Goal: Transaction & Acquisition: Purchase product/service

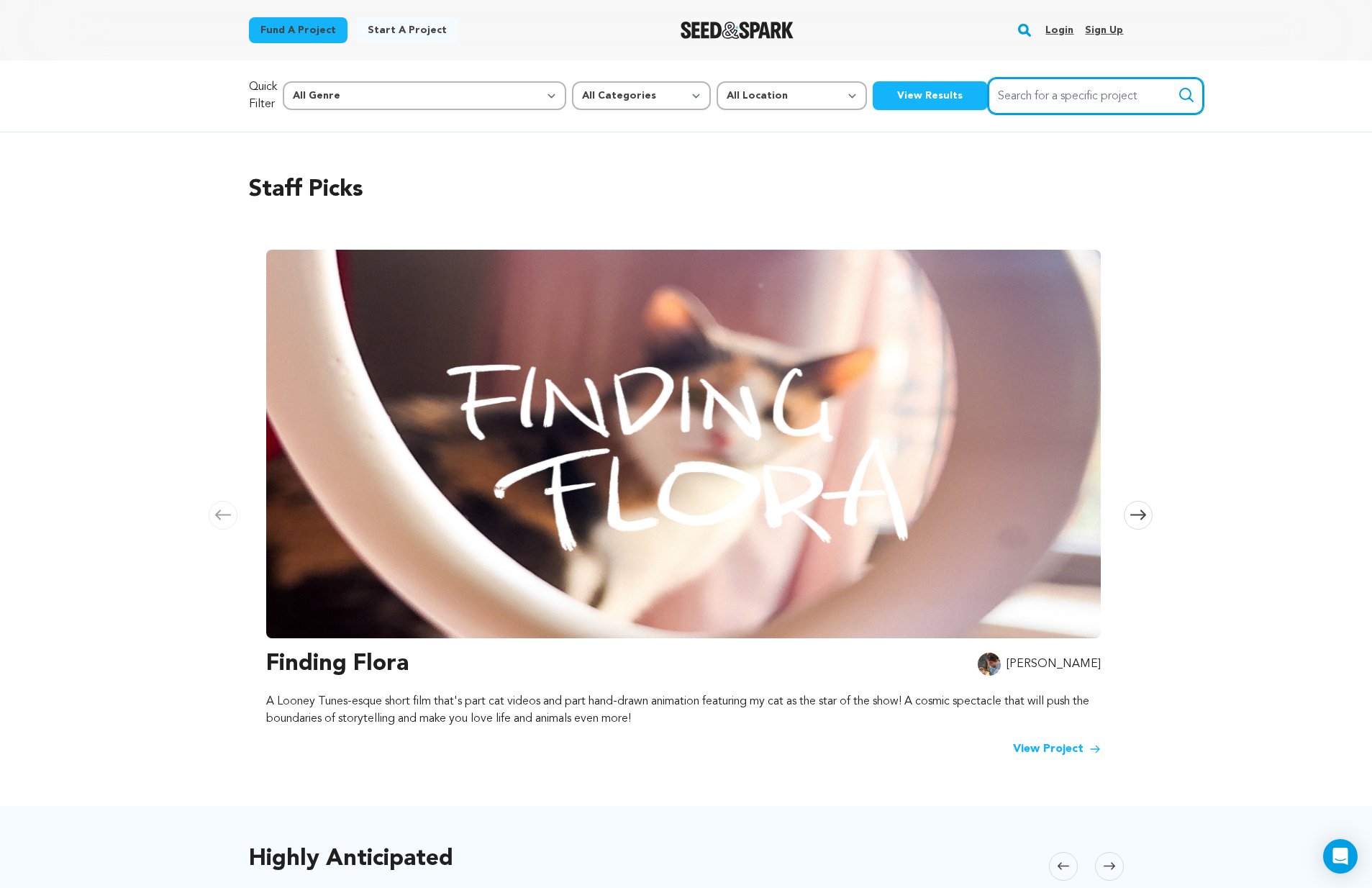
click at [999, 109] on input "Search for a specific project" at bounding box center [1095, 96] width 216 height 37
type input "eastwood"
click at [1178, 95] on button "Search" at bounding box center [1187, 95] width 17 height 17
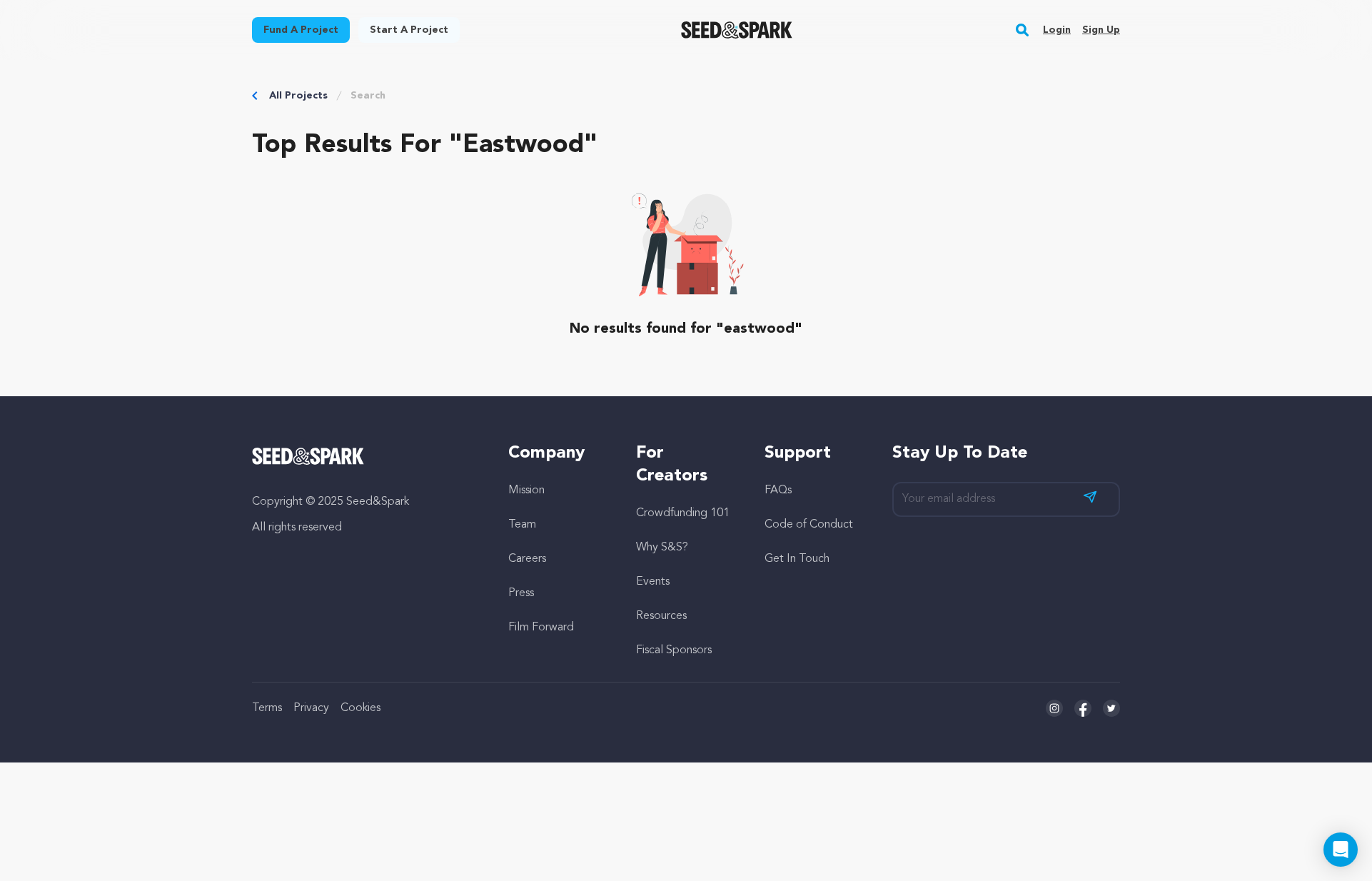
click at [302, 89] on link "All Projects" at bounding box center [298, 96] width 58 height 14
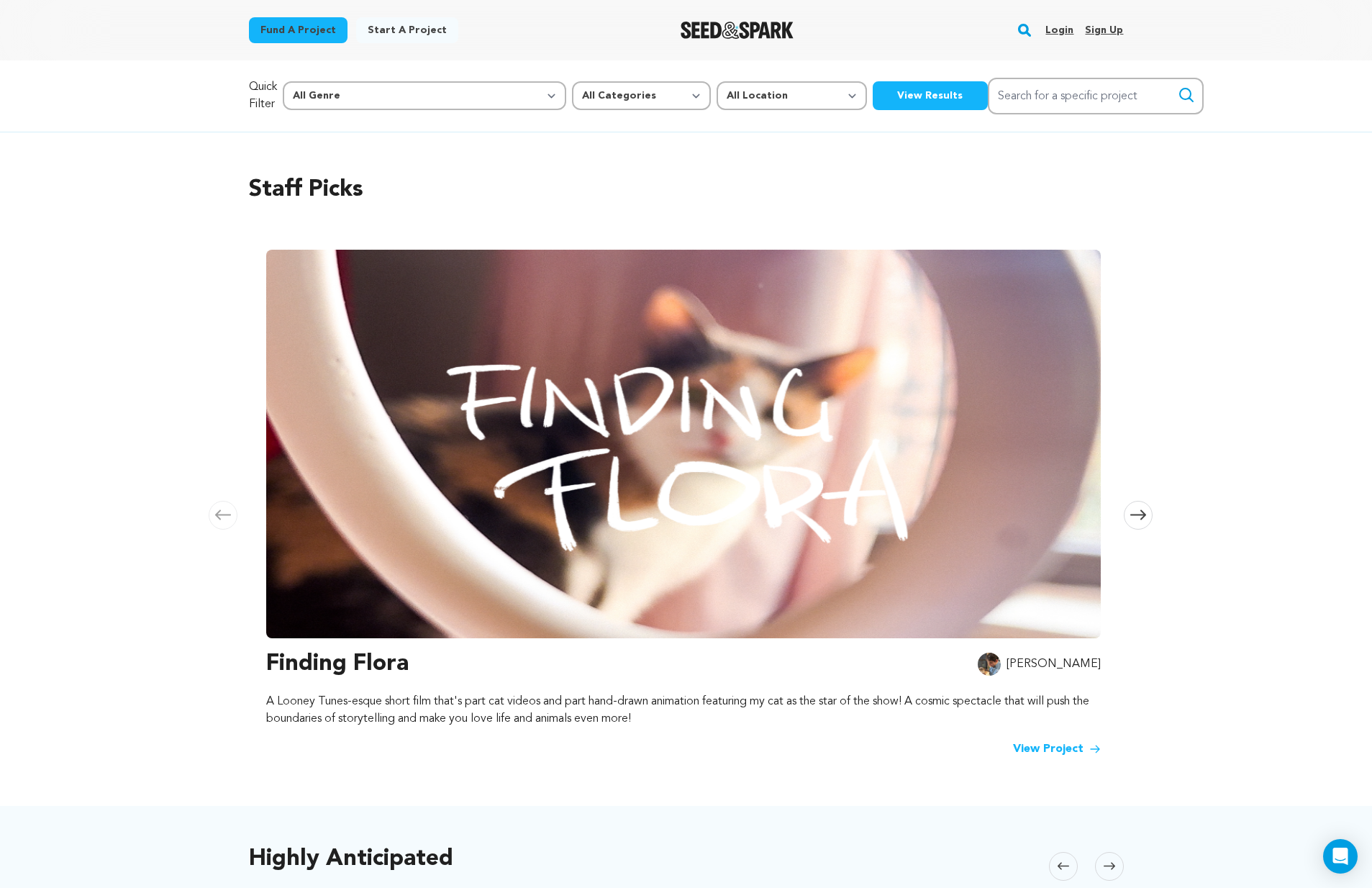
click at [1053, 28] on link "Login" at bounding box center [1059, 30] width 28 height 23
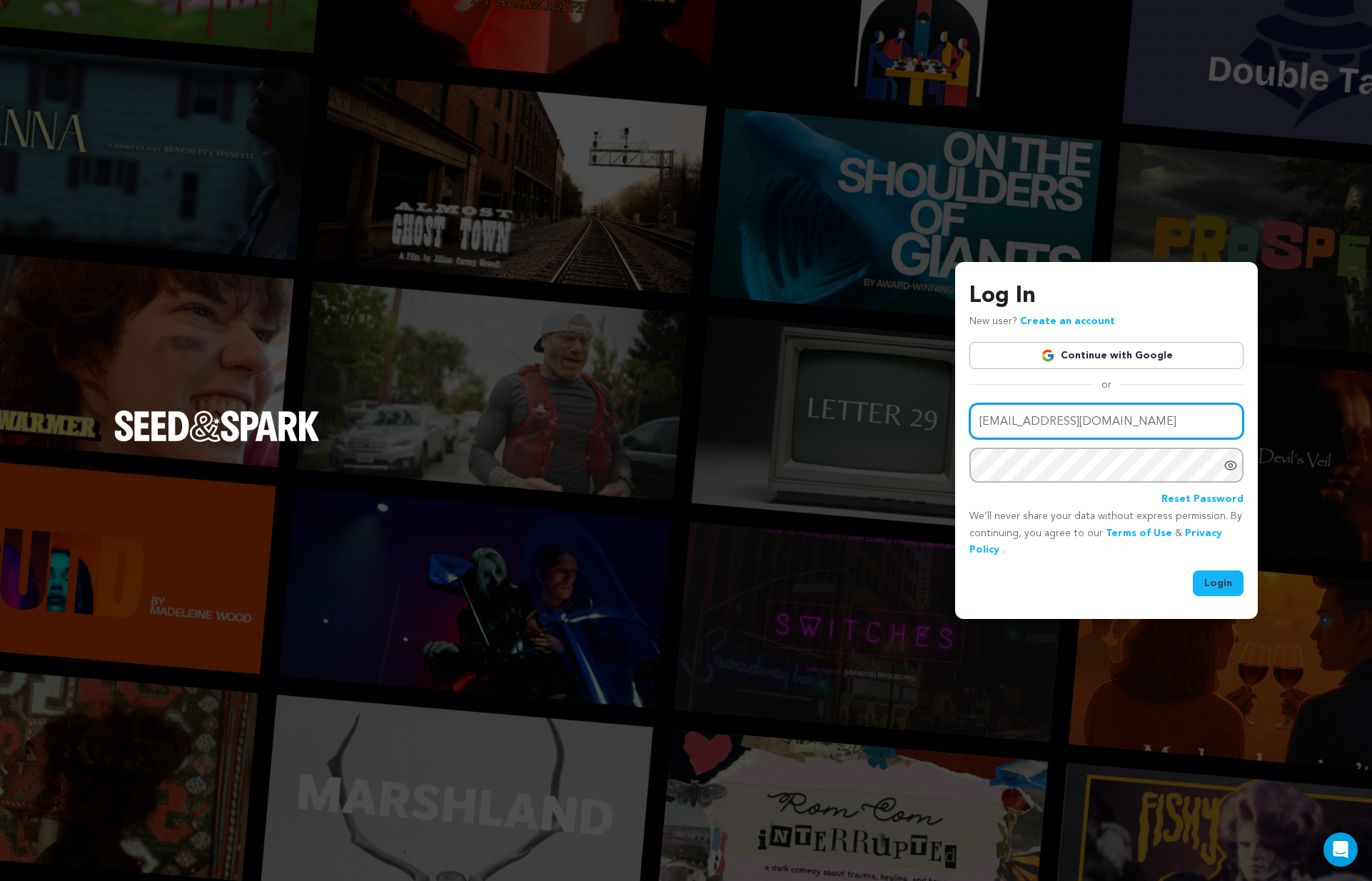
type input "sonervyfilms@gmail.com"
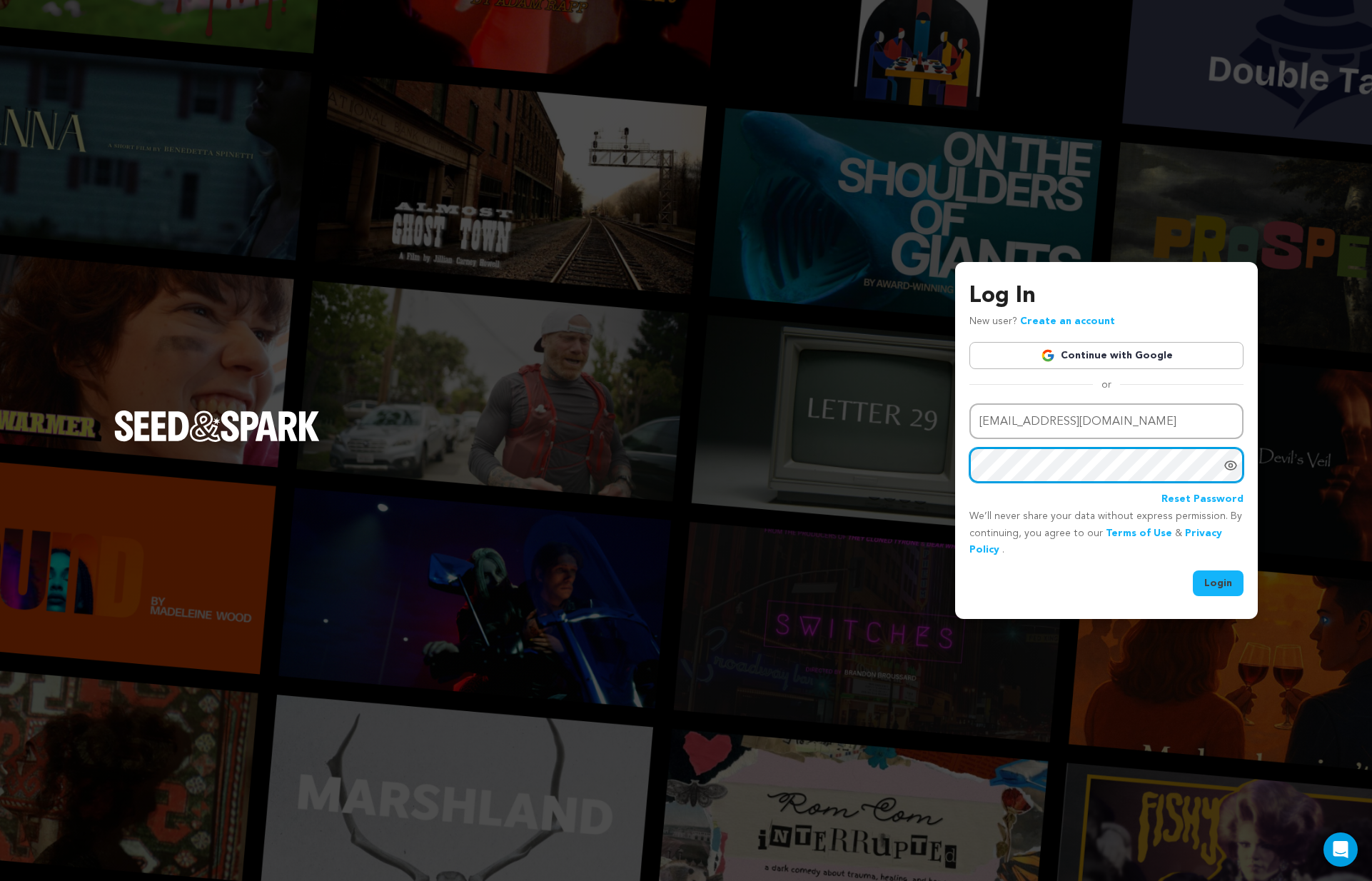
click at [1218, 582] on button "Login" at bounding box center [1218, 583] width 51 height 26
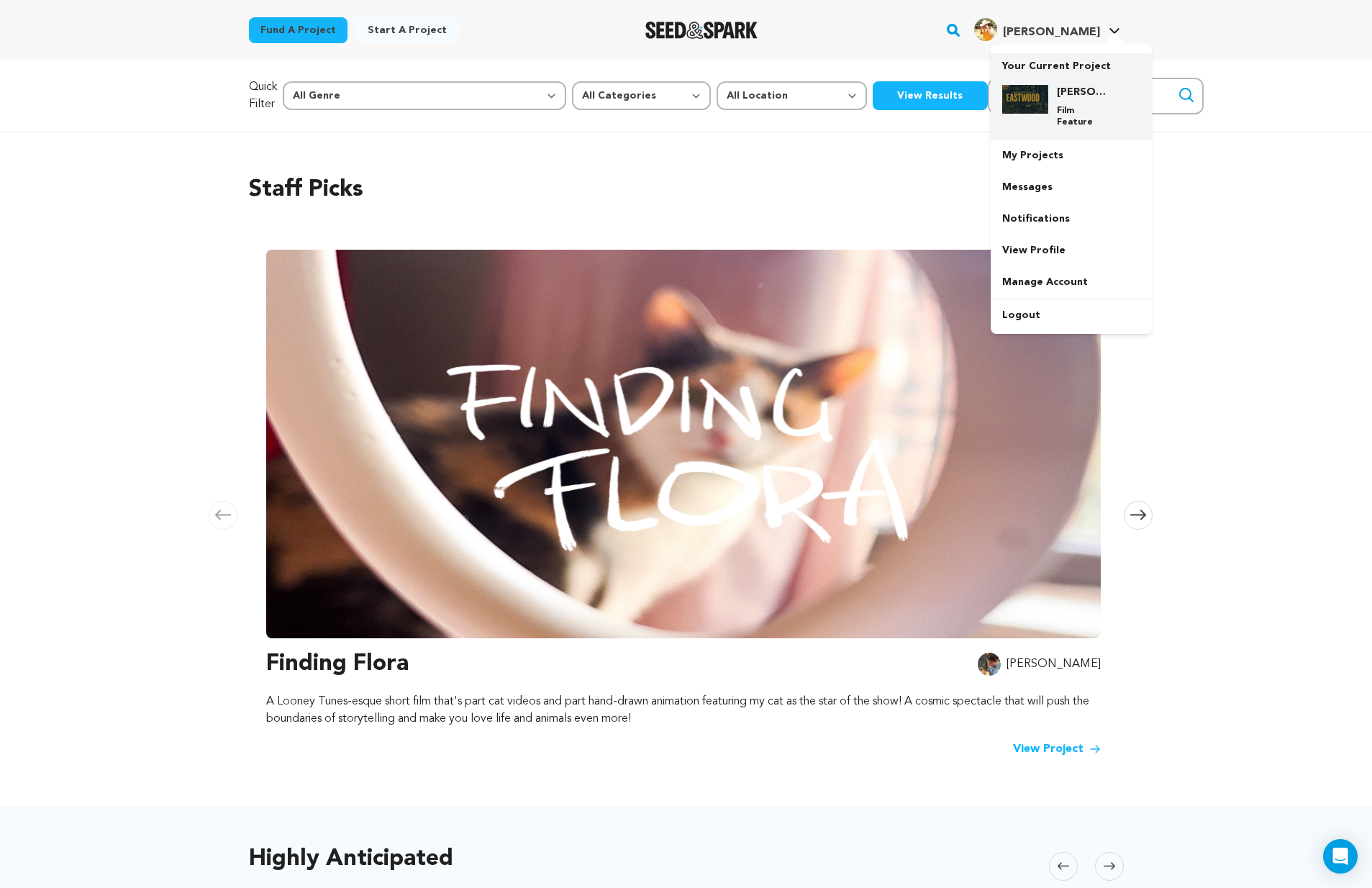
click at [1036, 94] on img at bounding box center [1025, 99] width 46 height 29
click at [1051, 90] on div "EASTWOOD Film Feature" at bounding box center [1083, 106] width 69 height 43
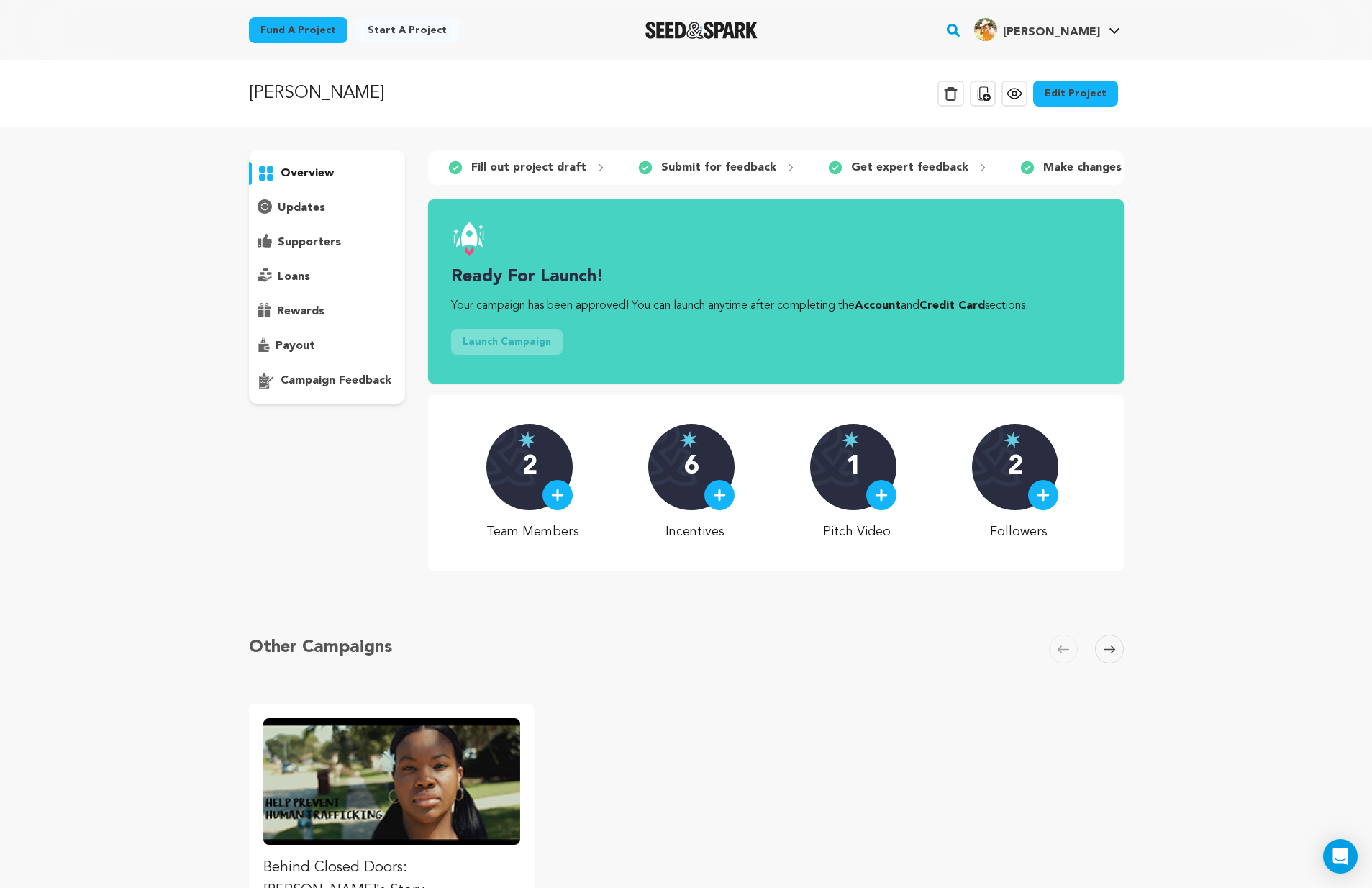
click at [899, 311] on link "Account" at bounding box center [878, 306] width 46 height 12
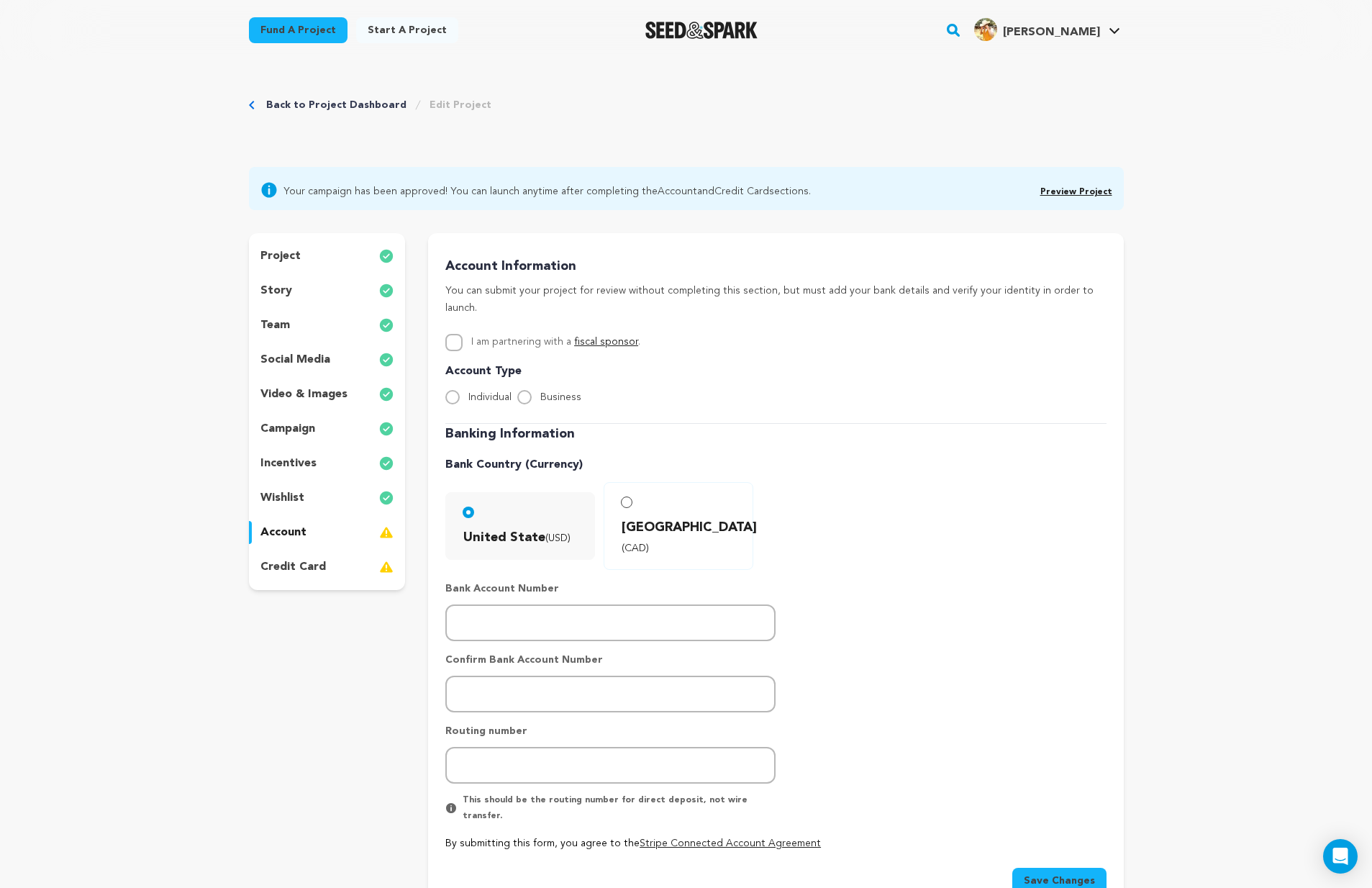
scroll to position [101, 0]
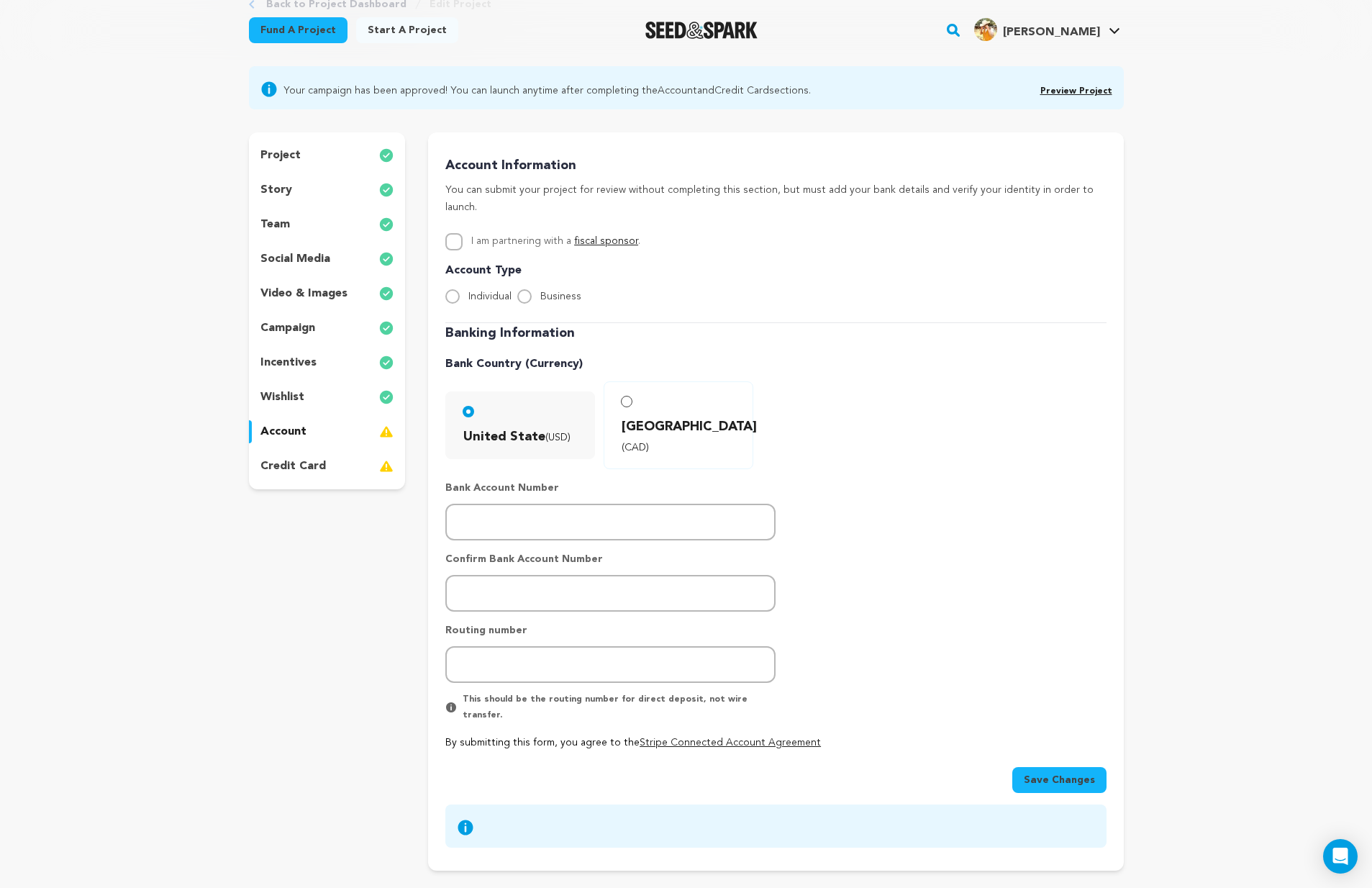
click at [323, 429] on div "account" at bounding box center [328, 431] width 157 height 23
click at [292, 434] on p "account" at bounding box center [283, 431] width 46 height 17
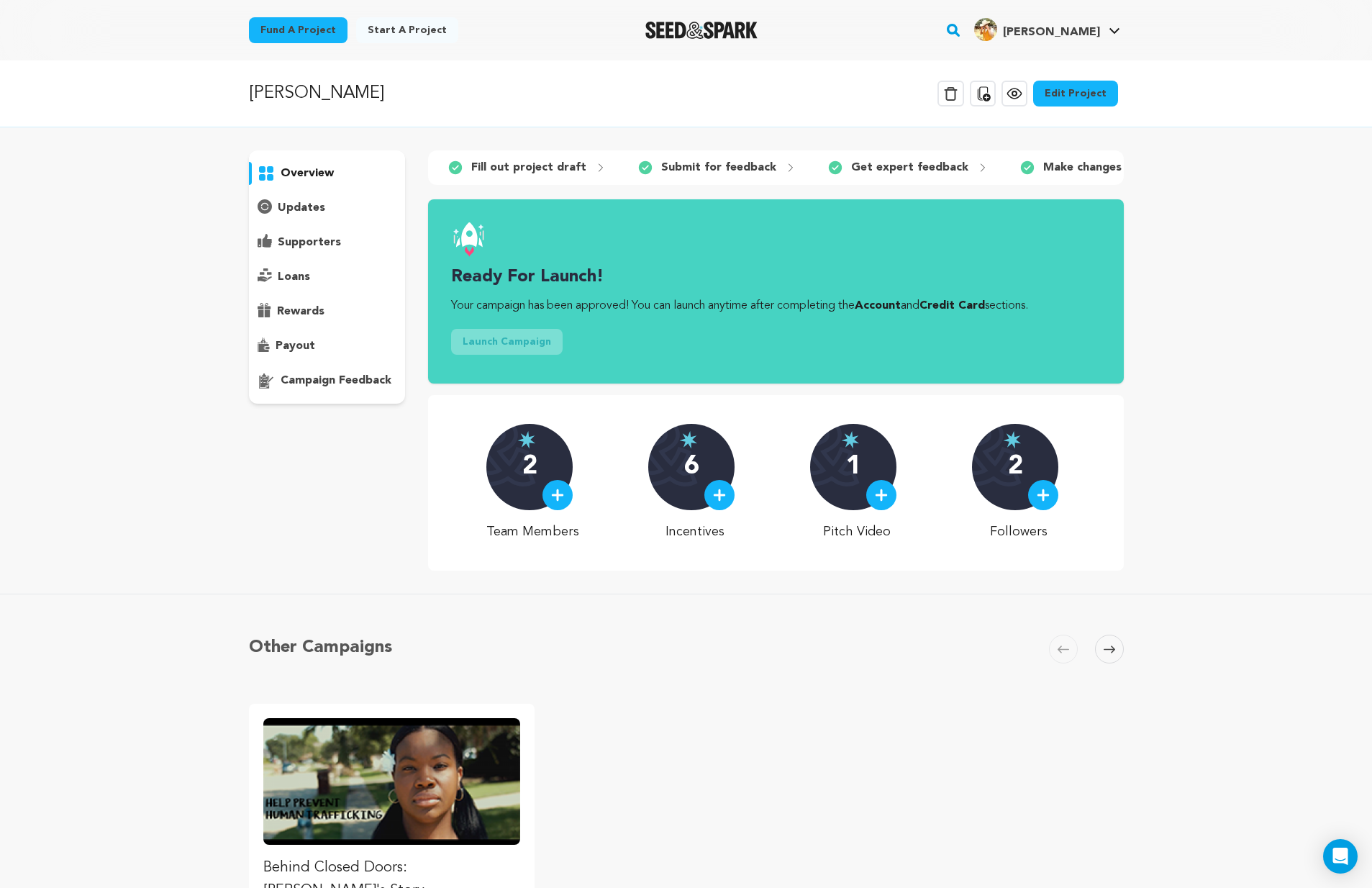
click at [887, 311] on link "Account" at bounding box center [878, 306] width 46 height 12
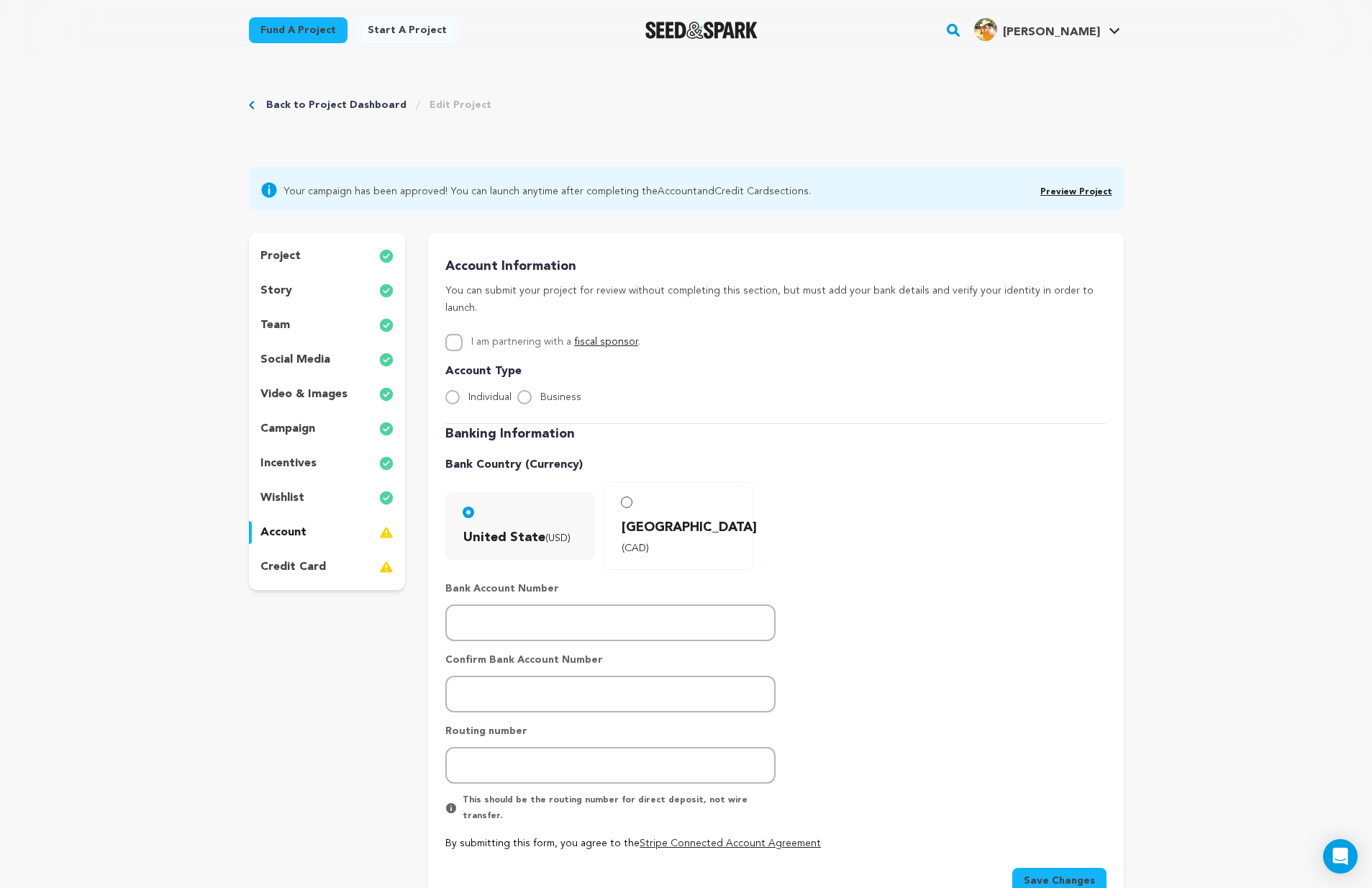
click at [285, 529] on p "account" at bounding box center [283, 533] width 46 height 17
click at [522, 390] on input "Business" at bounding box center [524, 397] width 14 height 14
radio input "true"
click at [605, 604] on input "number" at bounding box center [611, 622] width 330 height 37
type input "7184699374"
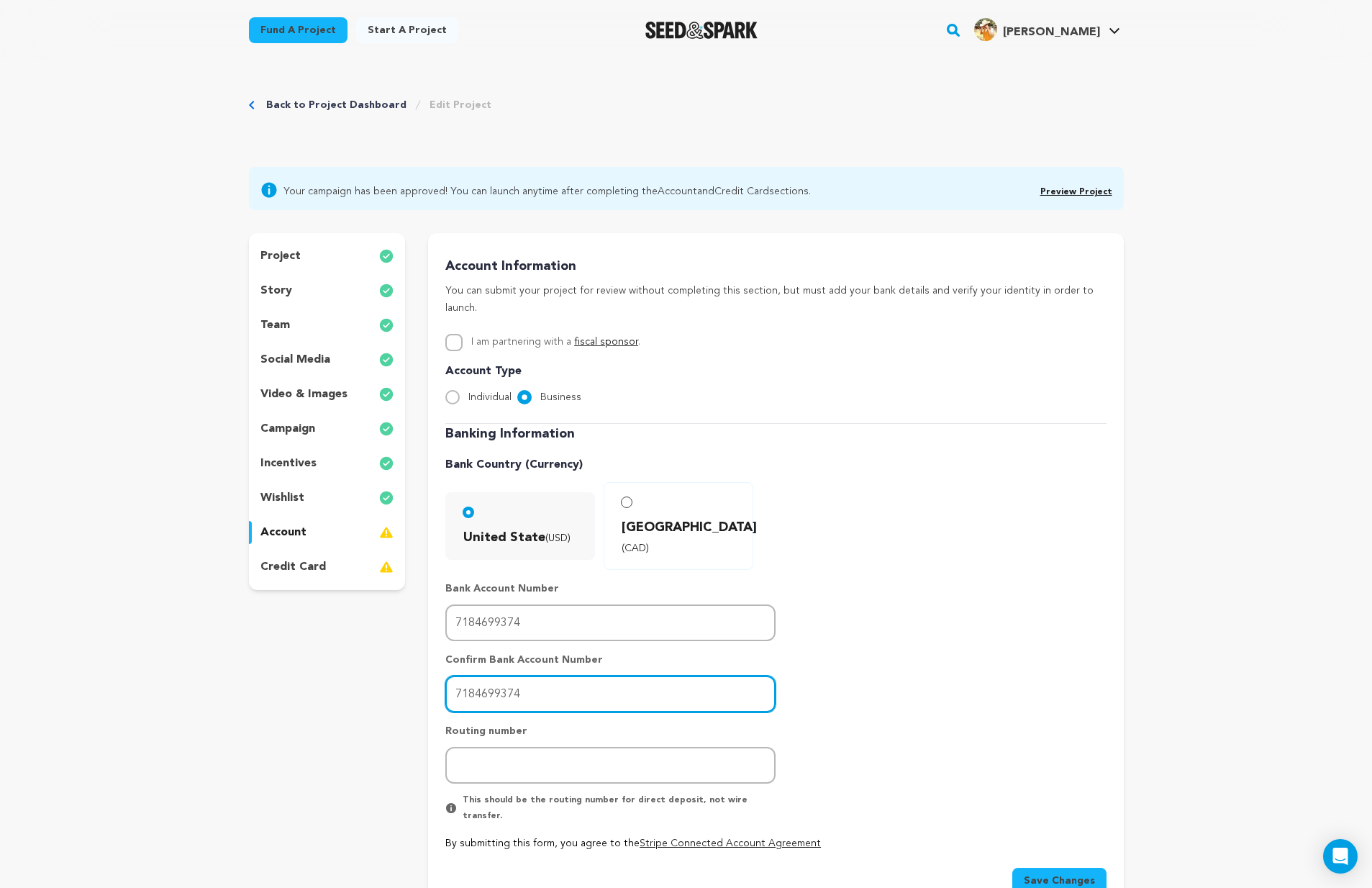
type input "7184699374"
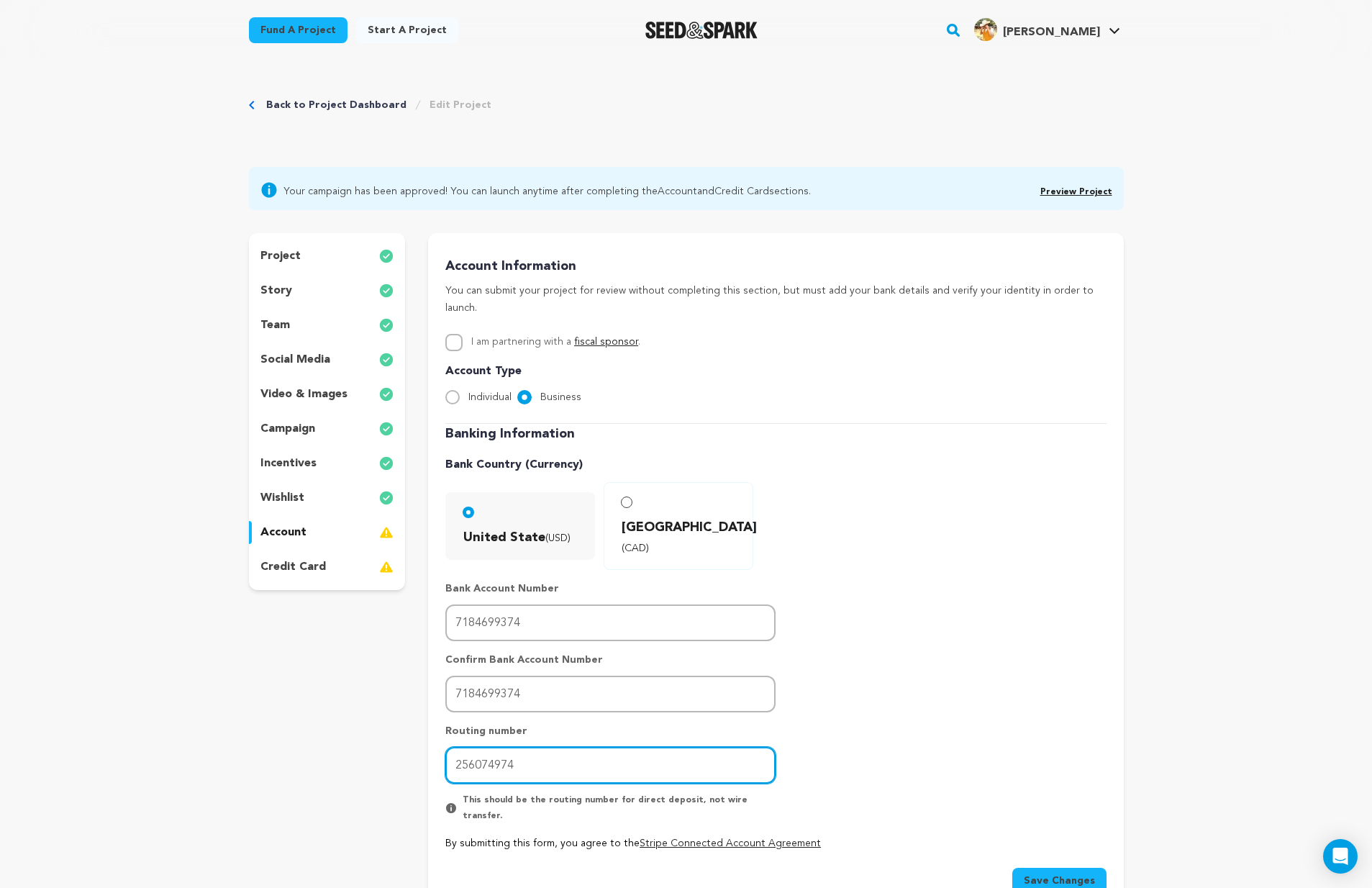
type input "256074974"
click at [1072, 873] on span "Save Changes" at bounding box center [1059, 880] width 72 height 14
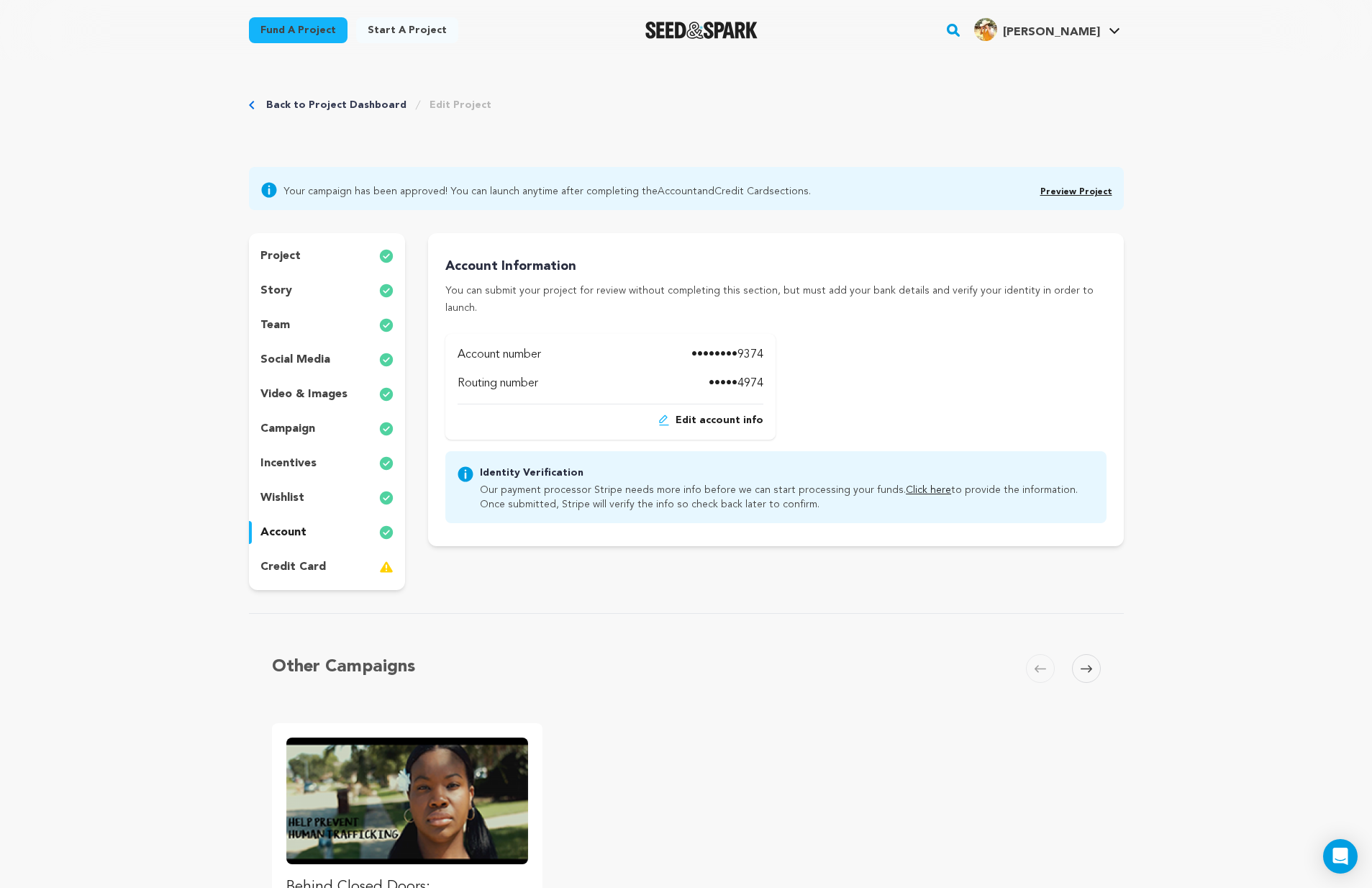
click at [316, 565] on p "credit card" at bounding box center [292, 567] width 65 height 17
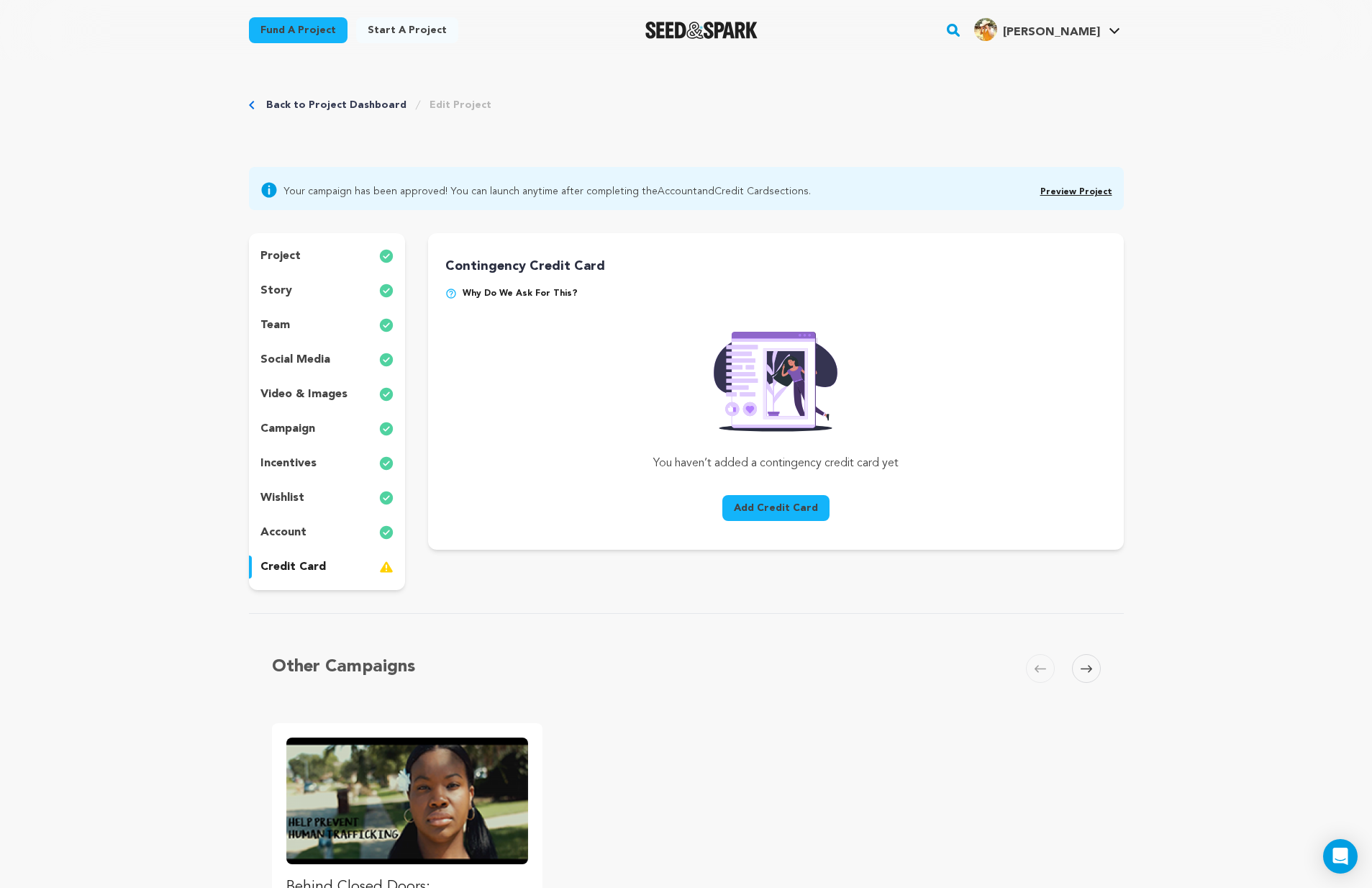
click at [765, 512] on button "Add Credit Card" at bounding box center [776, 508] width 107 height 26
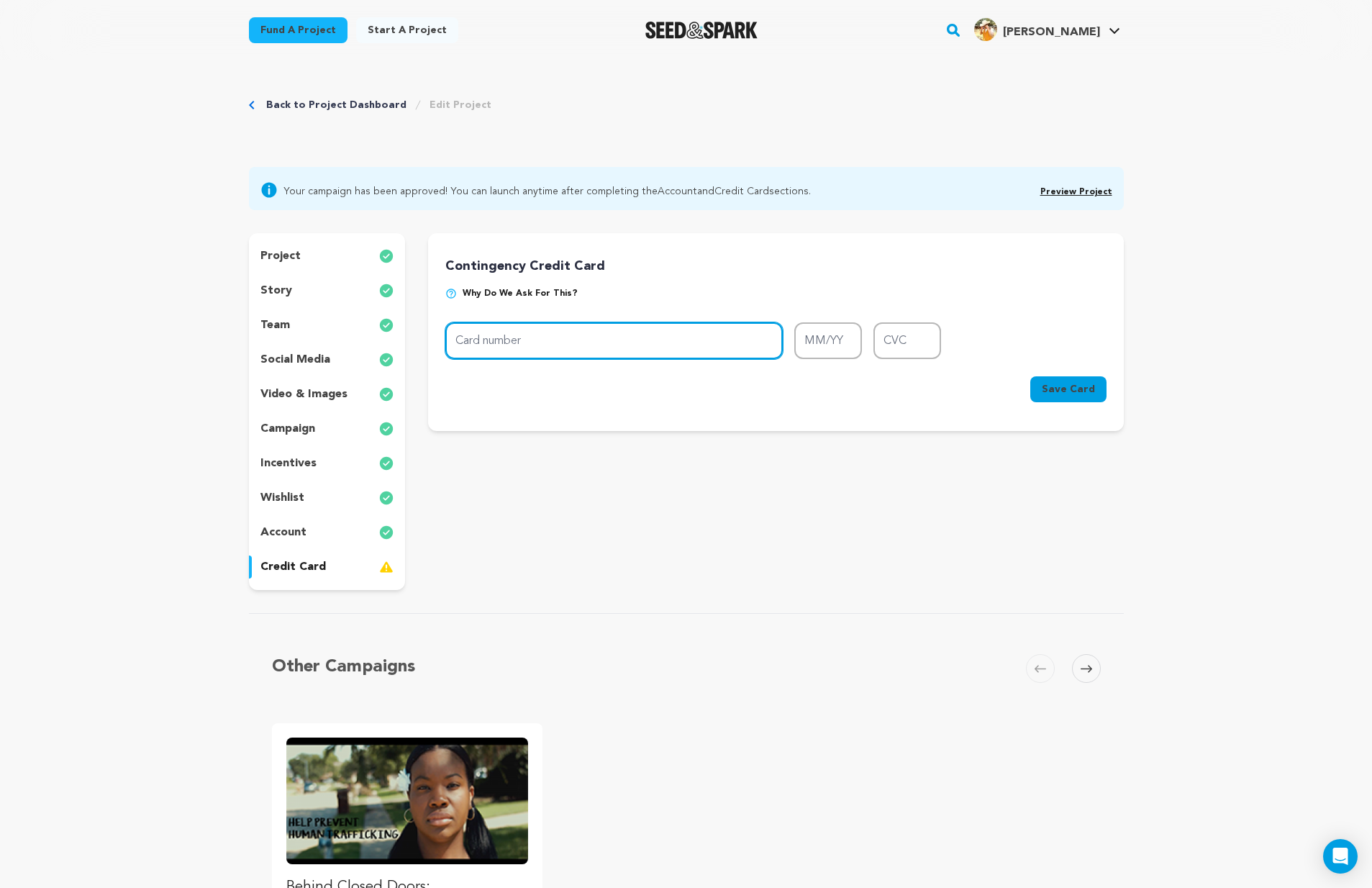
click at [583, 331] on input "Card number" at bounding box center [614, 340] width 337 height 37
type input "4000 2301 0286 7582"
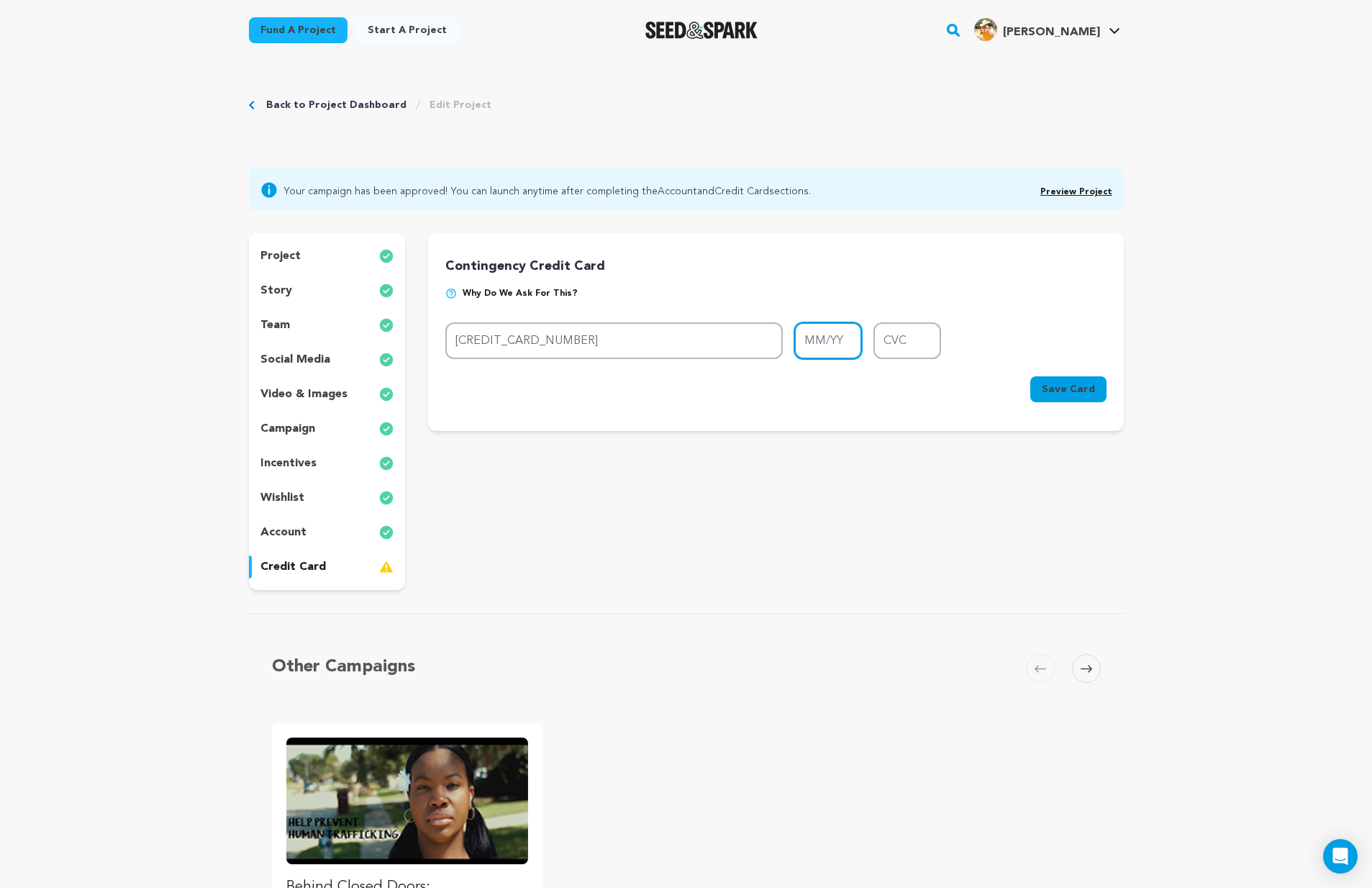
click at [827, 331] on input "MM/YY" at bounding box center [828, 340] width 68 height 37
type input "07/28"
type input "577"
click at [1077, 387] on span "Save Card" at bounding box center [1069, 389] width 53 height 14
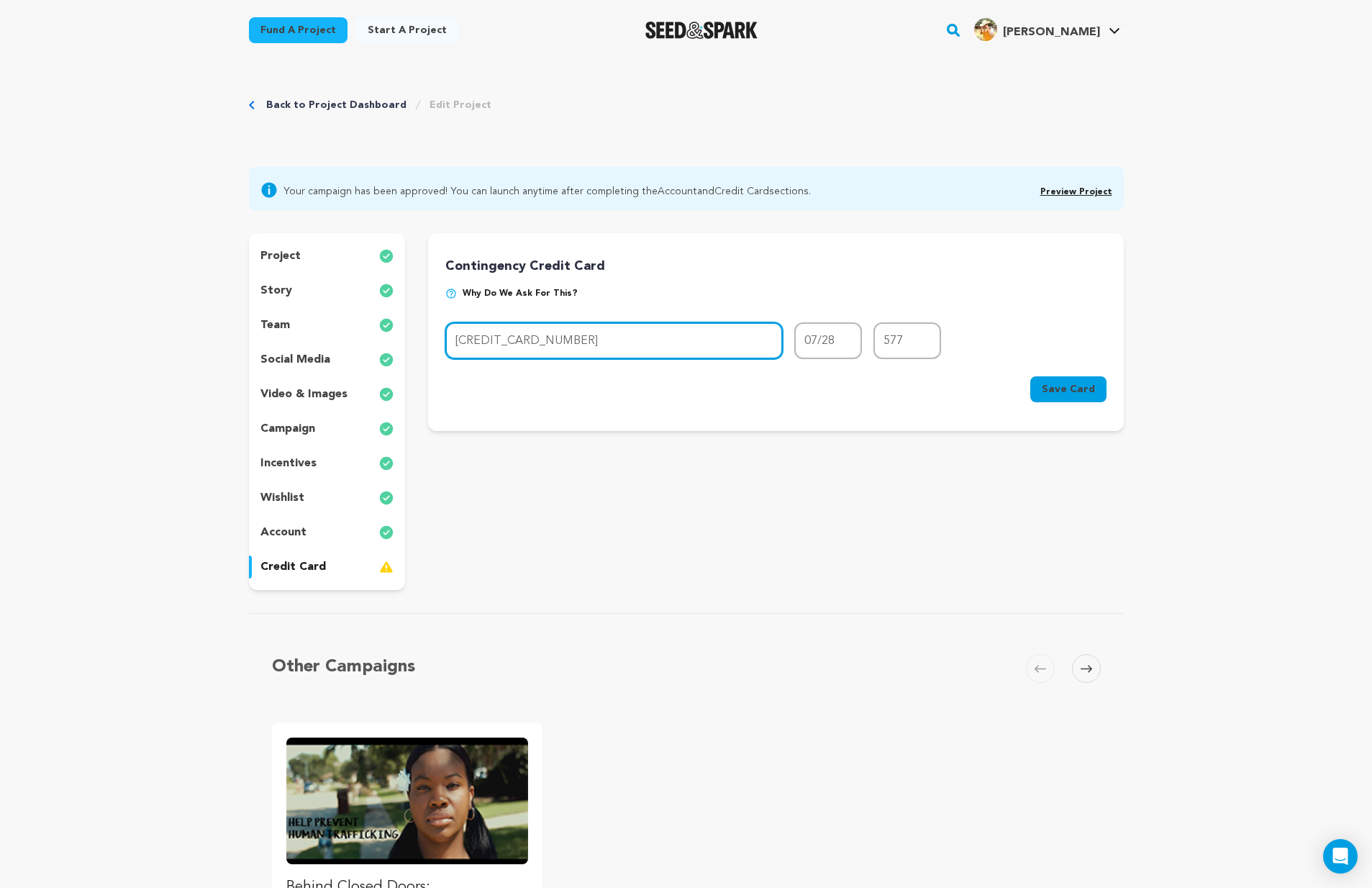
drag, startPoint x: 658, startPoint y: 346, endPoint x: 592, endPoint y: 328, distance: 68.4
click at [592, 328] on input "4000 2301 0286 7582" at bounding box center [614, 340] width 337 height 37
click at [603, 354] on input "4000 2301 0286 7582" at bounding box center [614, 340] width 337 height 37
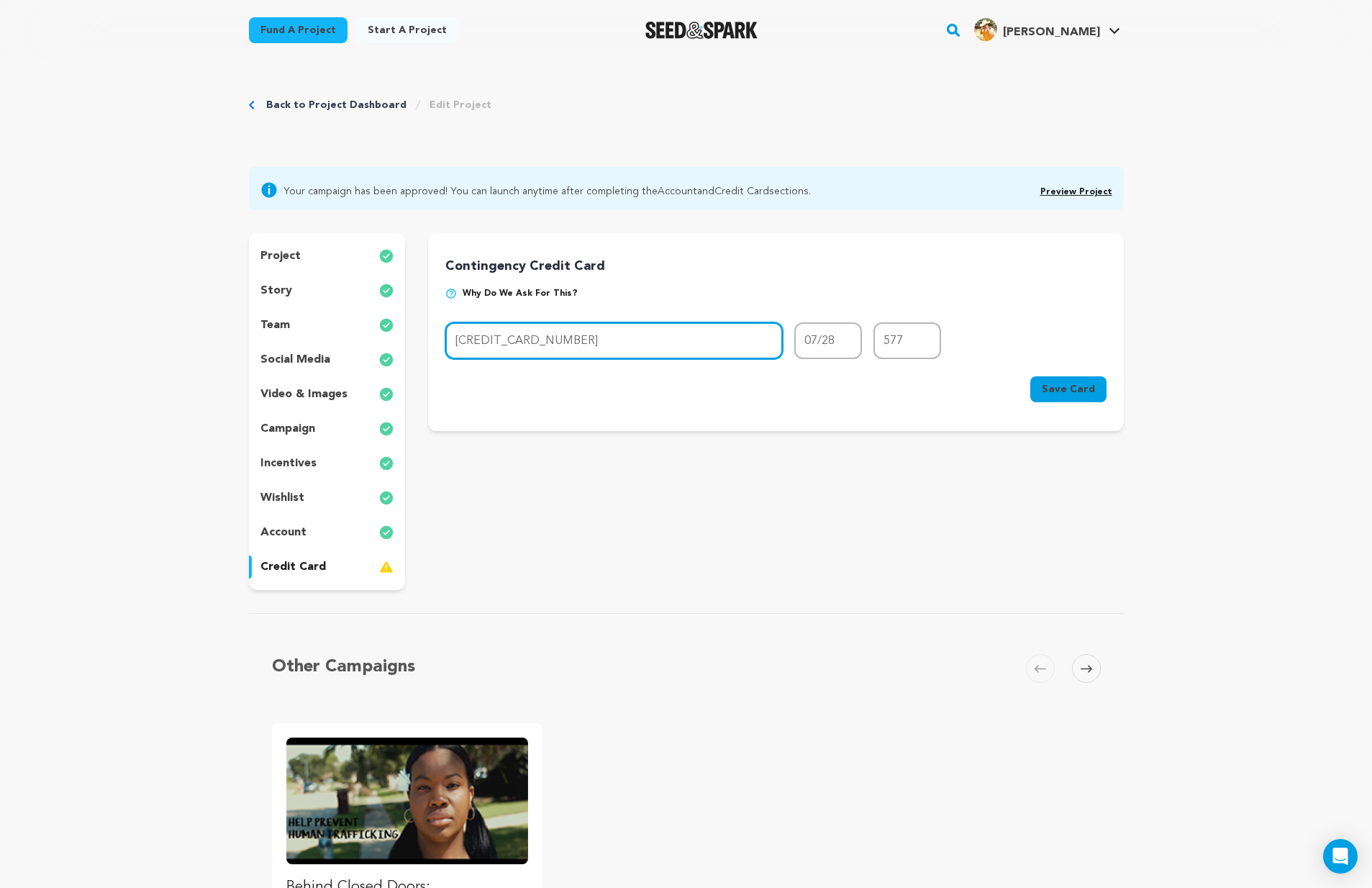
click at [603, 354] on input "4000 2301 0286 7582" at bounding box center [614, 340] width 337 height 37
type input "5178 0598 9390 9730"
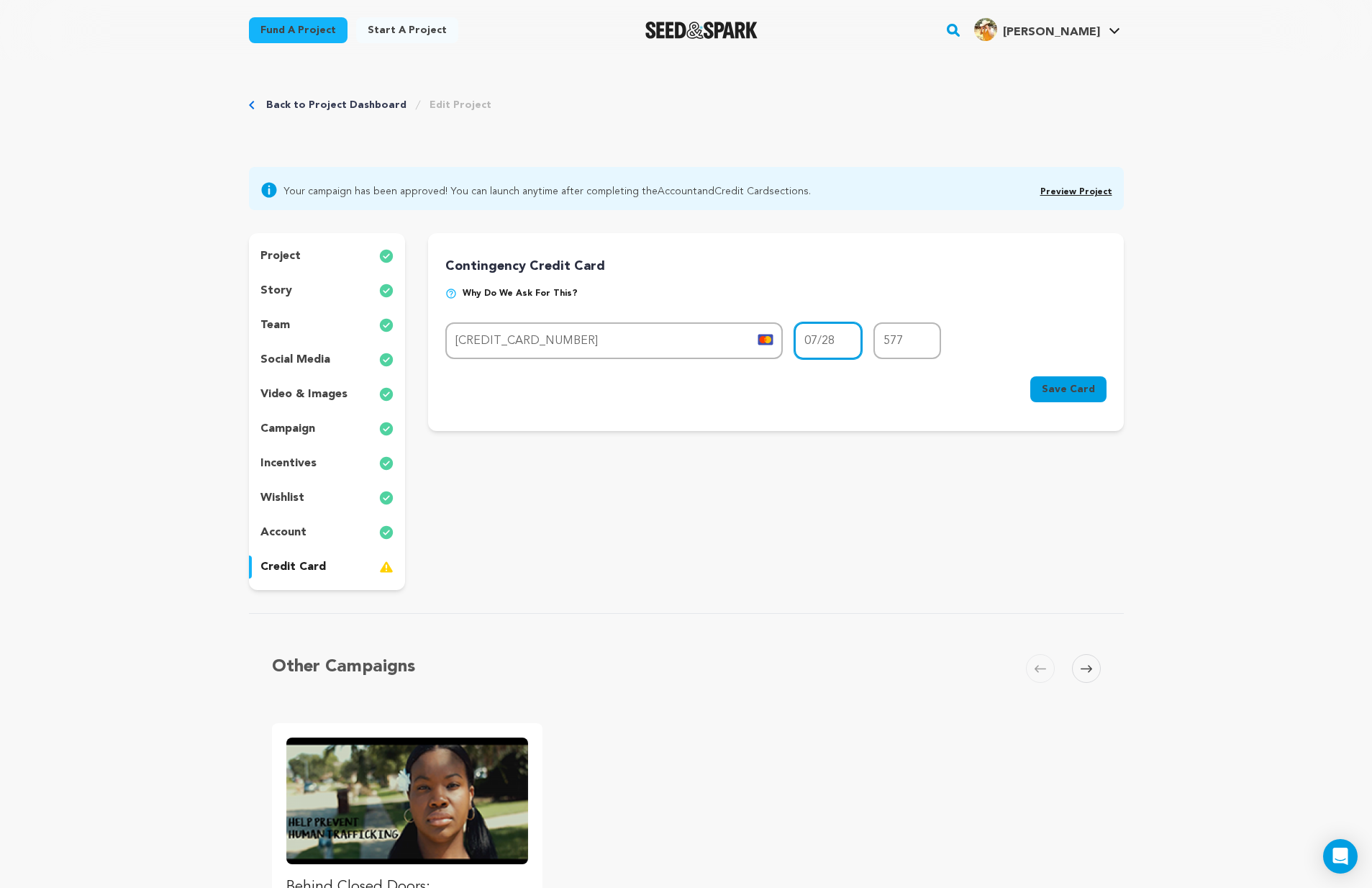
click at [835, 345] on input "07/28" at bounding box center [828, 340] width 68 height 37
type input "08/27"
click at [918, 342] on input "577" at bounding box center [907, 340] width 68 height 37
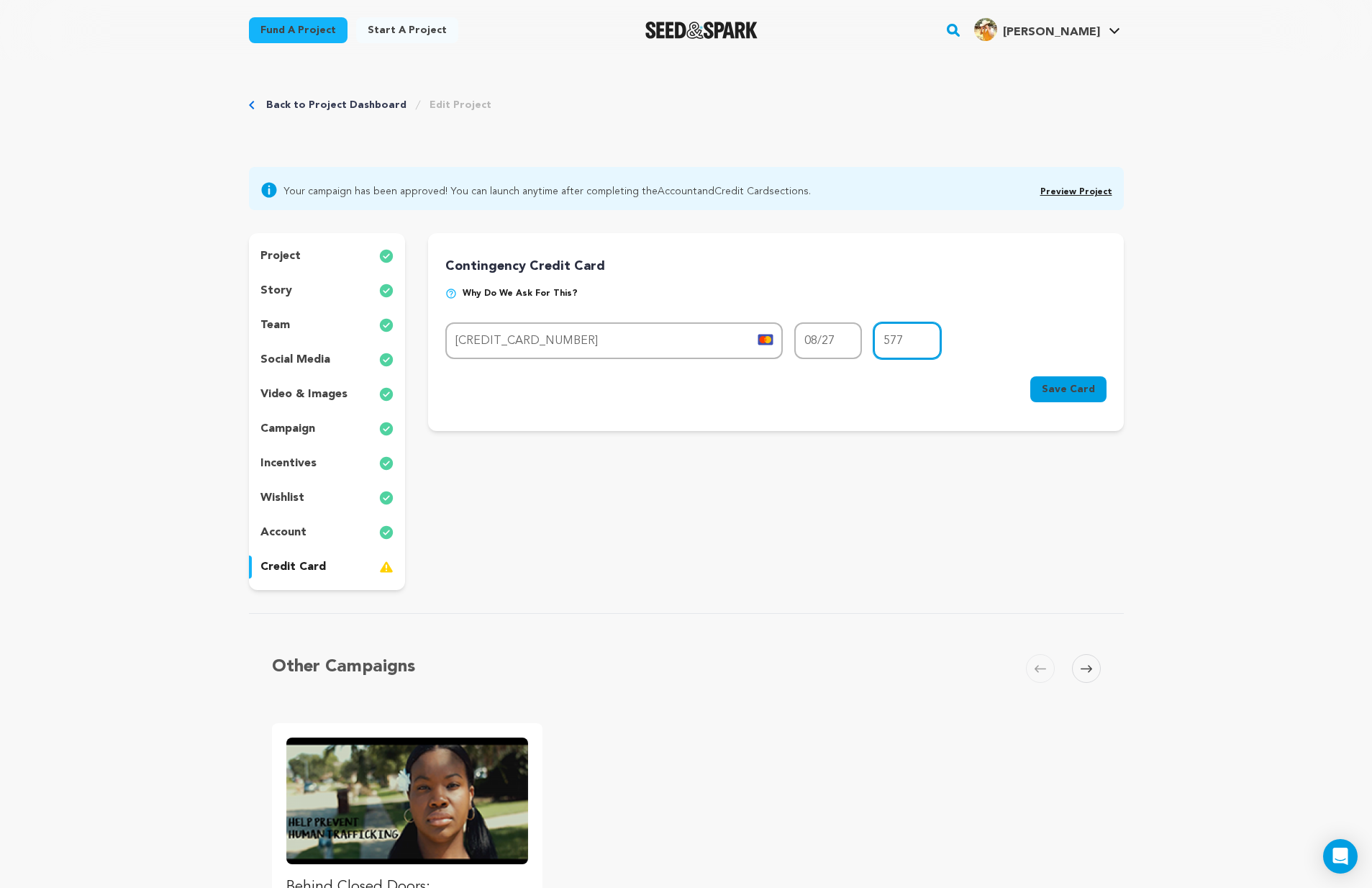
click at [917, 342] on input "577" at bounding box center [907, 340] width 68 height 37
type input "323"
click at [1069, 388] on span "Save Card" at bounding box center [1069, 389] width 53 height 14
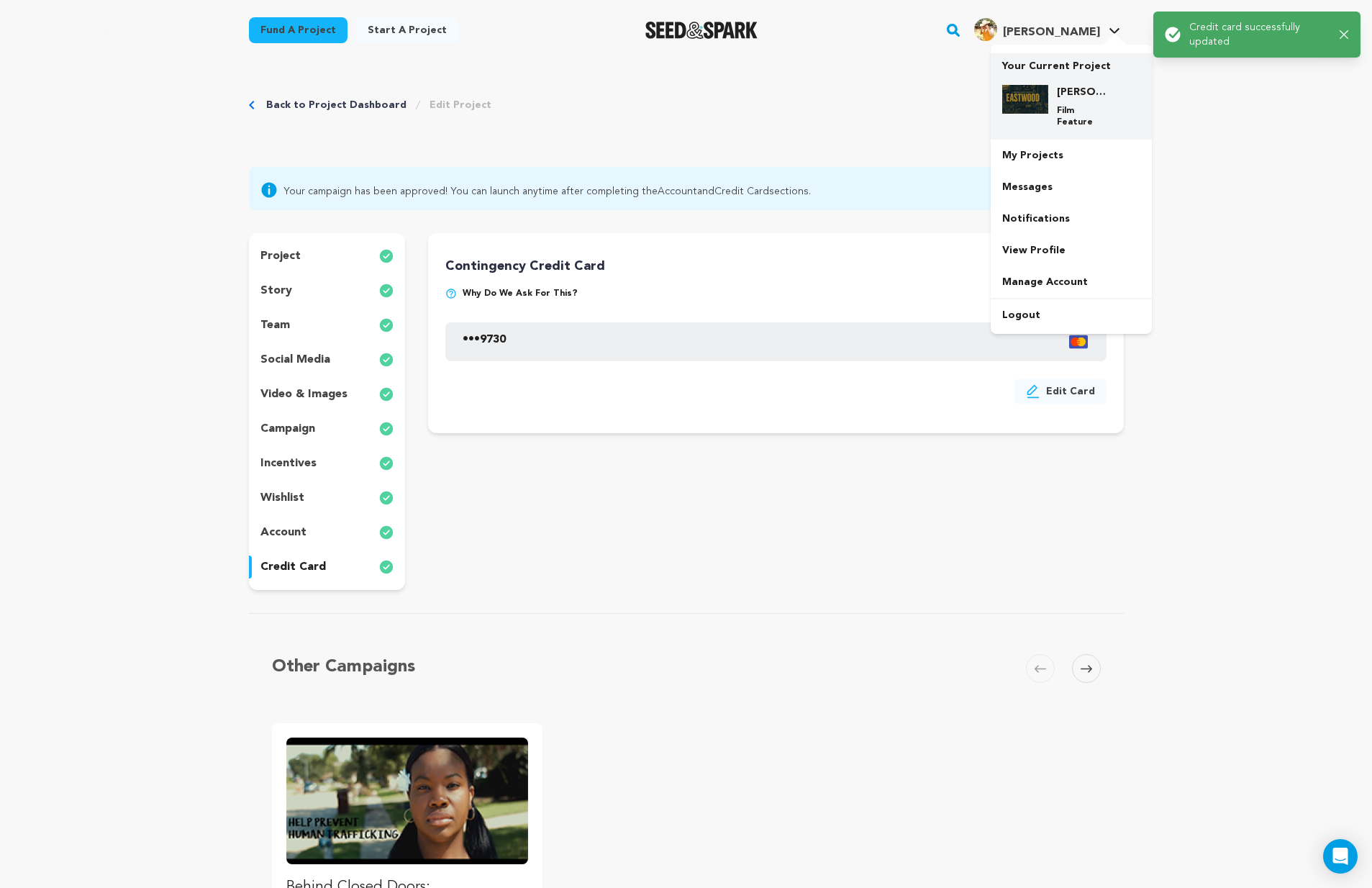
click at [1042, 106] on img at bounding box center [1025, 99] width 46 height 29
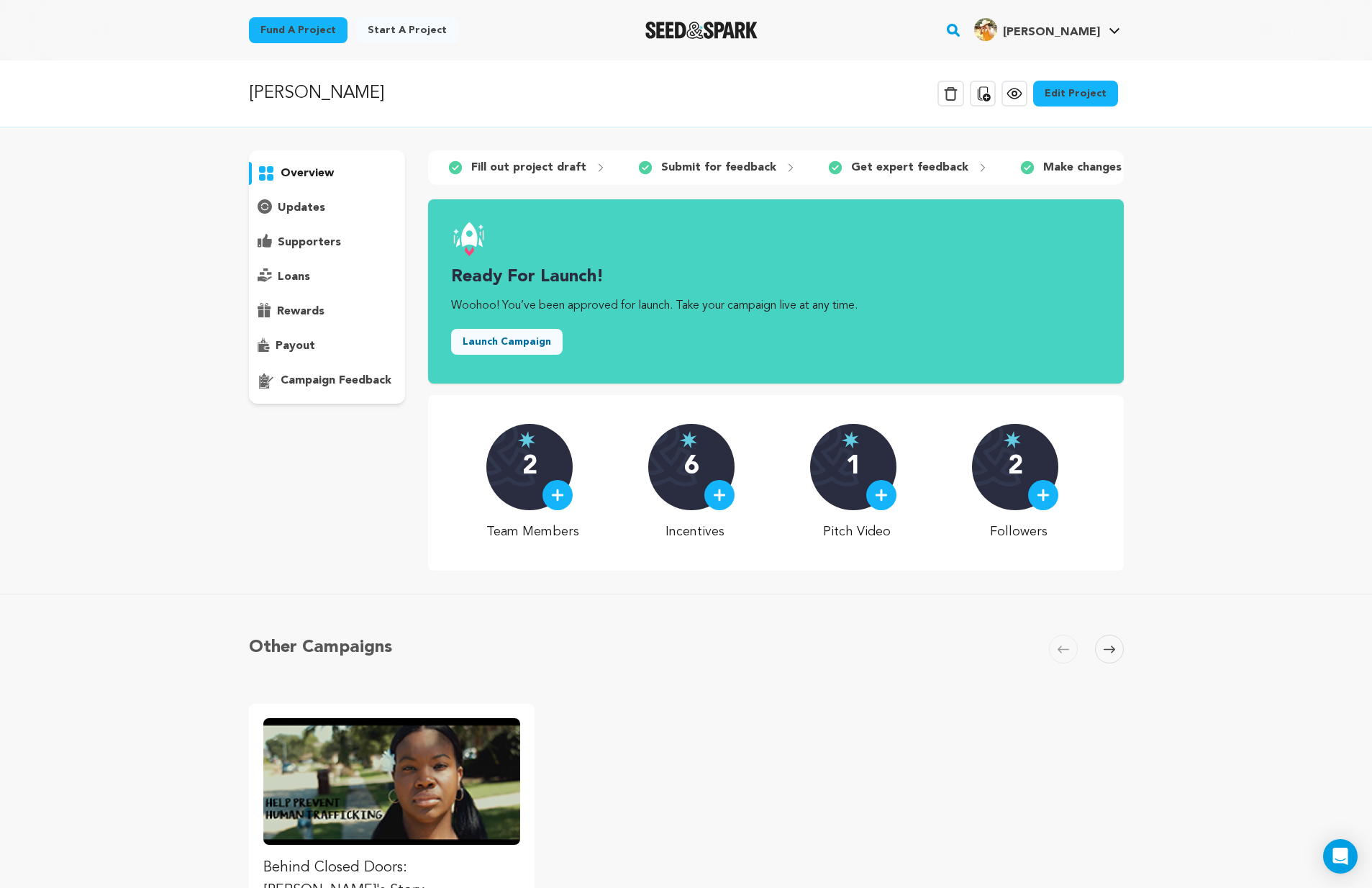
click at [532, 350] on button "Launch Campaign" at bounding box center [507, 341] width 112 height 26
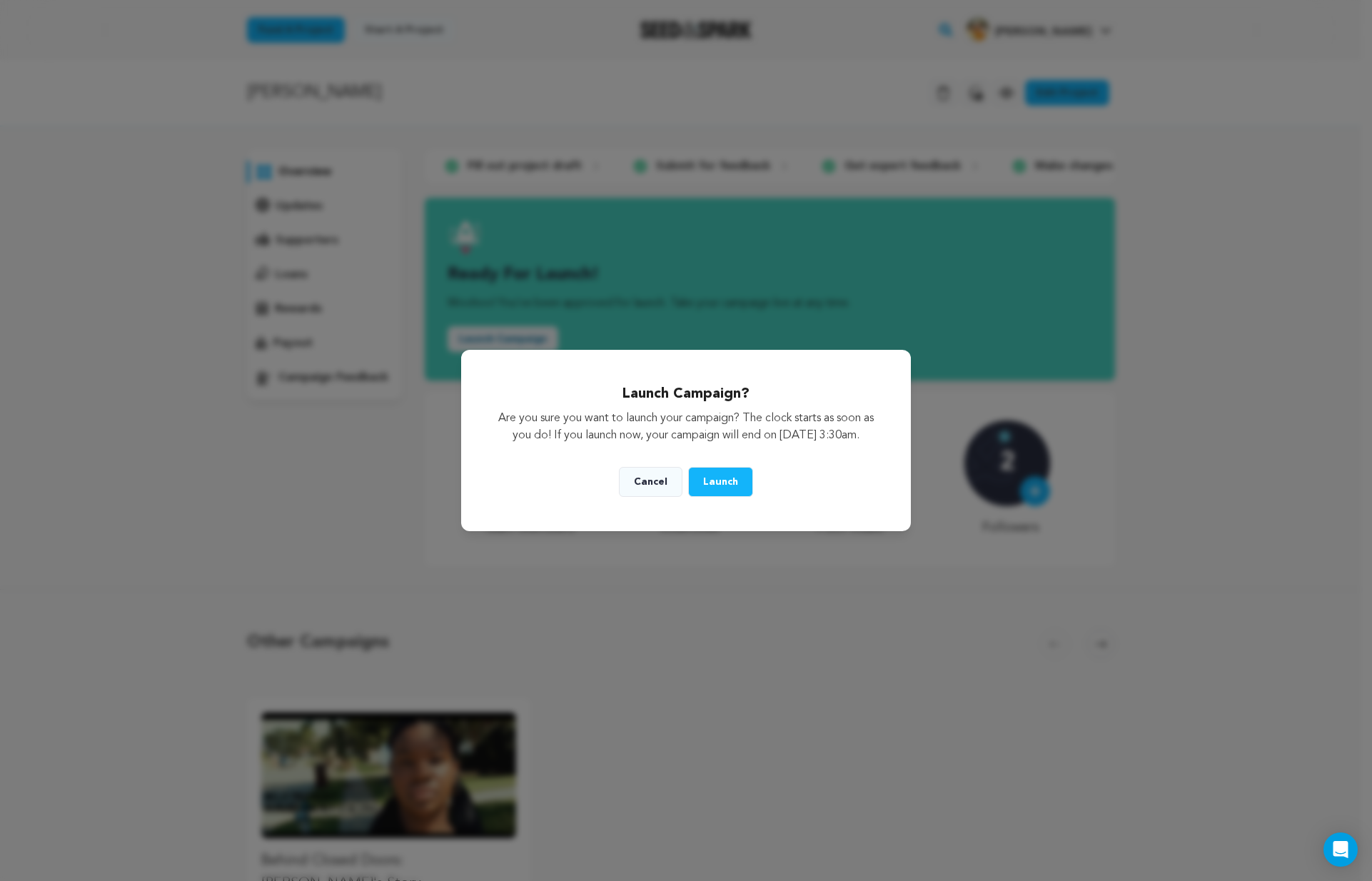
click at [729, 486] on span "Launch" at bounding box center [720, 482] width 35 height 10
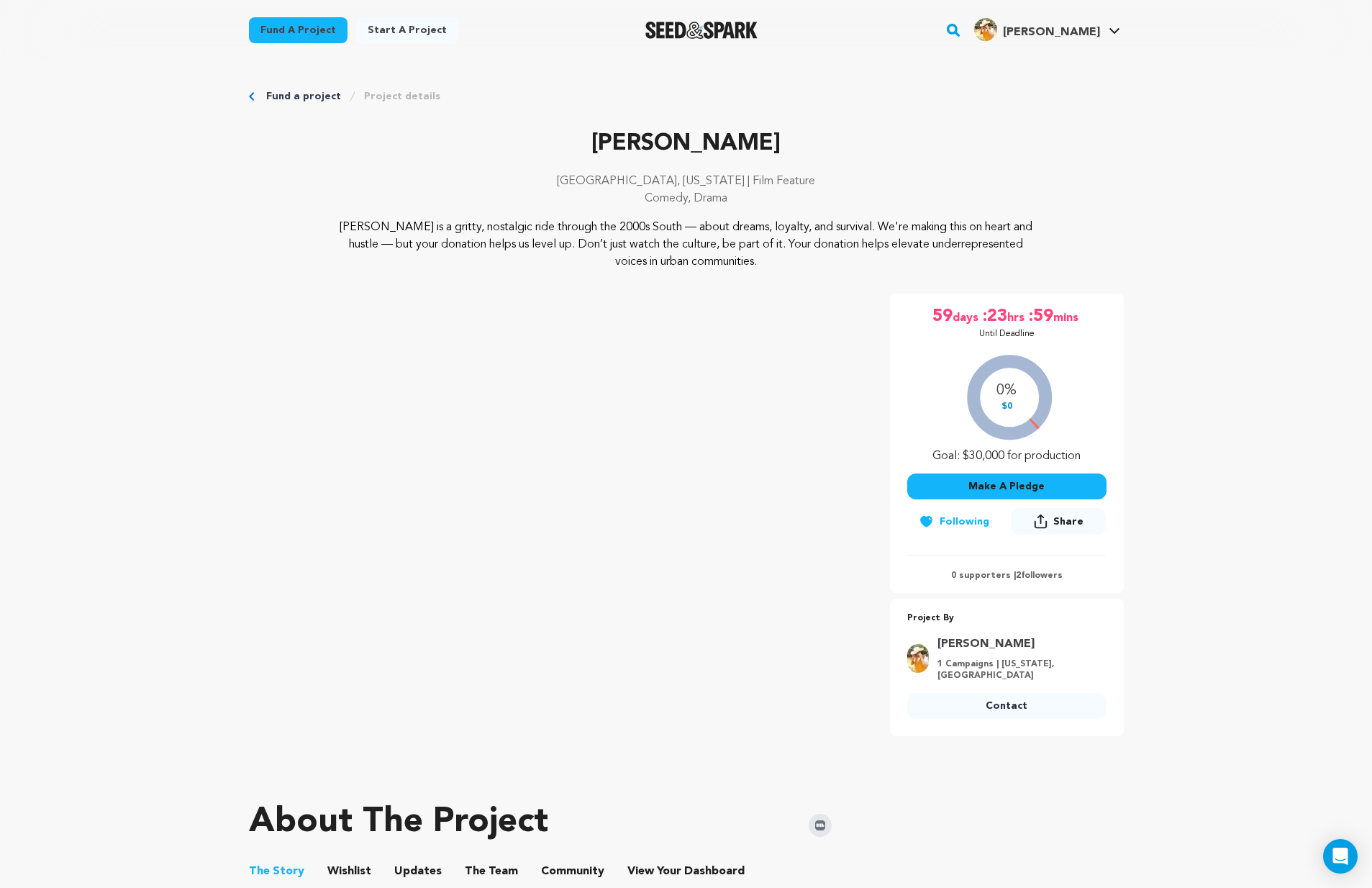
scroll to position [23, 0]
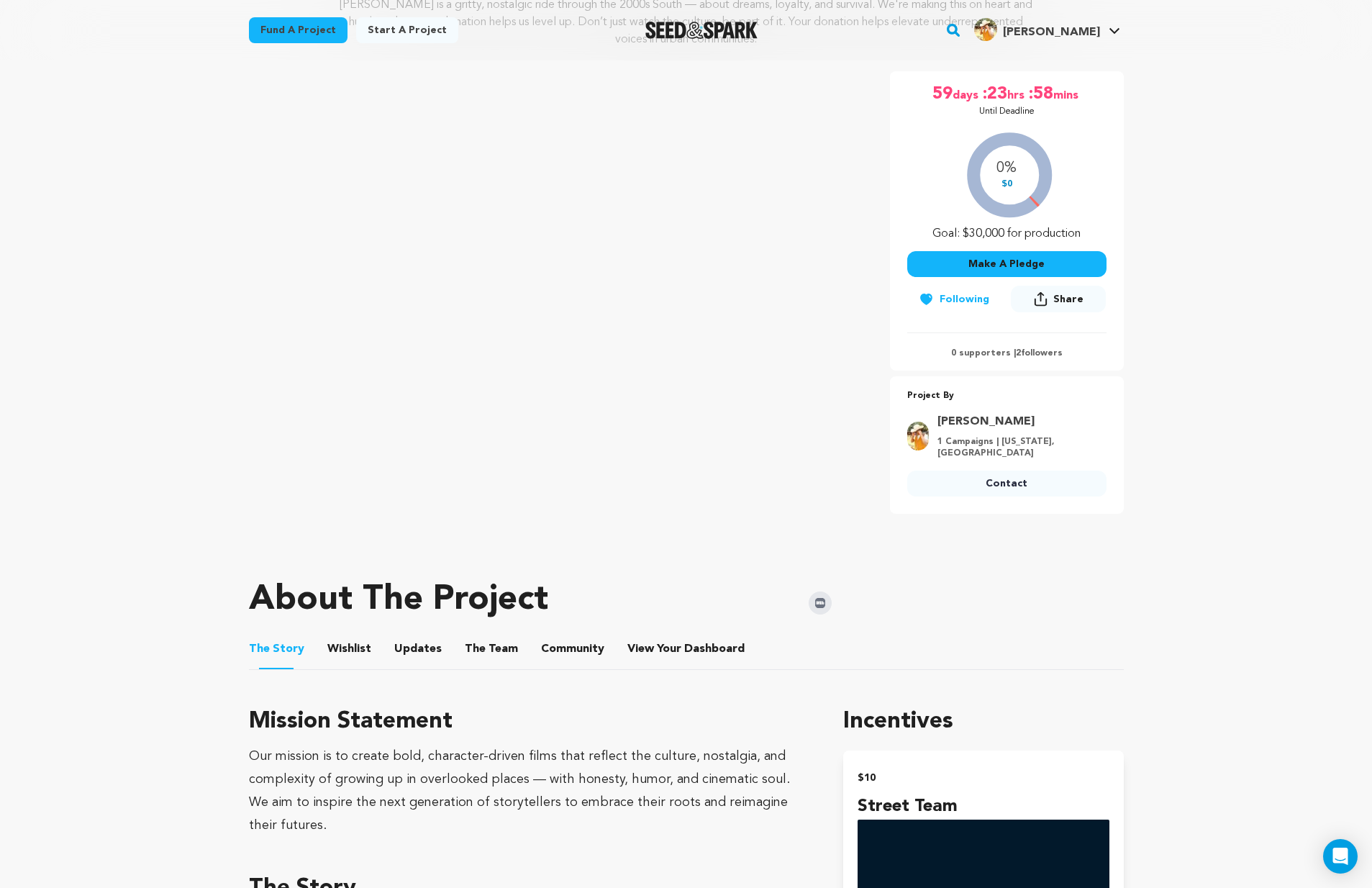
scroll to position [197, 0]
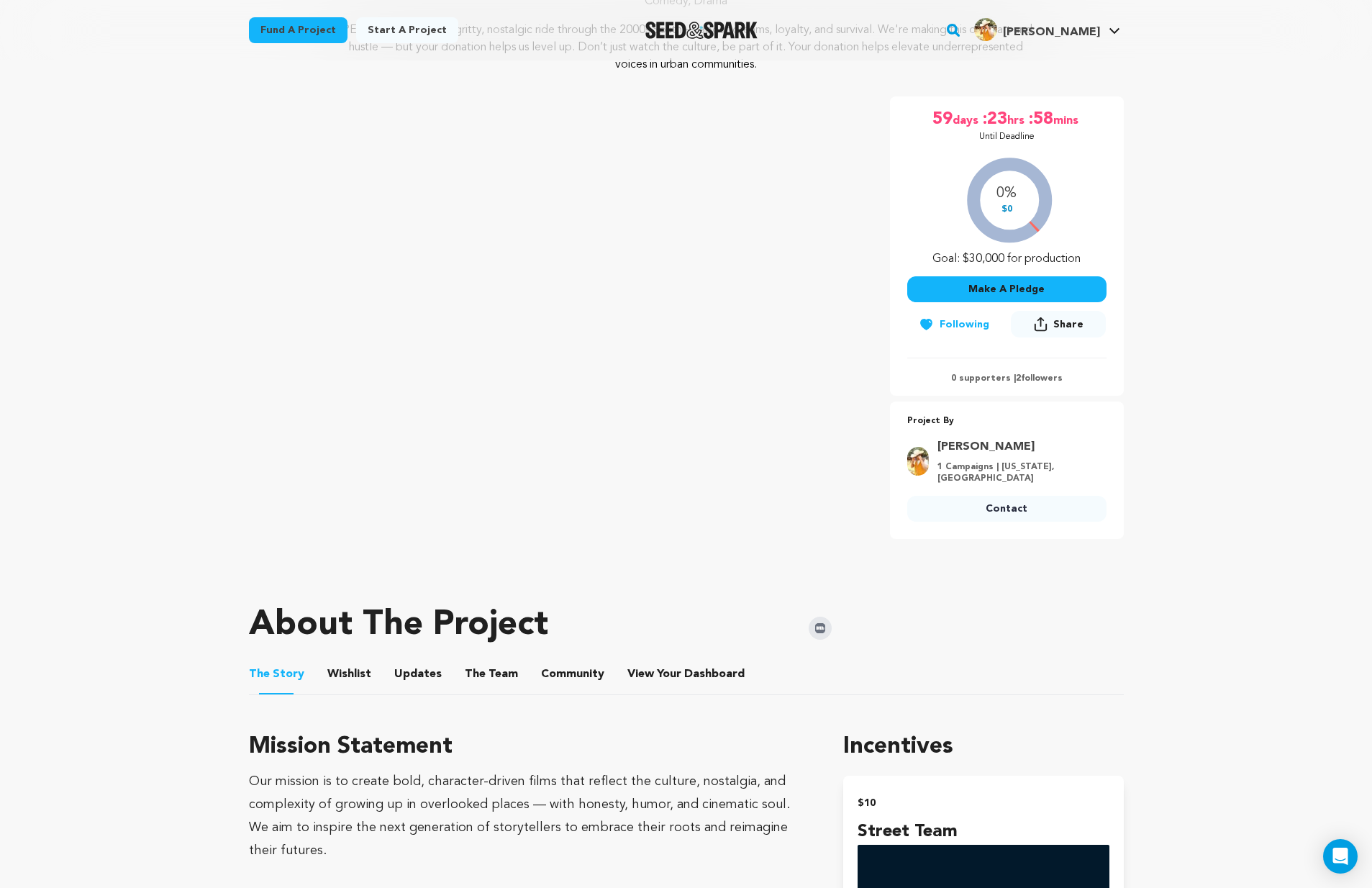
click at [1058, 280] on button "Make A Pledge" at bounding box center [1007, 289] width 200 height 26
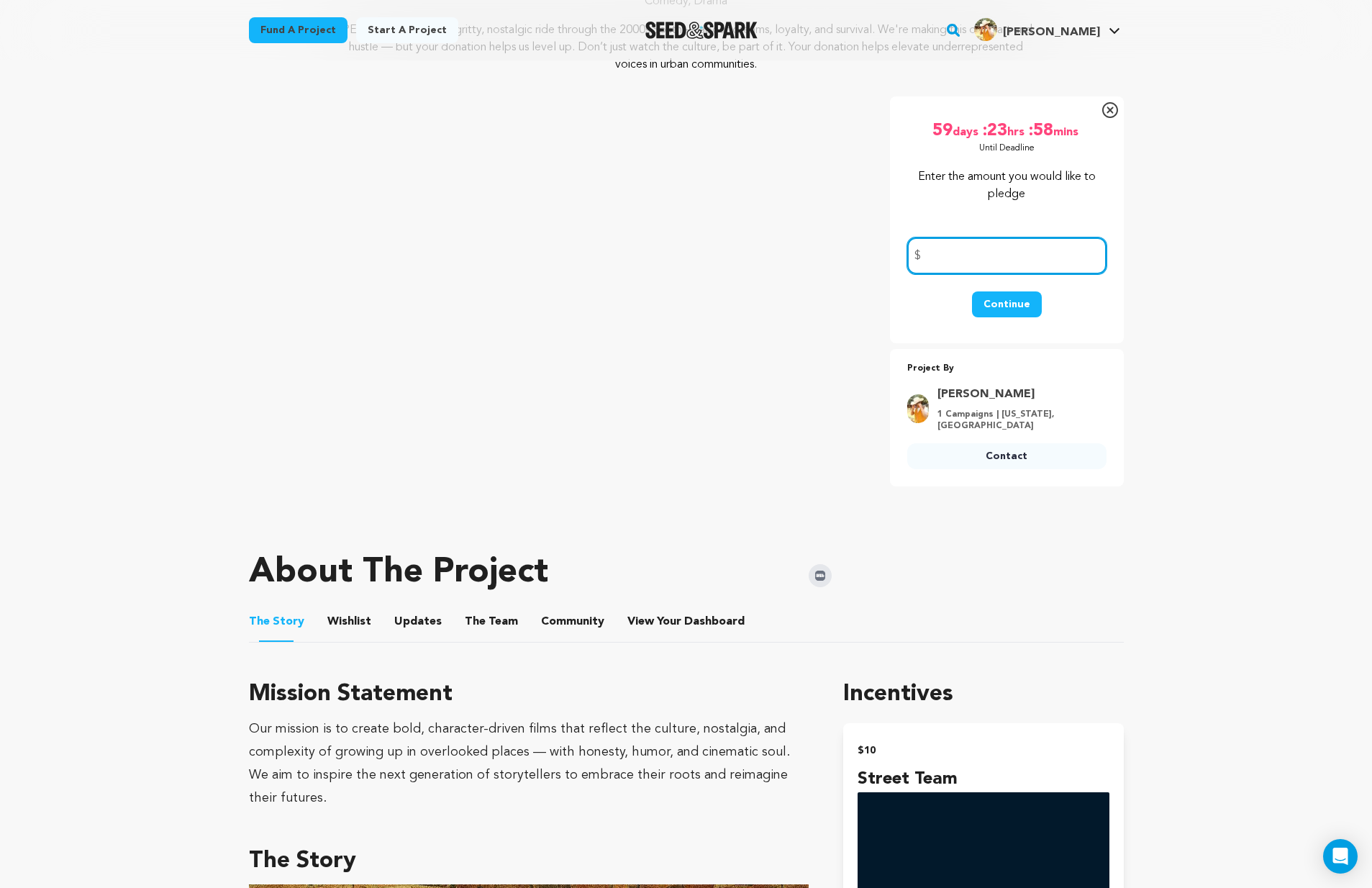
click at [1044, 257] on input "number" at bounding box center [1007, 255] width 200 height 37
type input "10.00"
click at [1018, 295] on button "Continue" at bounding box center [1007, 304] width 70 height 26
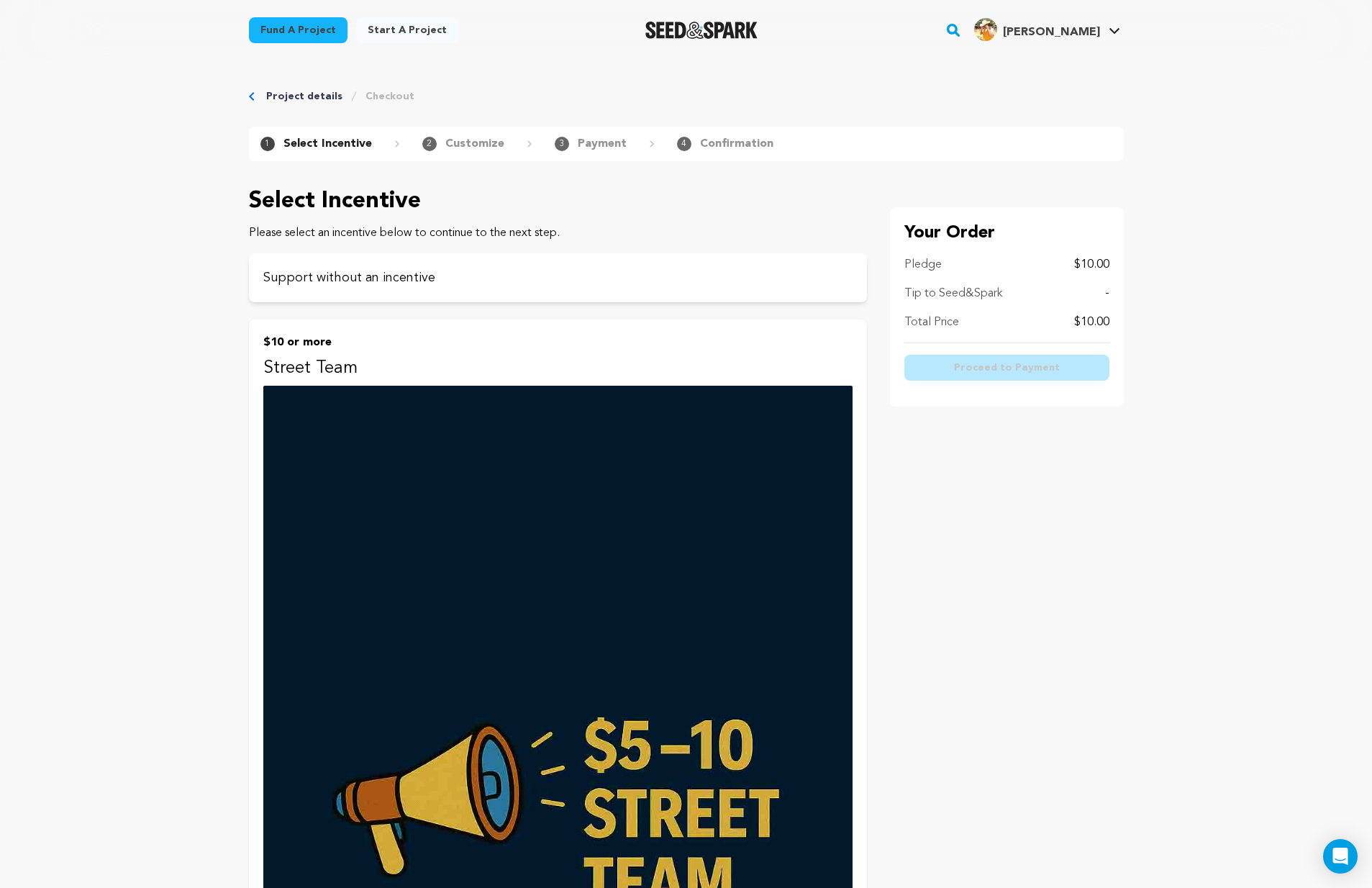
click at [671, 448] on img at bounding box center [558, 827] width 589 height 884
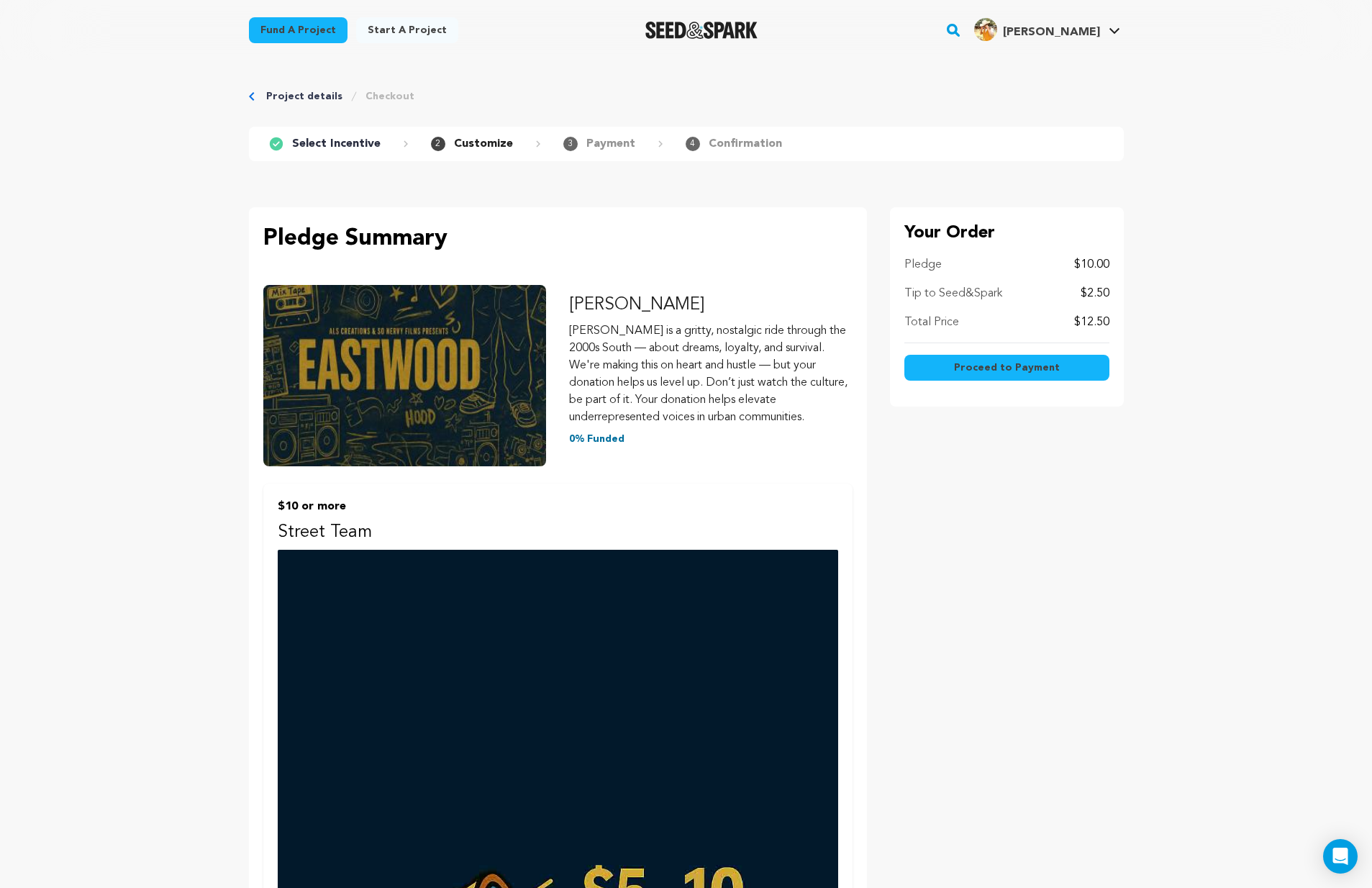
click at [1015, 368] on span "Proceed to Payment" at bounding box center [1007, 368] width 106 height 14
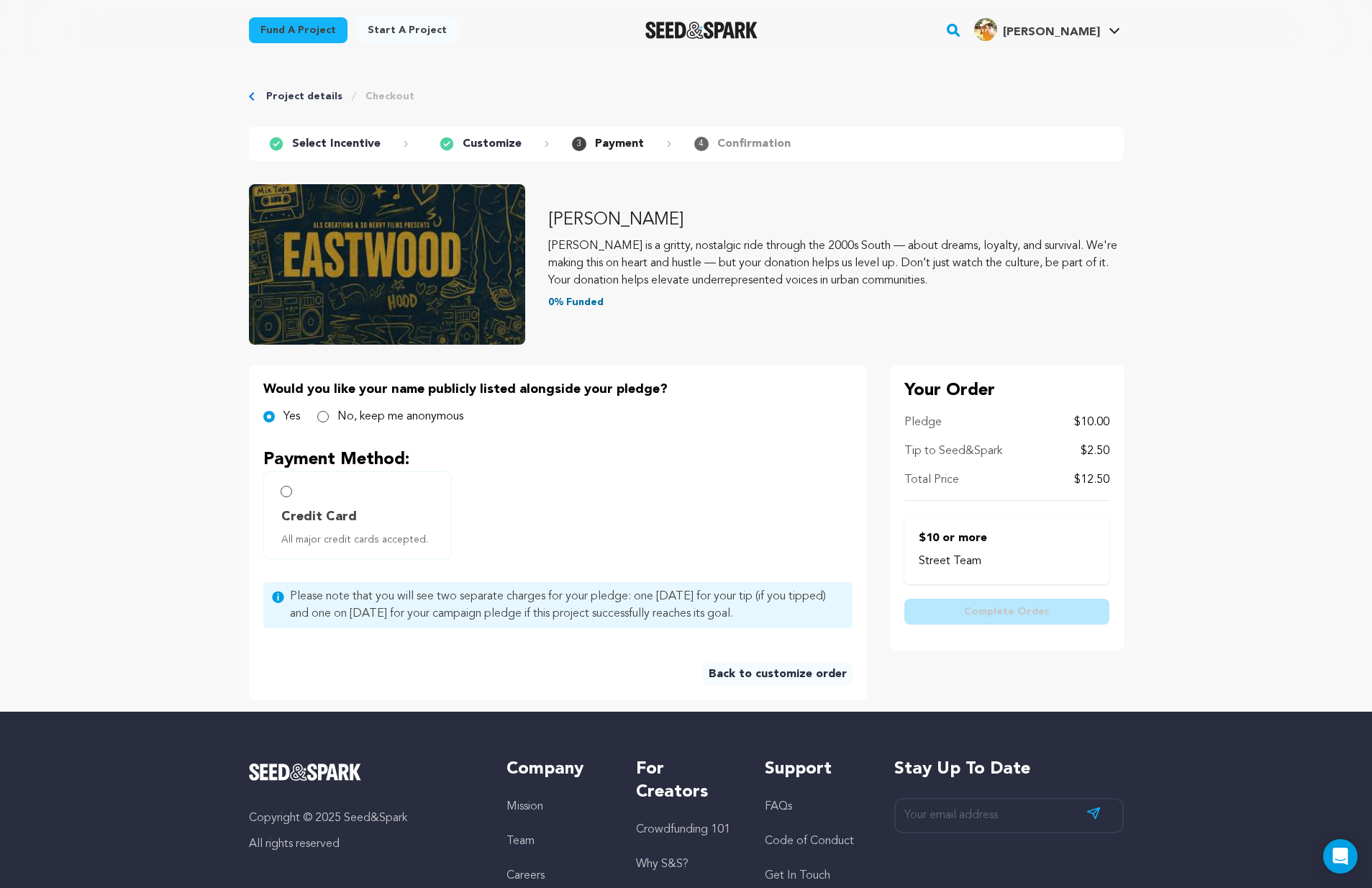
click at [327, 419] on input "No, keep me anonymous" at bounding box center [323, 416] width 12 height 12
radio input "true"
click at [284, 491] on input "Credit Card All major credit cards accepted." at bounding box center [286, 491] width 12 height 12
radio input "false"
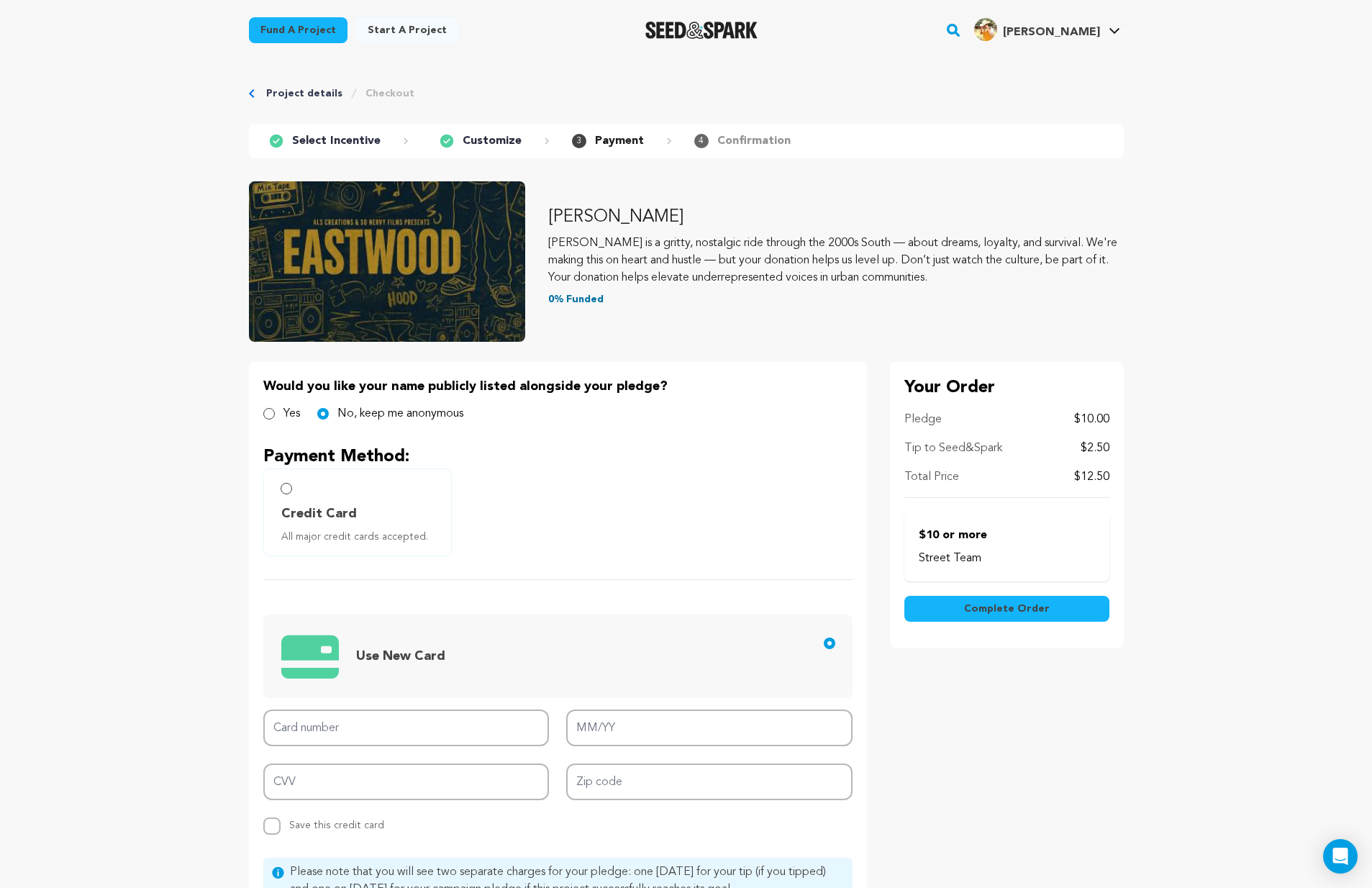
scroll to position [115, 0]
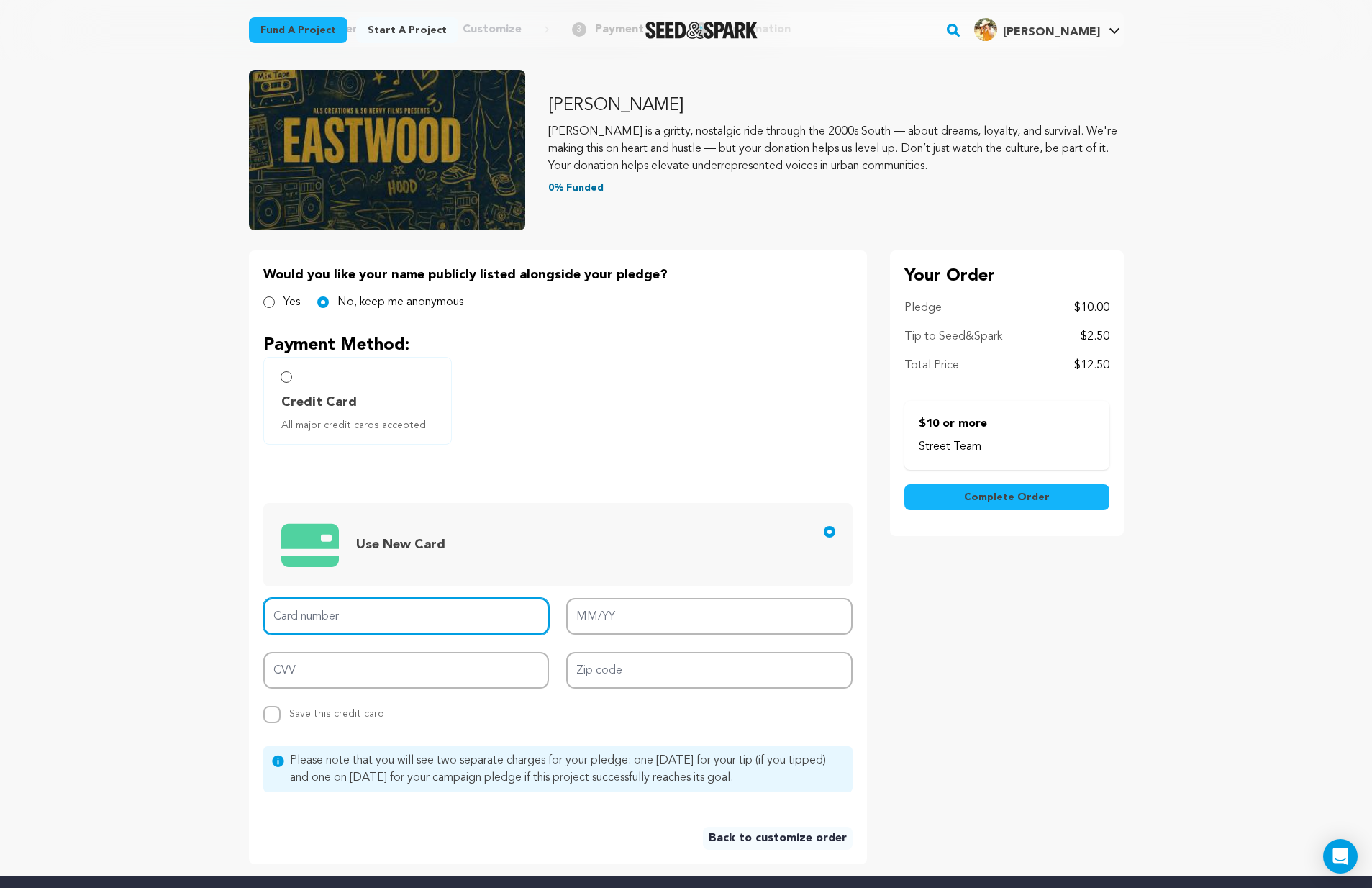
click at [405, 631] on input "Card number" at bounding box center [406, 616] width 286 height 37
type input "4031 6320 1675 4579"
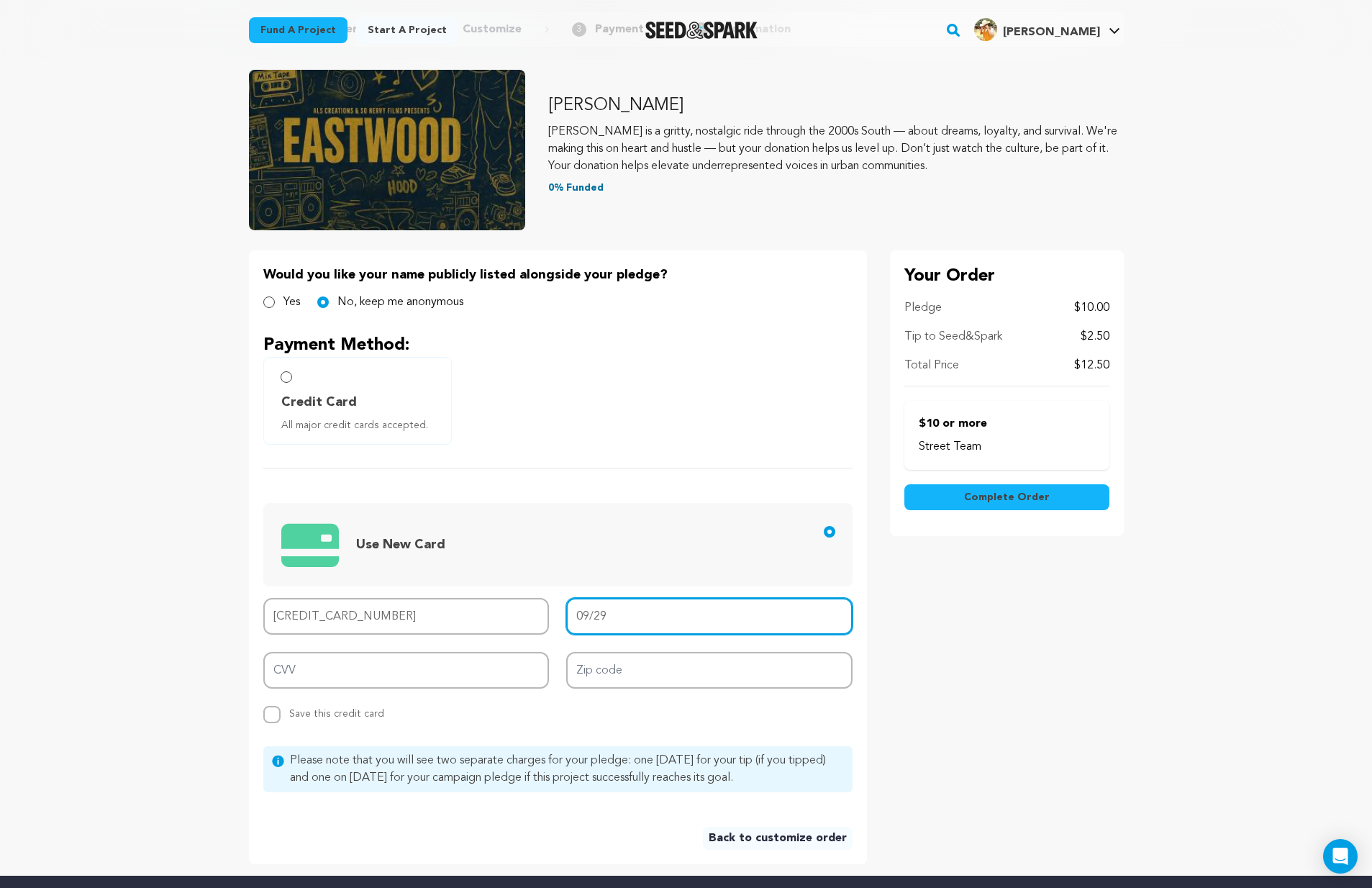
type input "09/29"
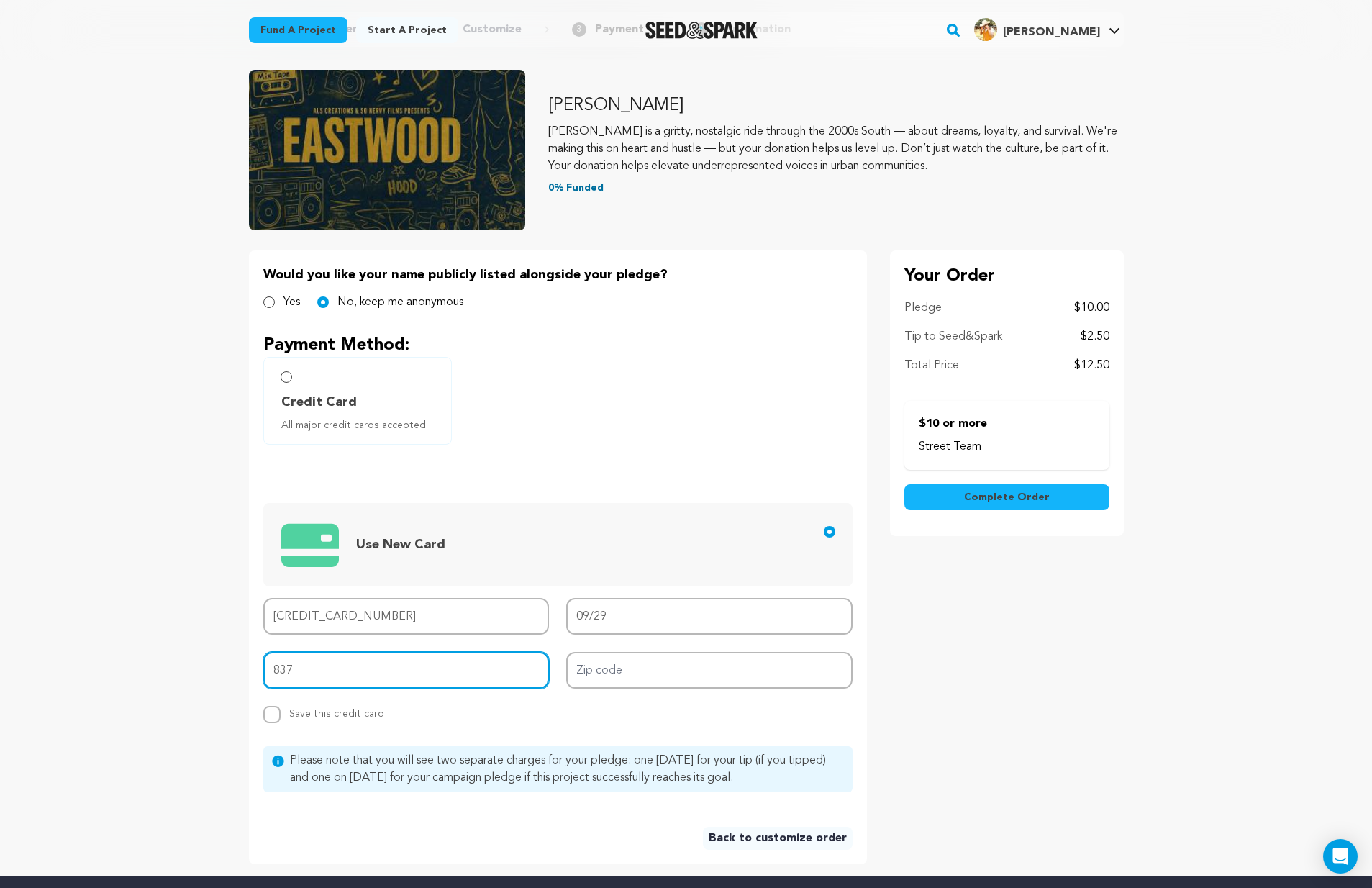
type input "837"
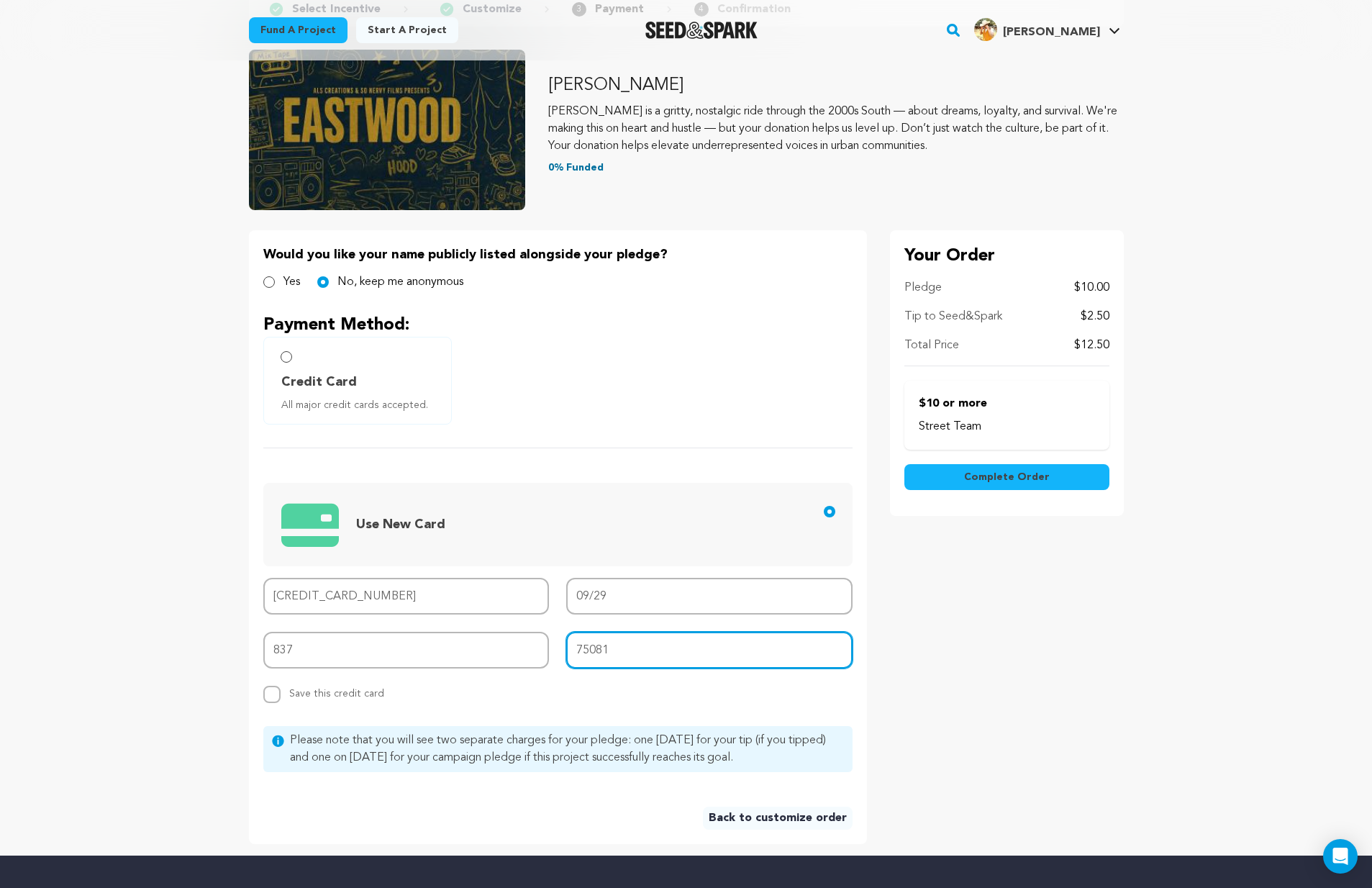
scroll to position [223, 0]
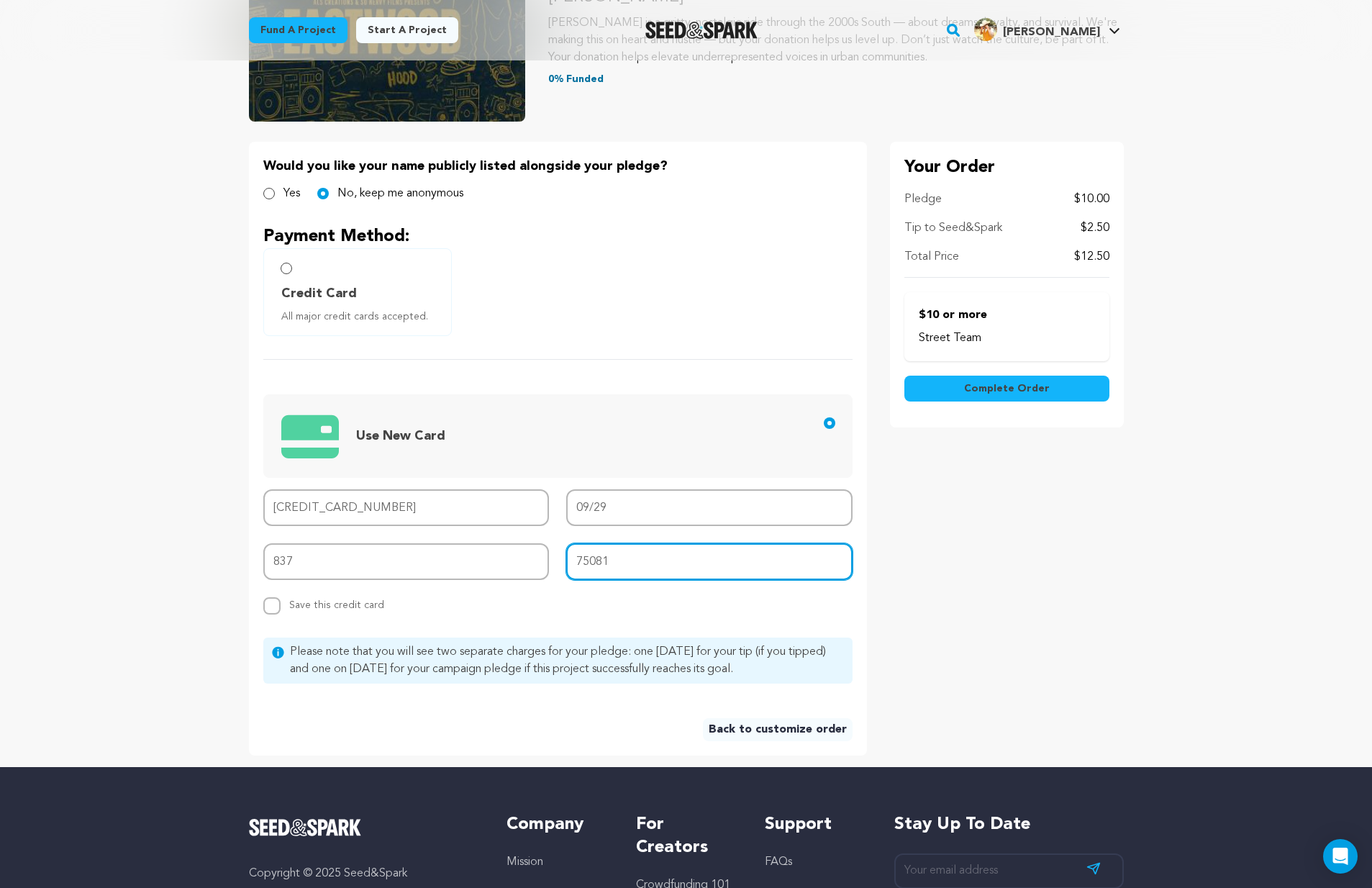
type input "75081"
click at [285, 270] on input "Credit Card All major credit cards accepted." at bounding box center [286, 268] width 12 height 12
click at [283, 260] on label "Credit Card All major credit cards accepted." at bounding box center [358, 292] width 189 height 88
click at [287, 268] on input "Credit Card All major credit cards accepted." at bounding box center [286, 268] width 12 height 12
click at [967, 392] on span "Complete Order" at bounding box center [1007, 388] width 86 height 14
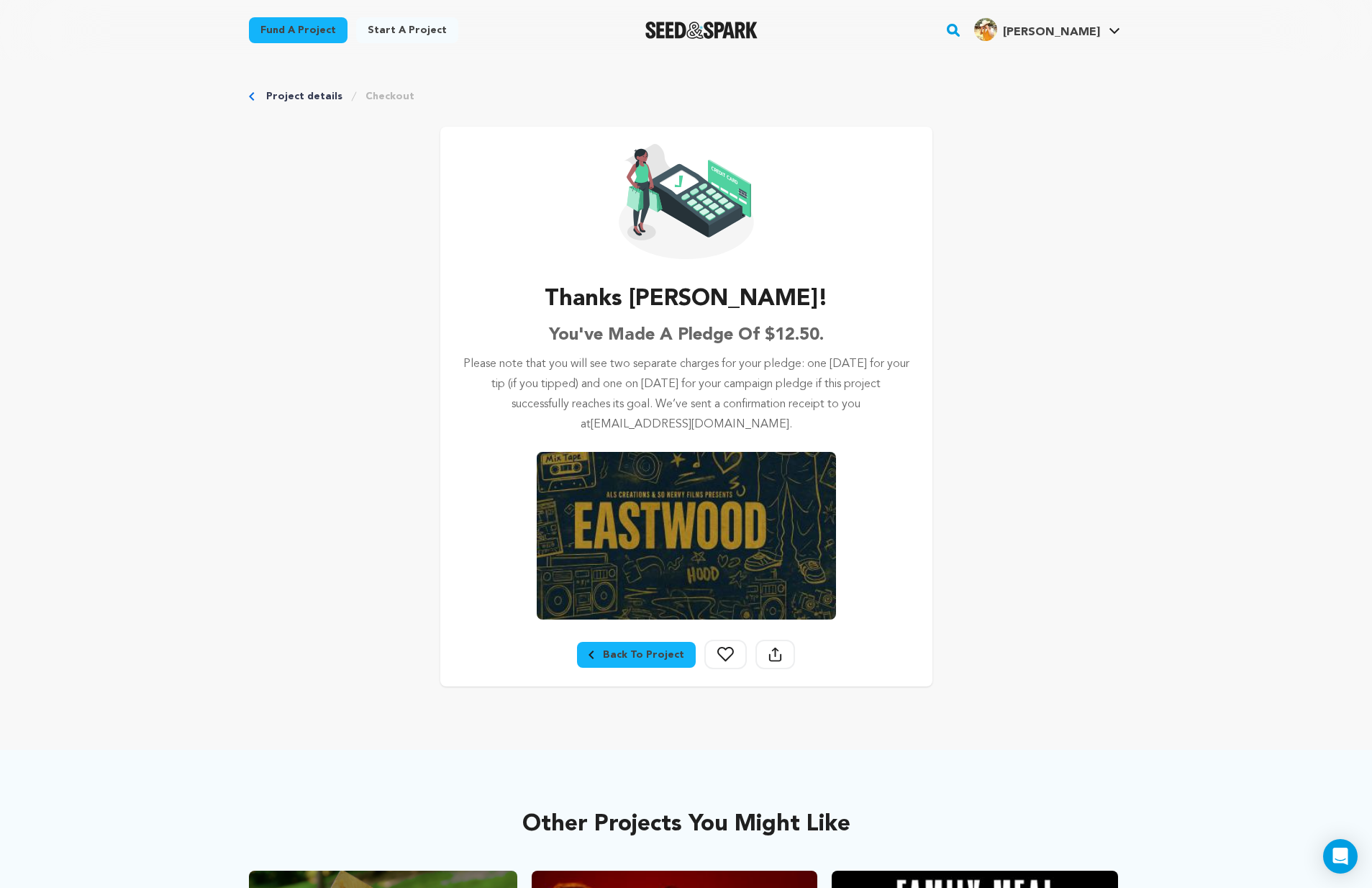
click at [640, 651] on div "Back To Project" at bounding box center [636, 655] width 96 height 14
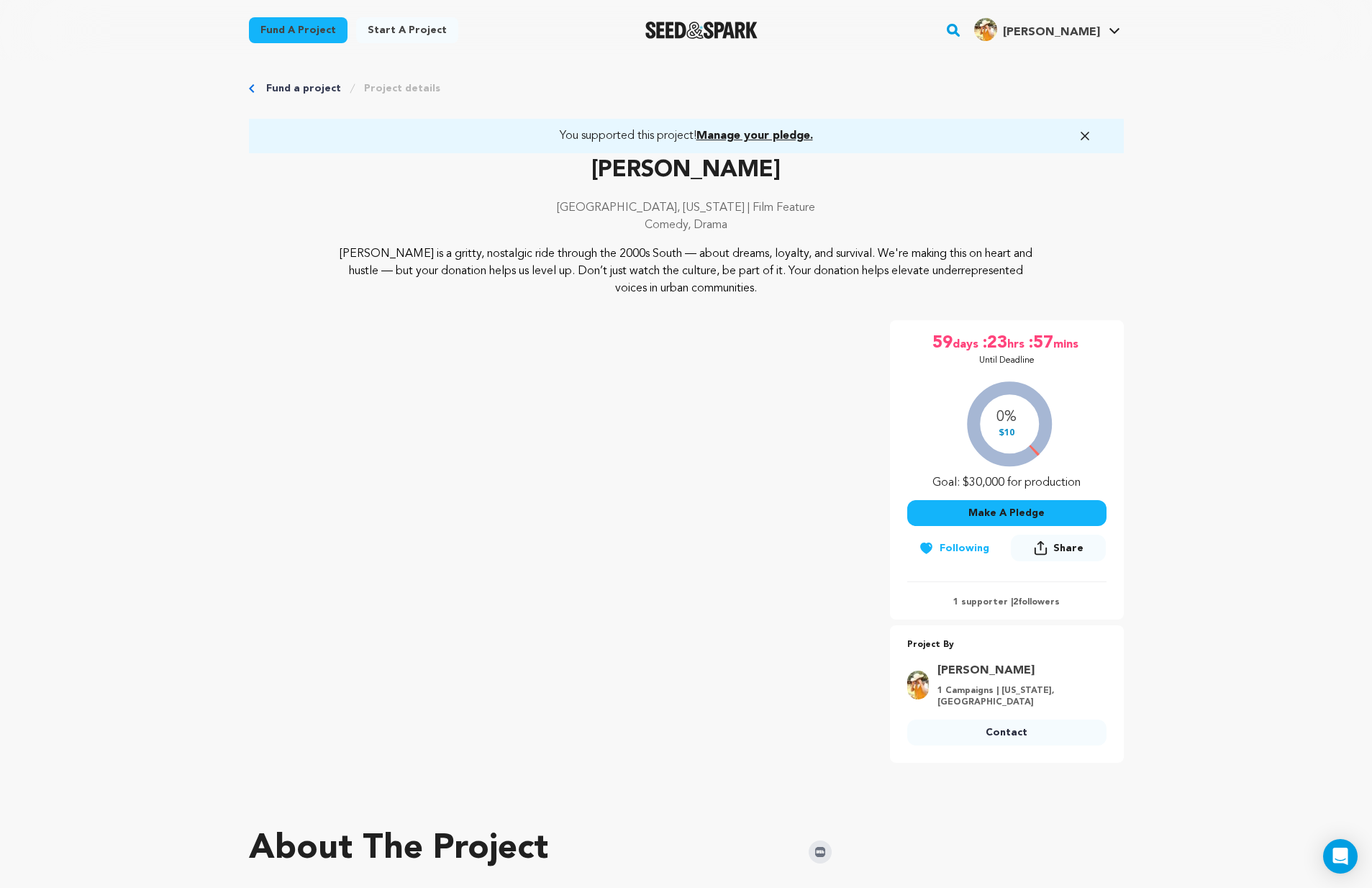
scroll to position [15, 0]
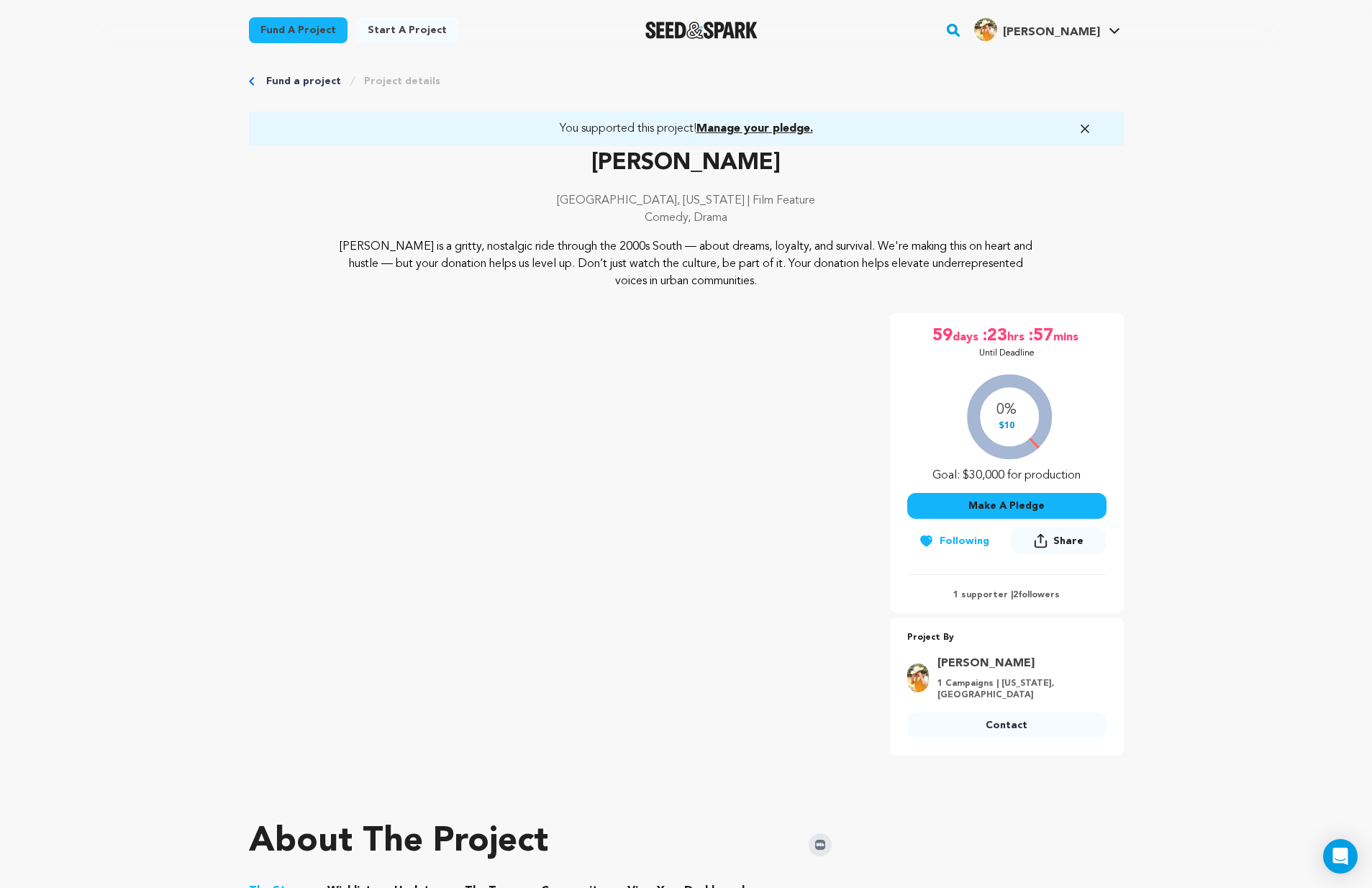
click at [790, 126] on span "Manage your pledge." at bounding box center [754, 129] width 116 height 12
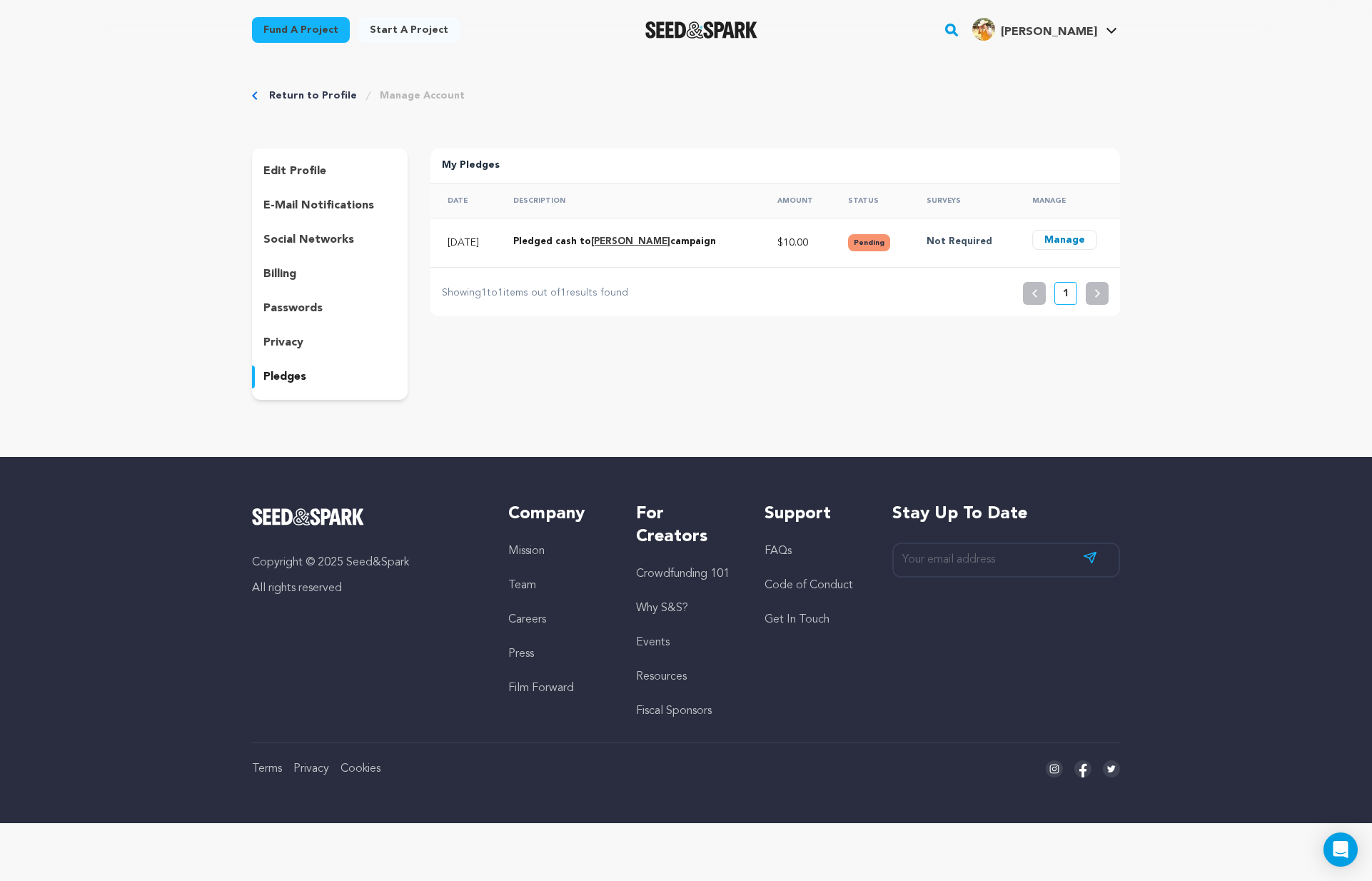
click at [1060, 241] on button "Manage" at bounding box center [1064, 240] width 65 height 20
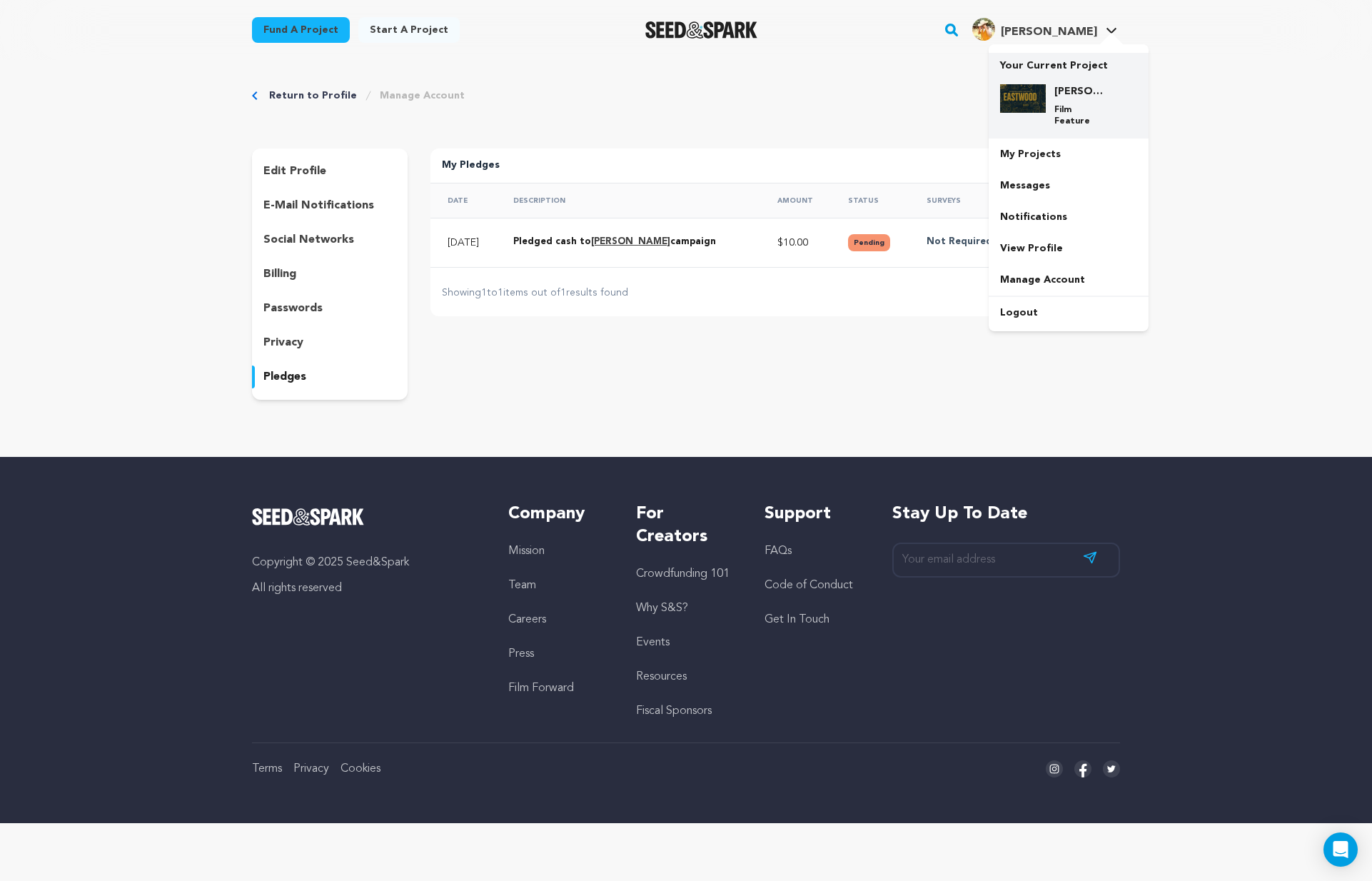
click at [1049, 83] on div "EASTWOOD Film Feature" at bounding box center [1069, 105] width 137 height 65
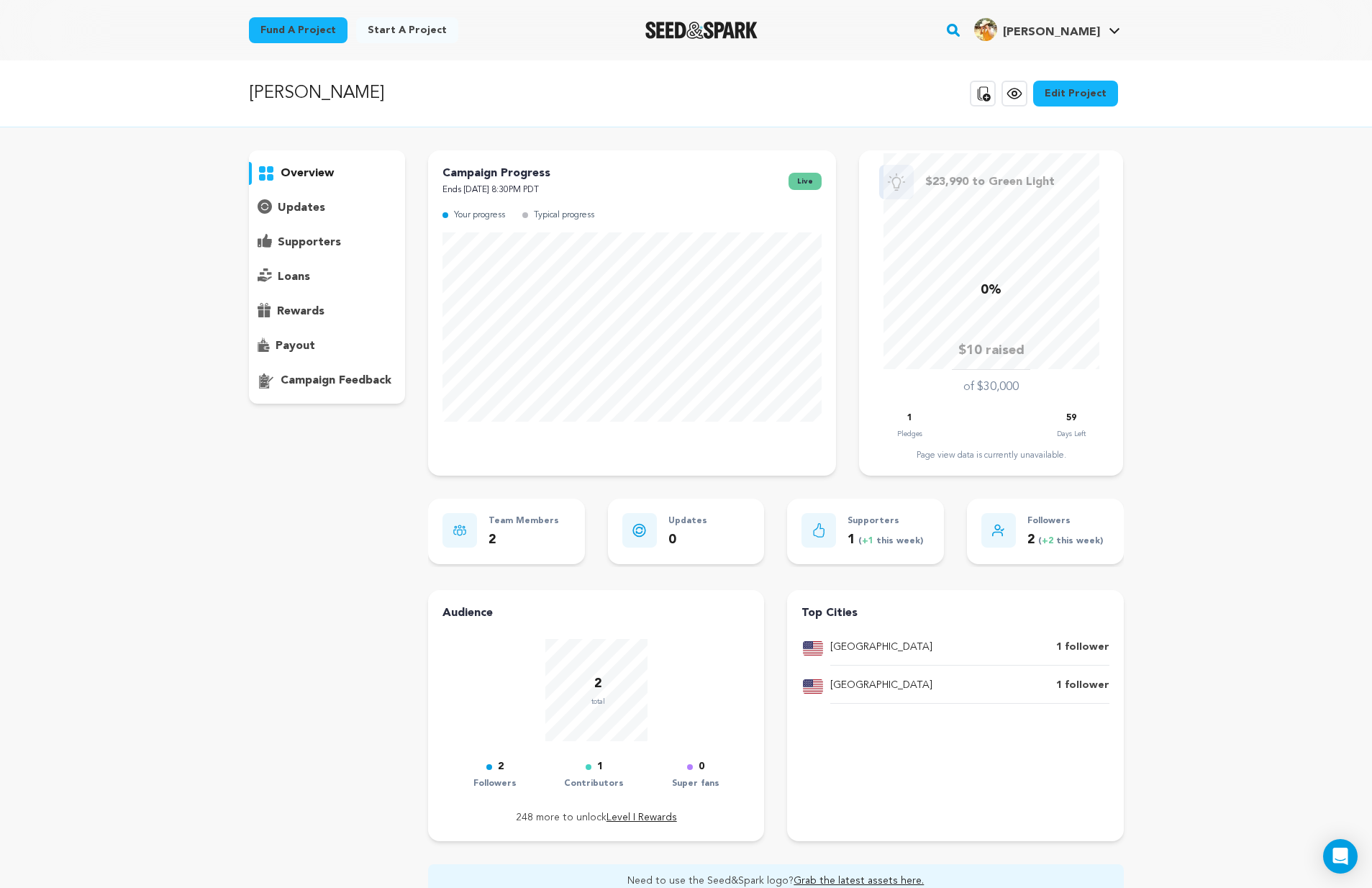
click at [300, 211] on p "updates" at bounding box center [301, 208] width 47 height 17
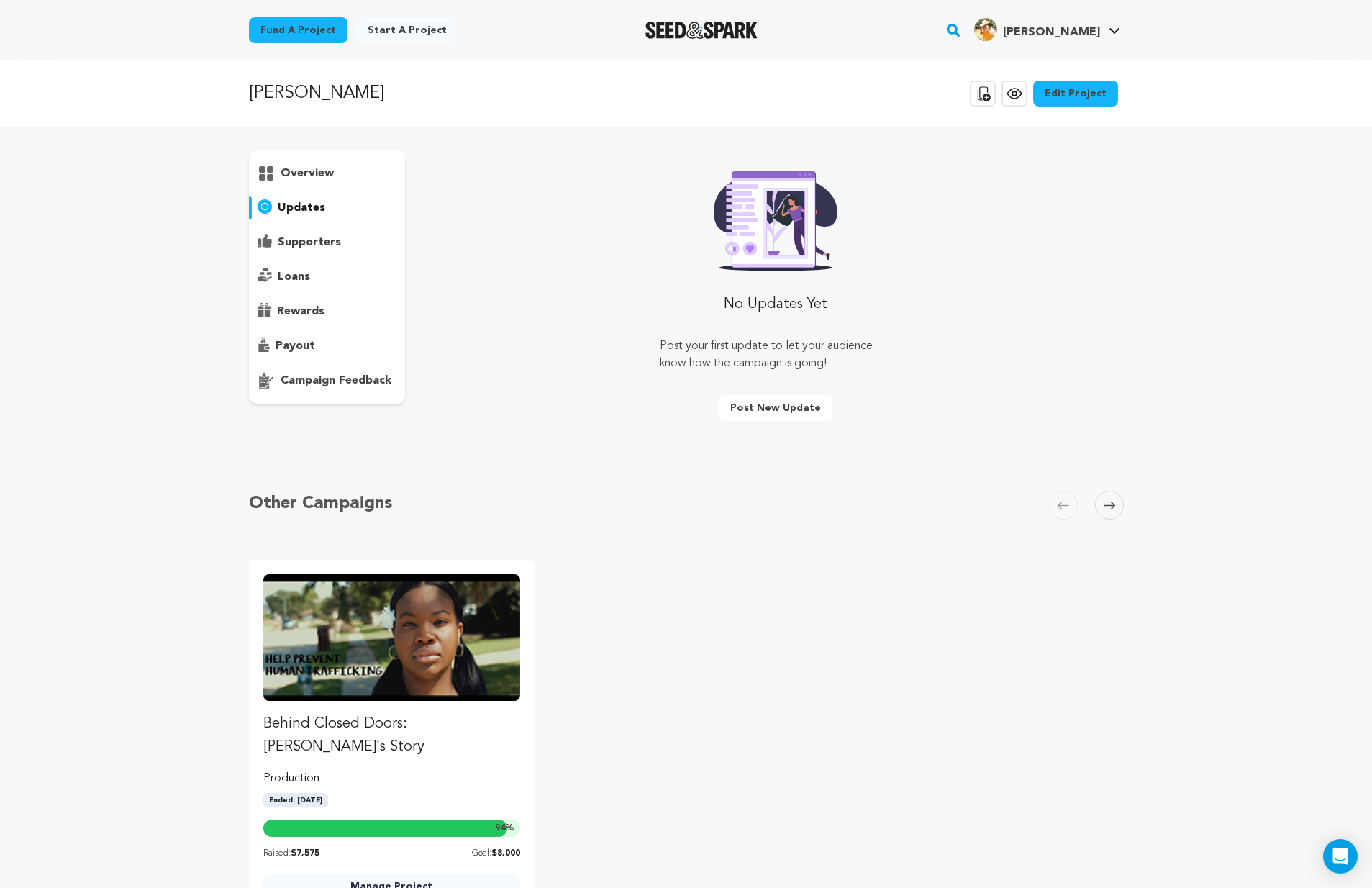
click at [312, 171] on p "overview" at bounding box center [307, 174] width 53 height 17
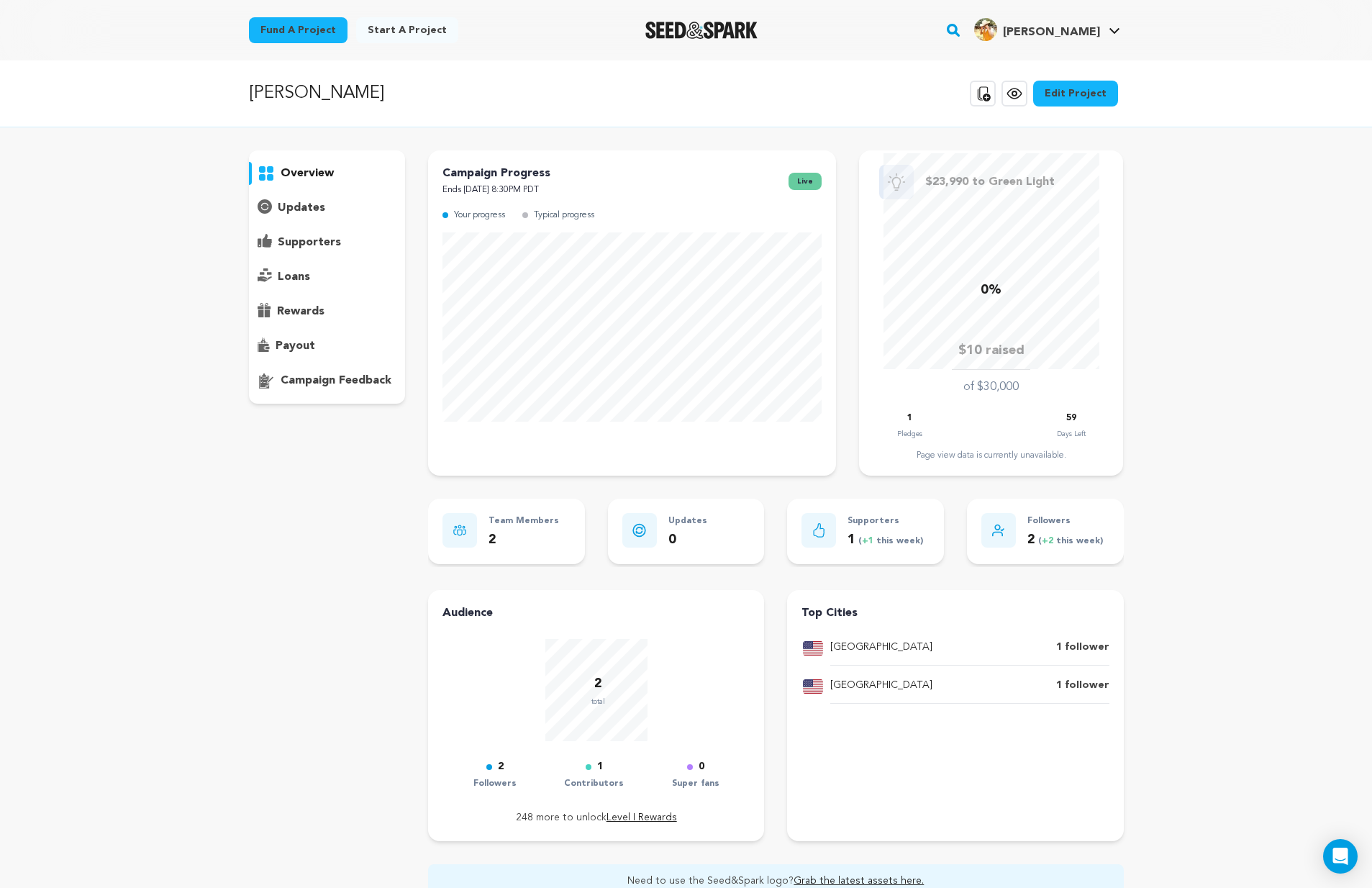
click at [324, 245] on p "supporters" at bounding box center [309, 243] width 64 height 17
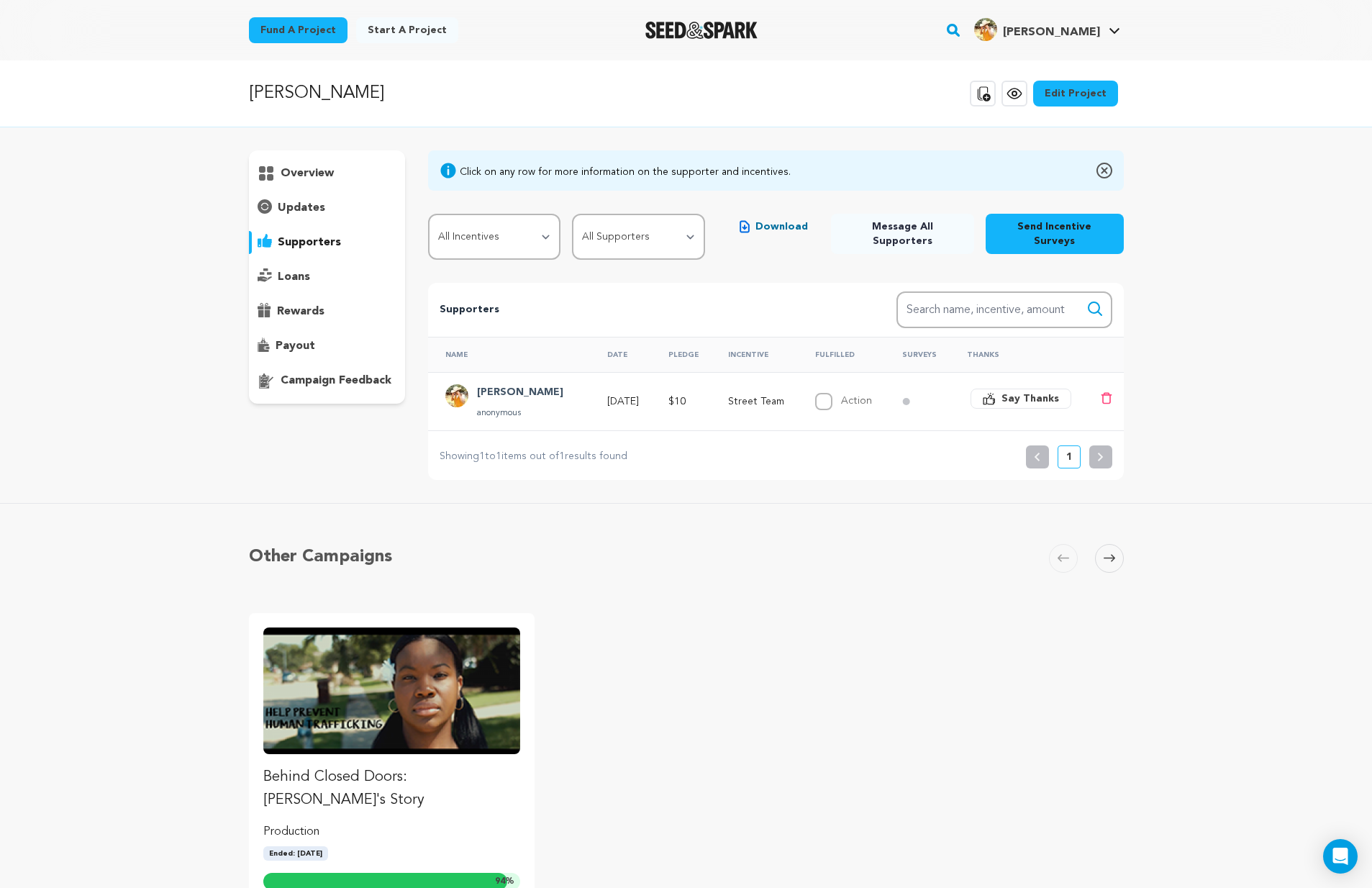
click at [287, 287] on div "loans" at bounding box center [328, 277] width 157 height 23
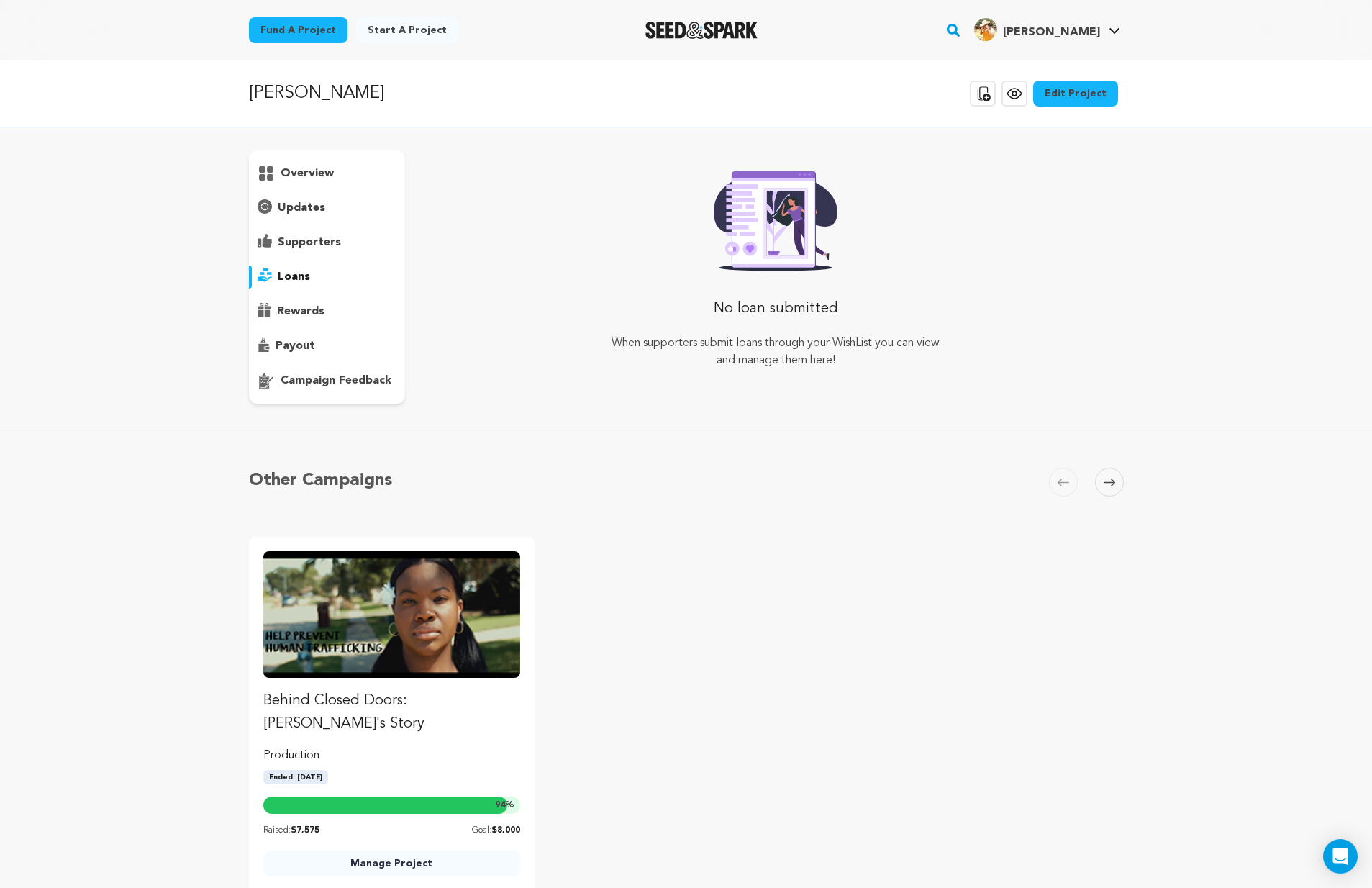
click at [312, 318] on p "rewards" at bounding box center [300, 311] width 47 height 17
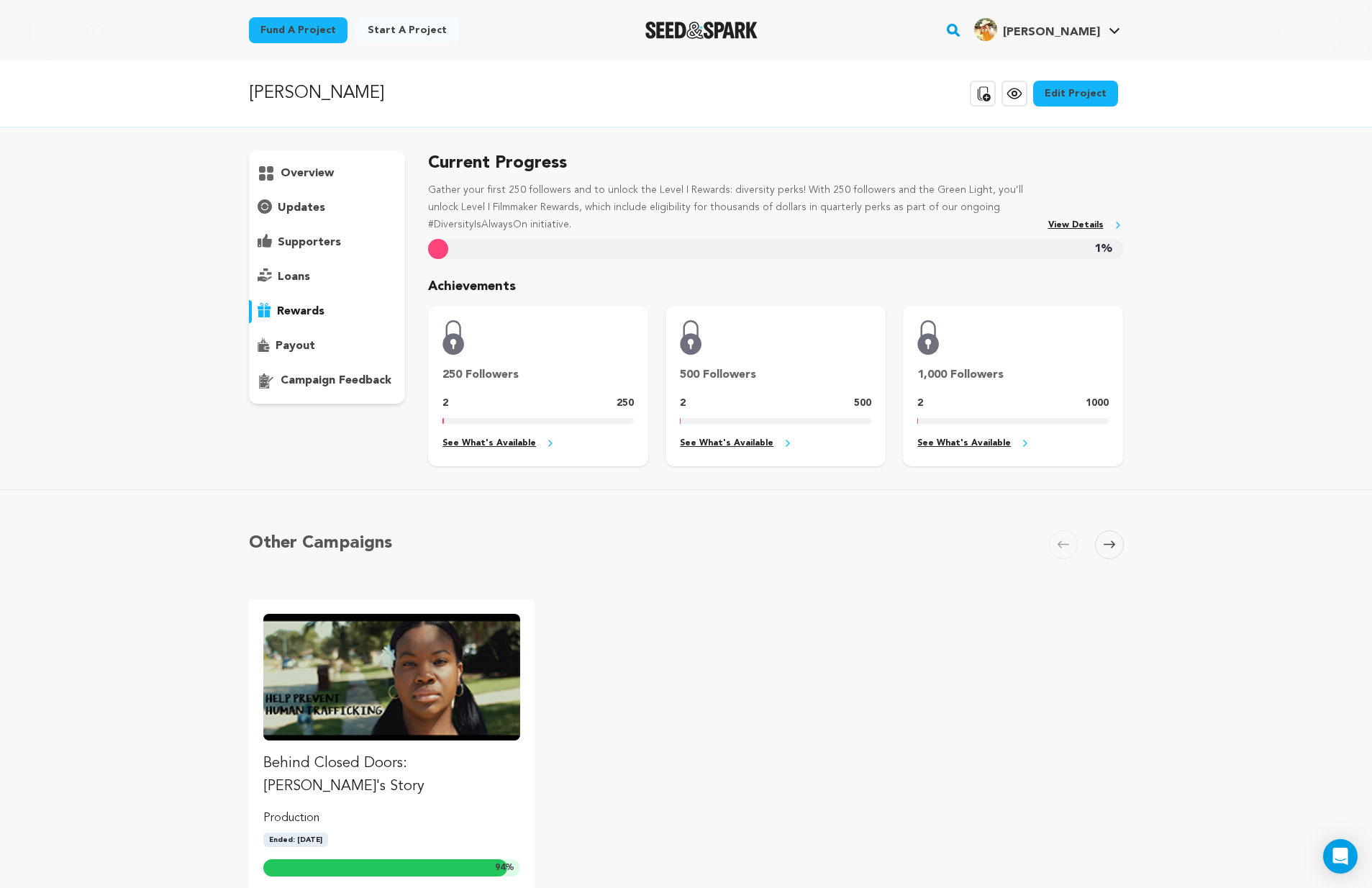
click at [305, 345] on p "payout" at bounding box center [295, 346] width 39 height 17
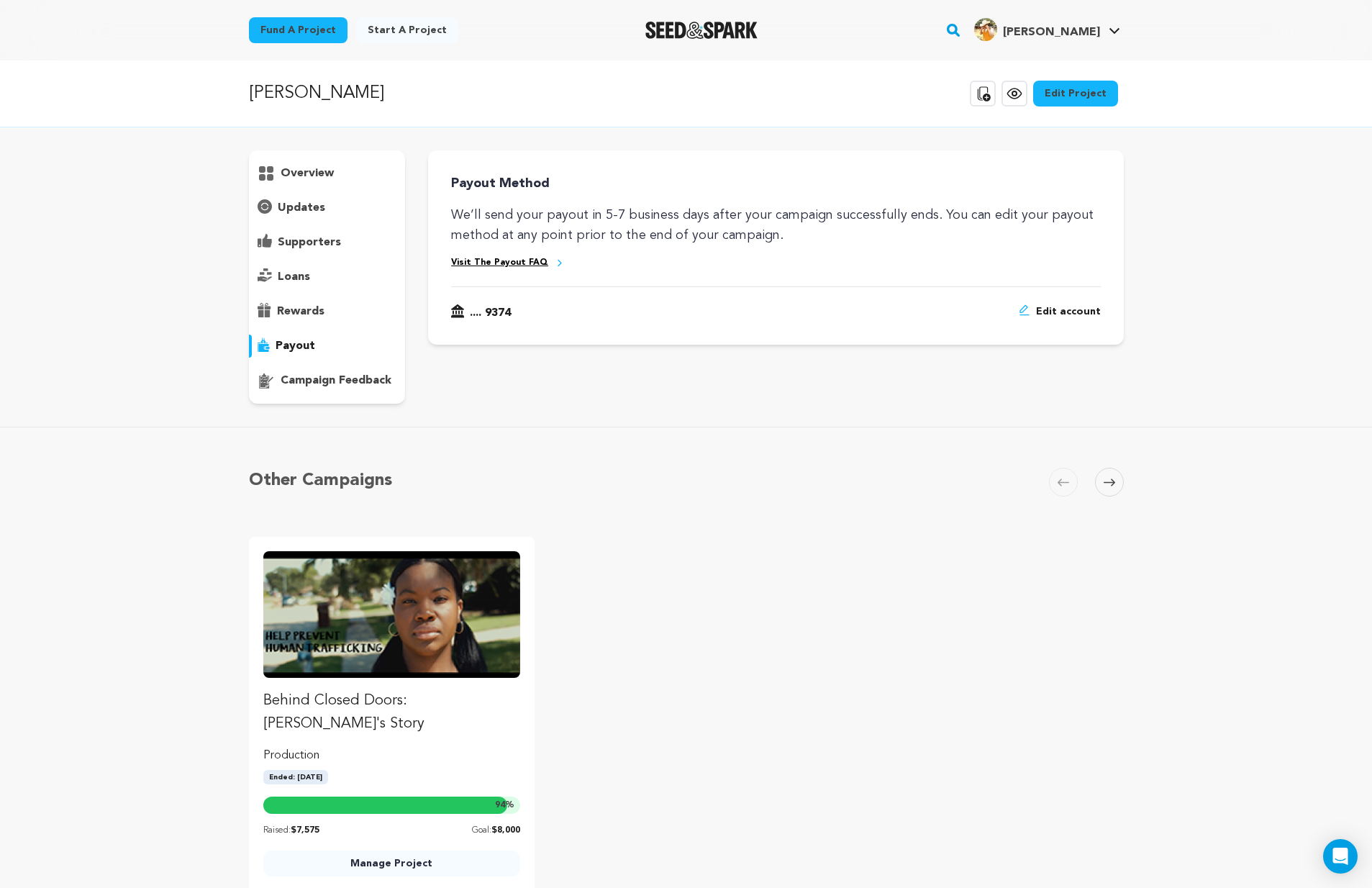
click at [344, 381] on p "campaign feedback" at bounding box center [336, 380] width 111 height 17
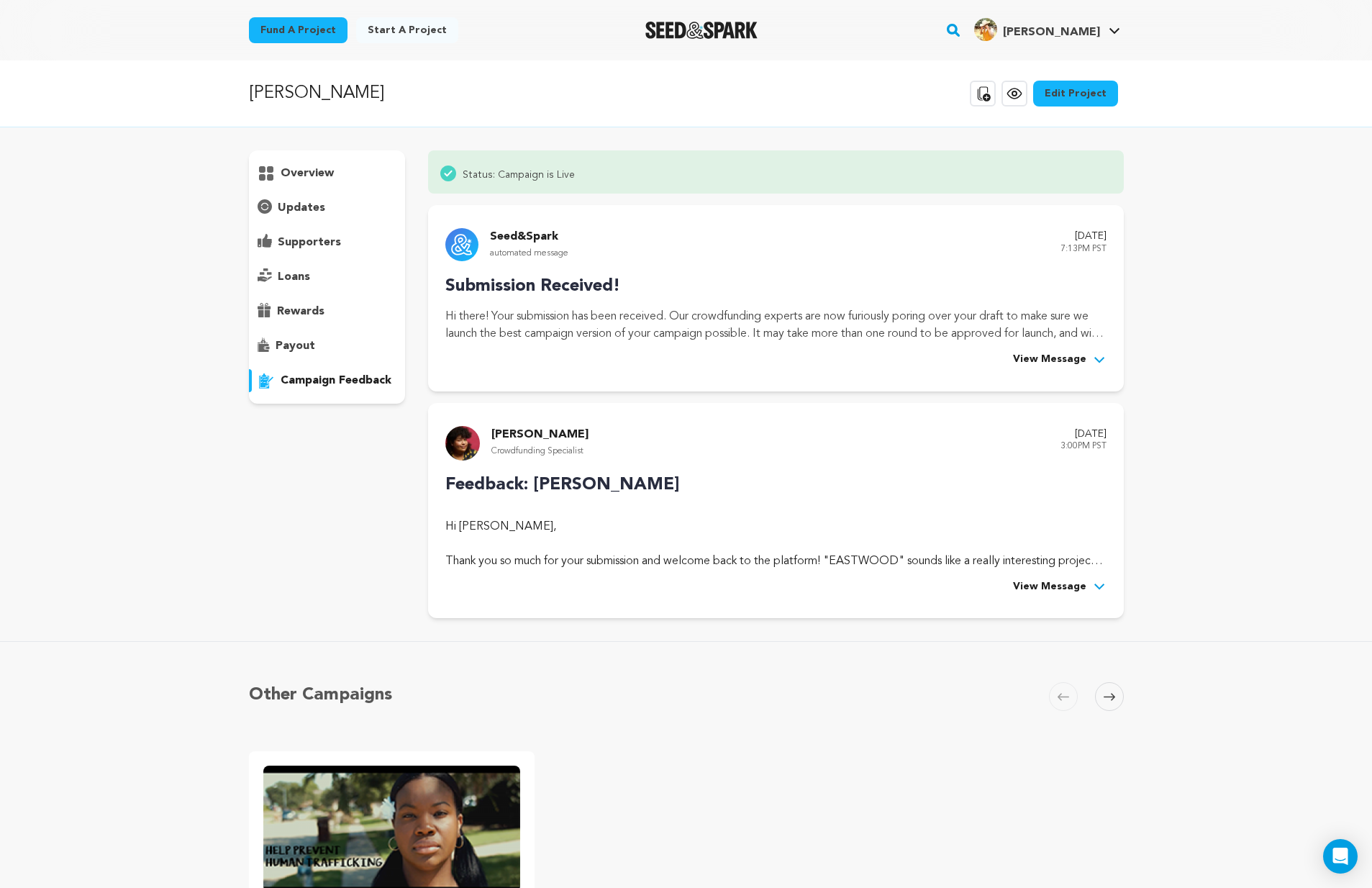
click at [309, 347] on p "payout" at bounding box center [295, 346] width 39 height 17
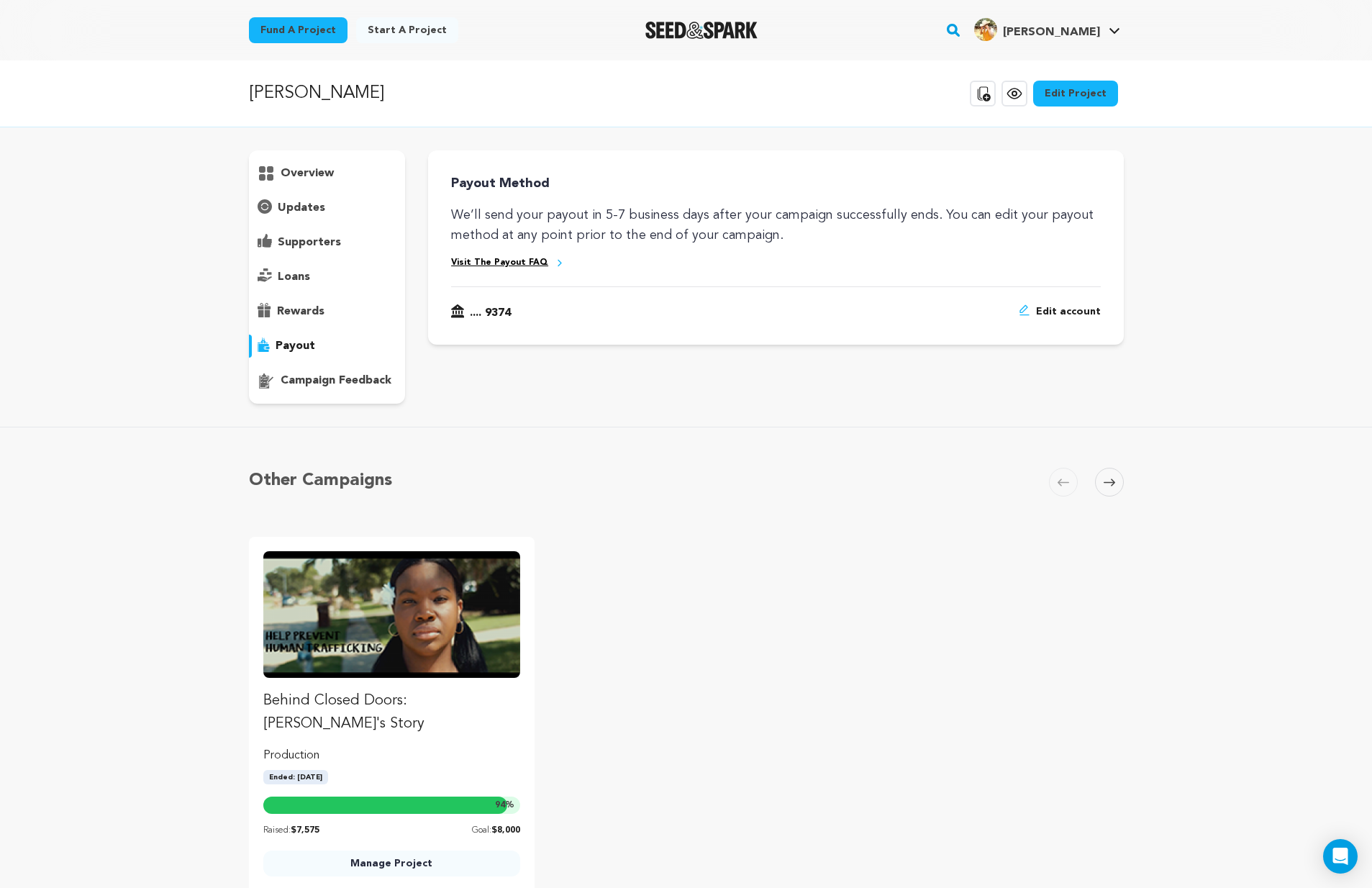
click at [290, 182] on p "overview" at bounding box center [307, 174] width 53 height 17
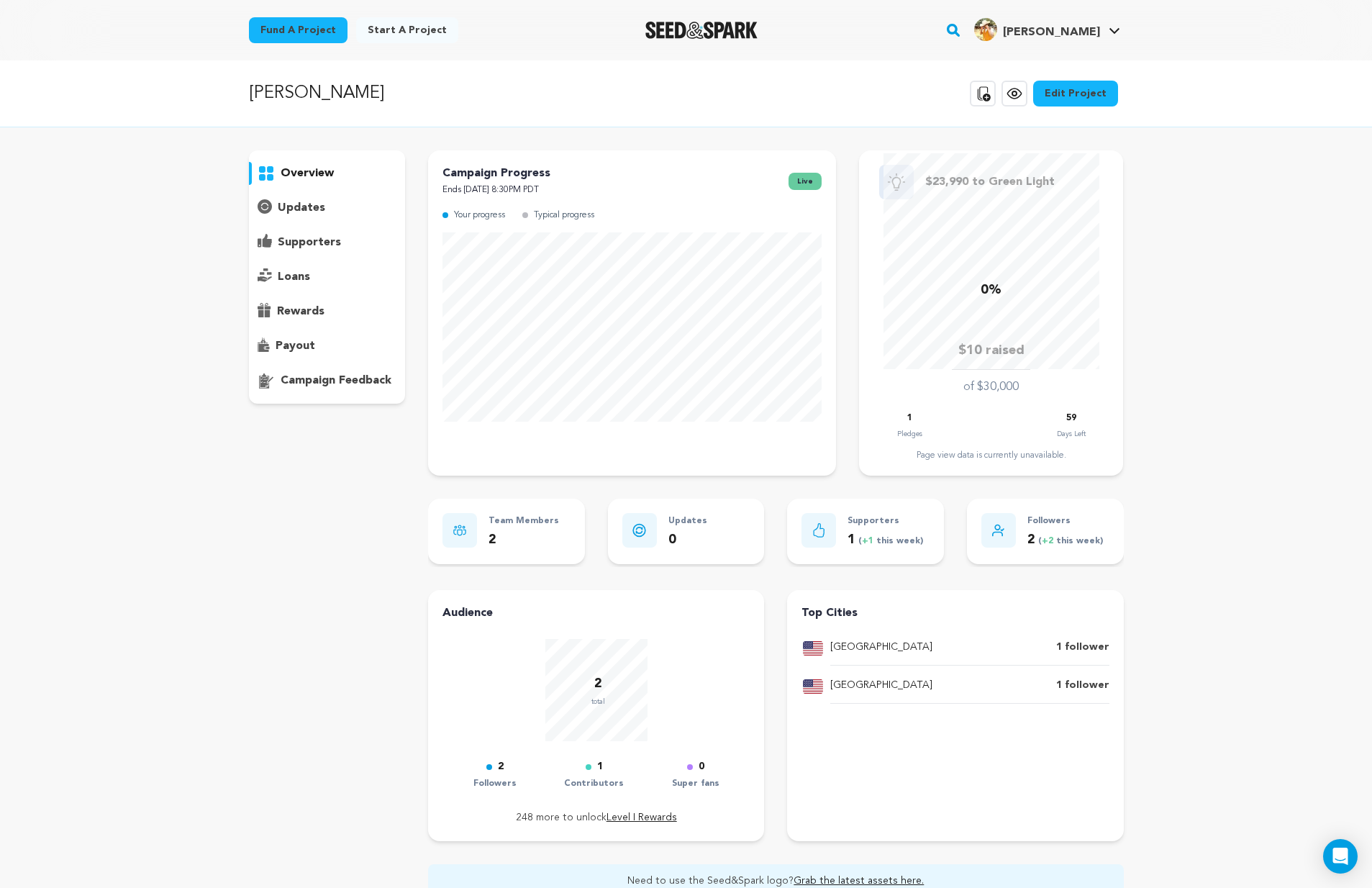
click at [303, 193] on div "overview" at bounding box center [328, 277] width 157 height 253
click at [306, 205] on p "updates" at bounding box center [301, 208] width 47 height 17
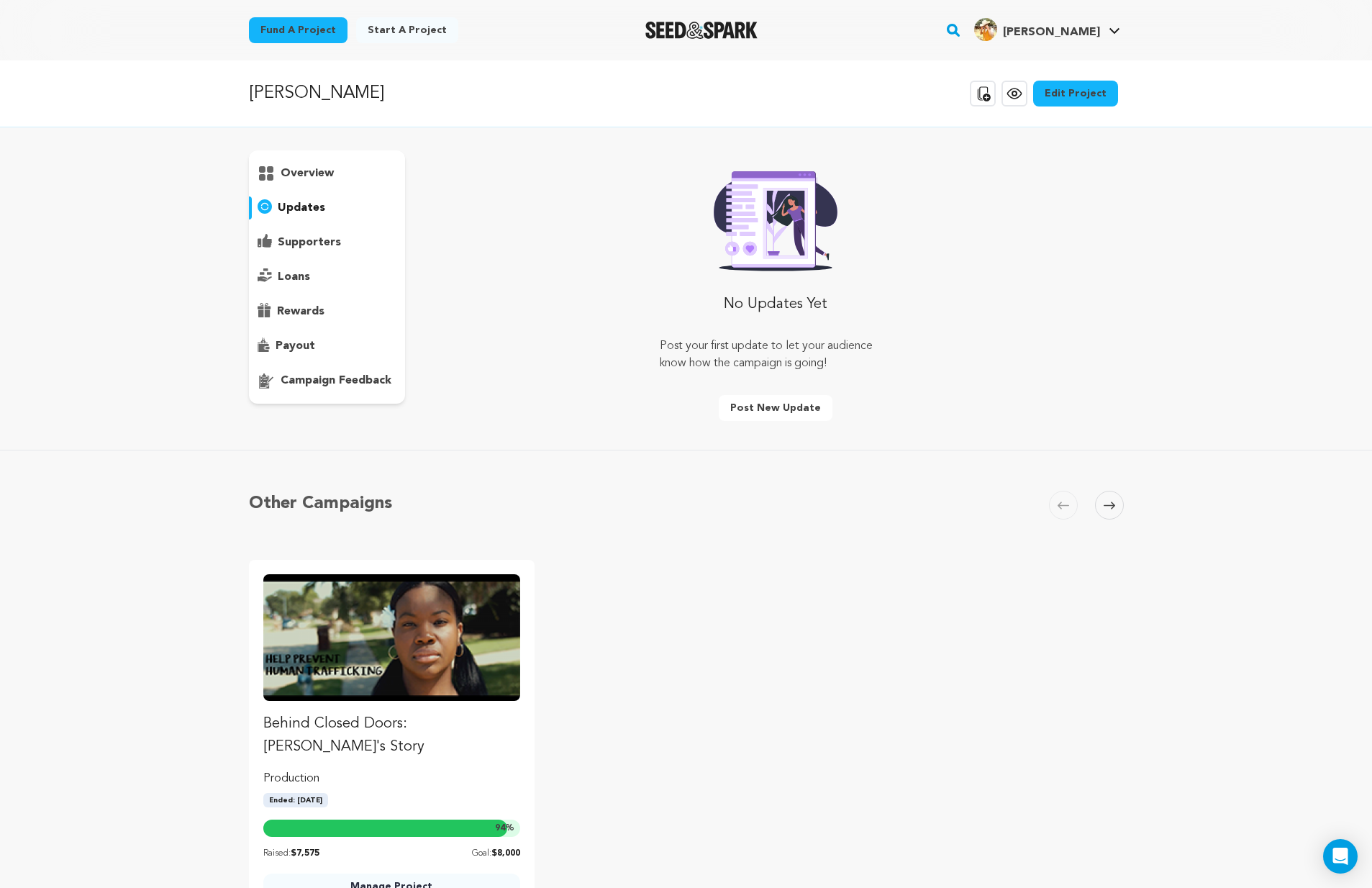
click at [311, 245] on p "supporters" at bounding box center [309, 243] width 64 height 17
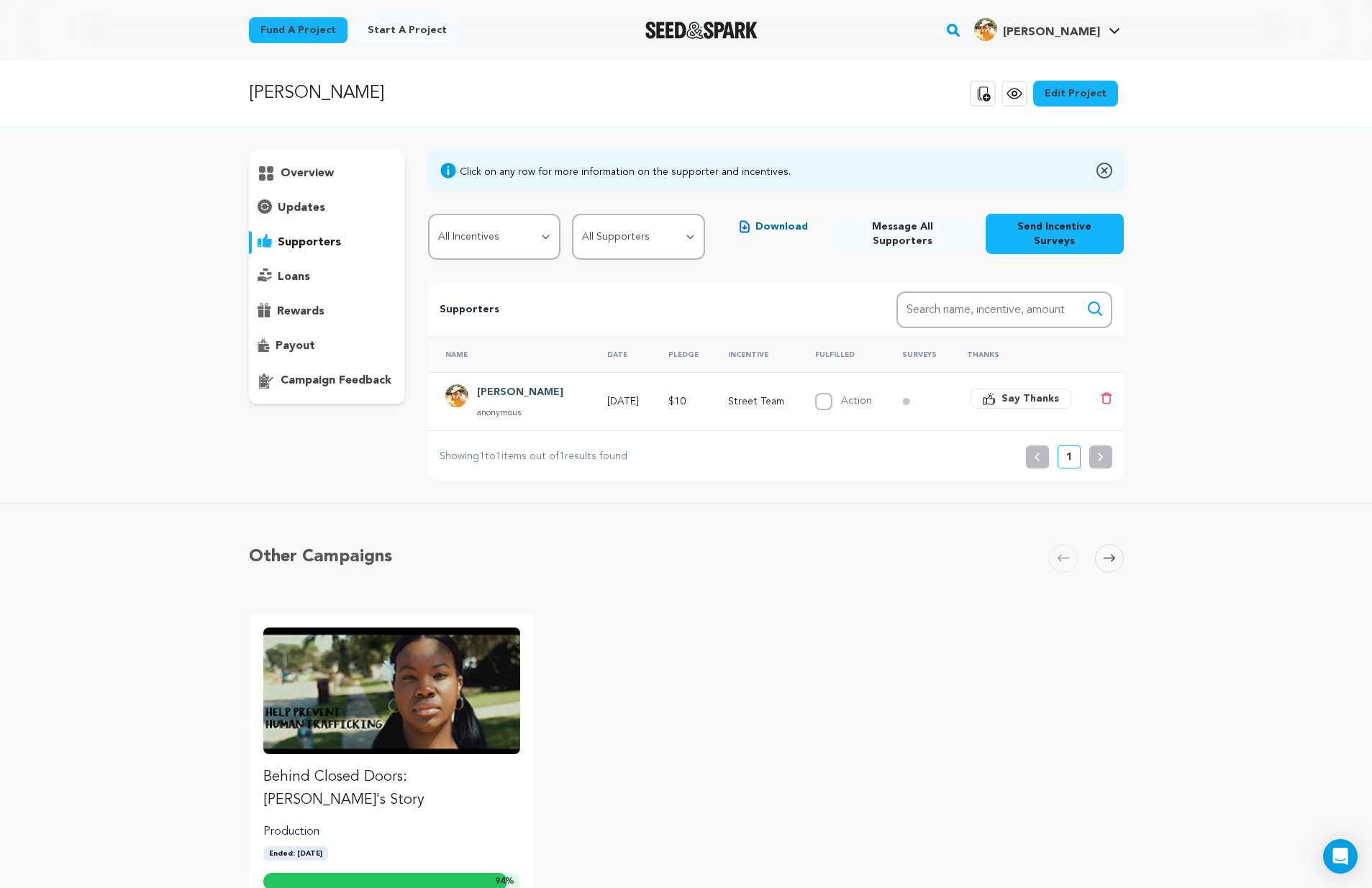
click at [303, 280] on p "loans" at bounding box center [293, 277] width 32 height 17
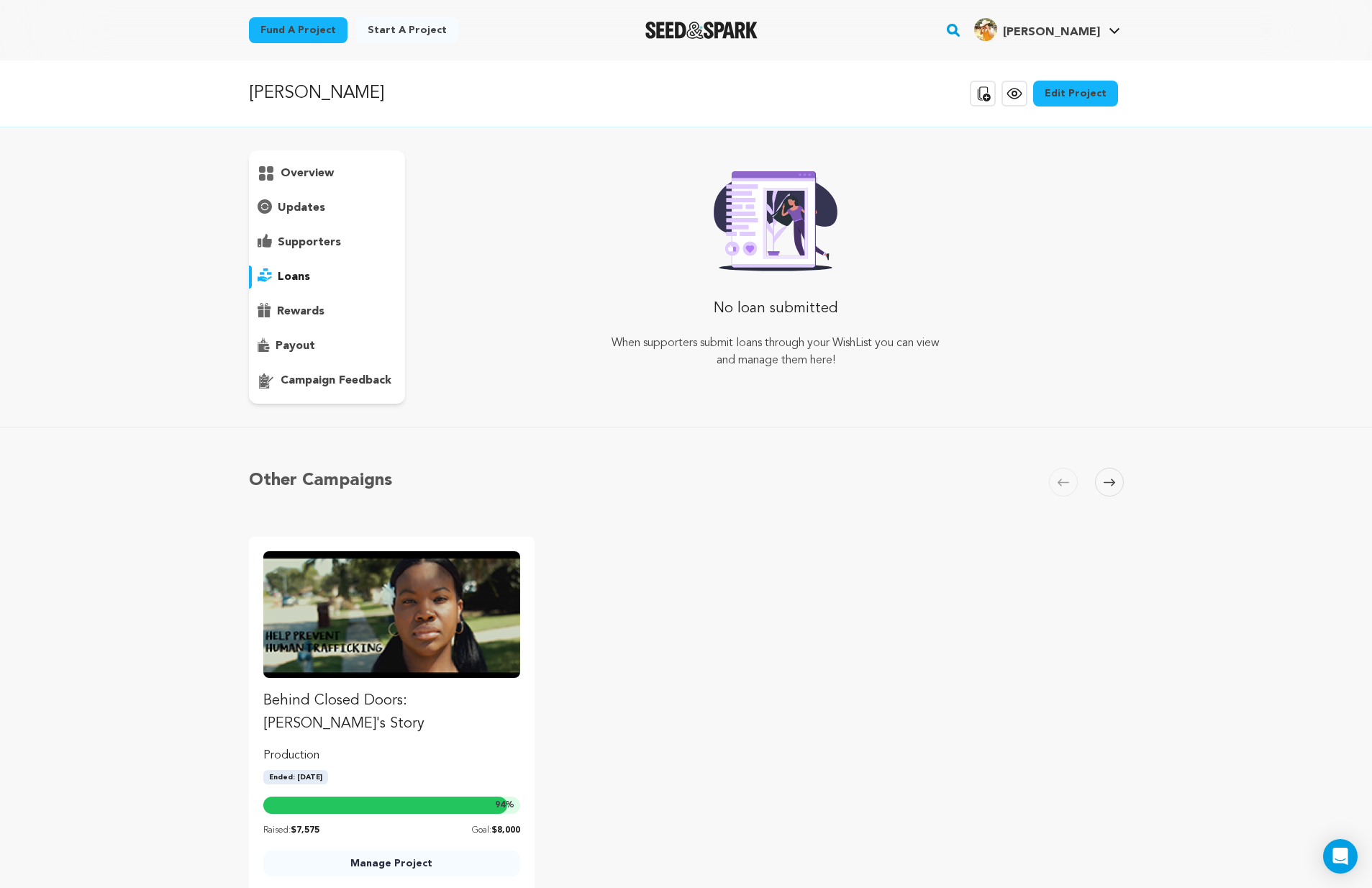
click at [303, 309] on p "rewards" at bounding box center [300, 311] width 47 height 17
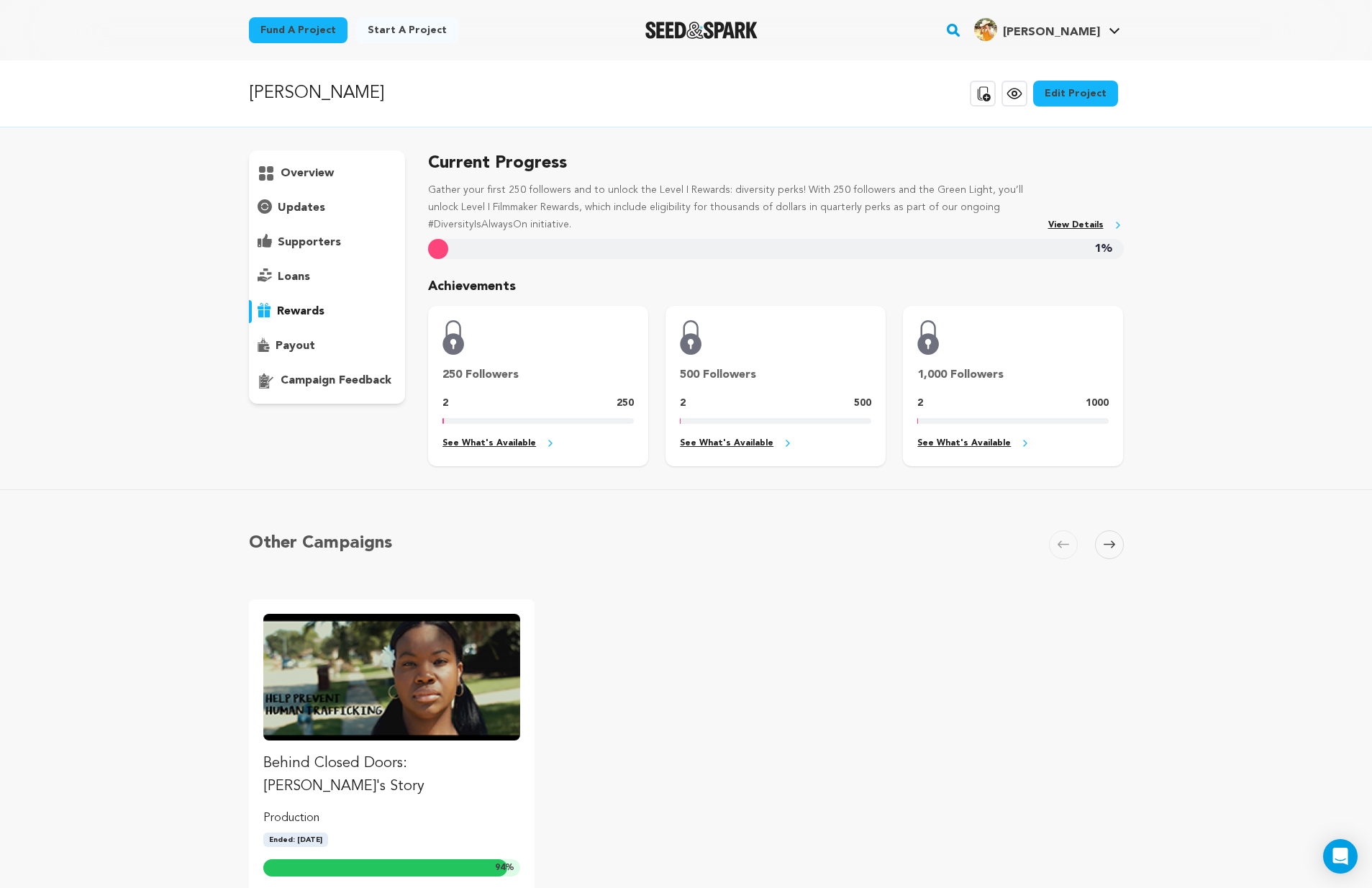
click at [292, 348] on p "payout" at bounding box center [295, 346] width 39 height 17
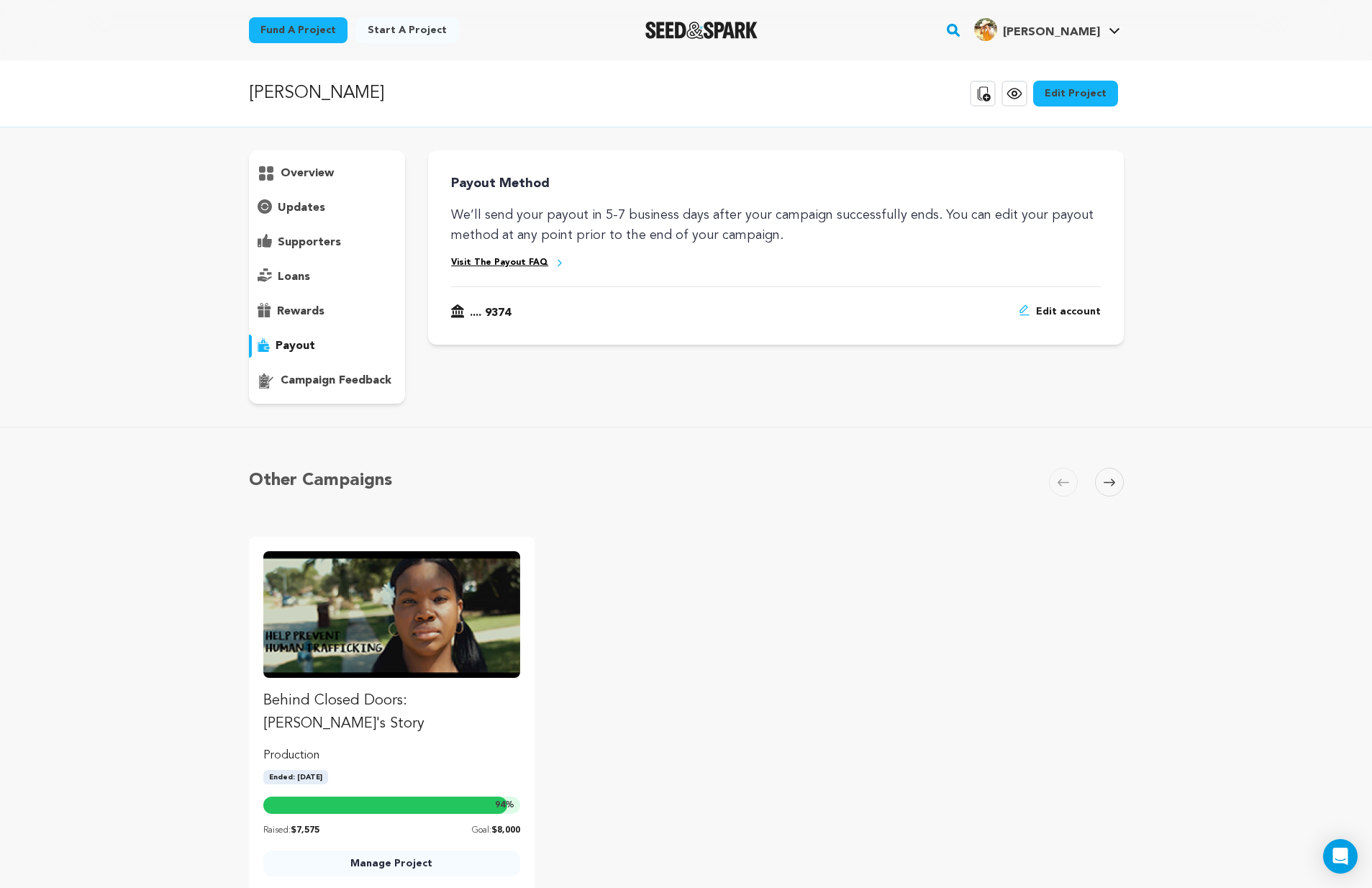
click at [319, 376] on p "campaign feedback" at bounding box center [336, 380] width 111 height 17
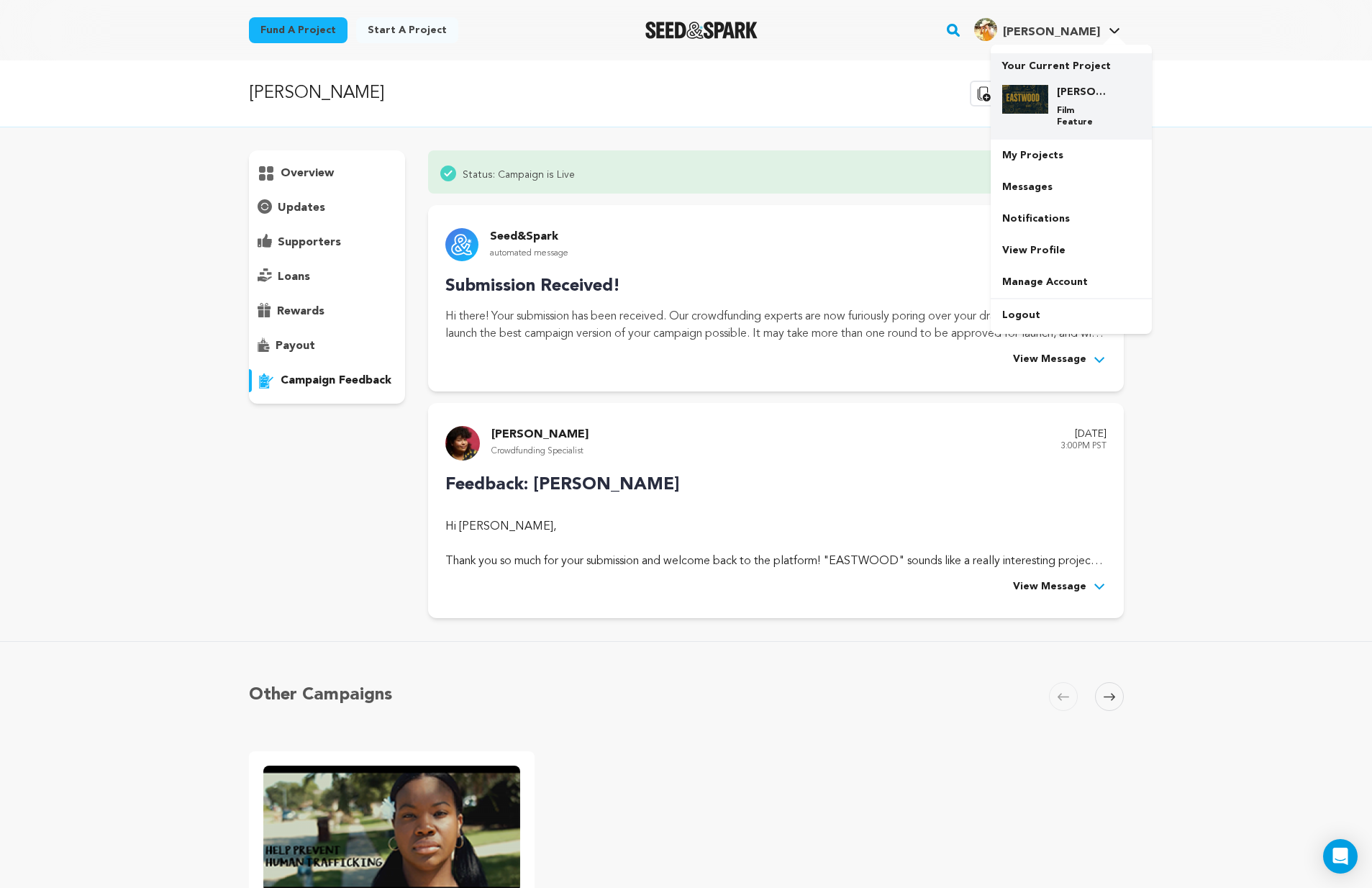
click at [1040, 90] on img at bounding box center [1025, 99] width 46 height 29
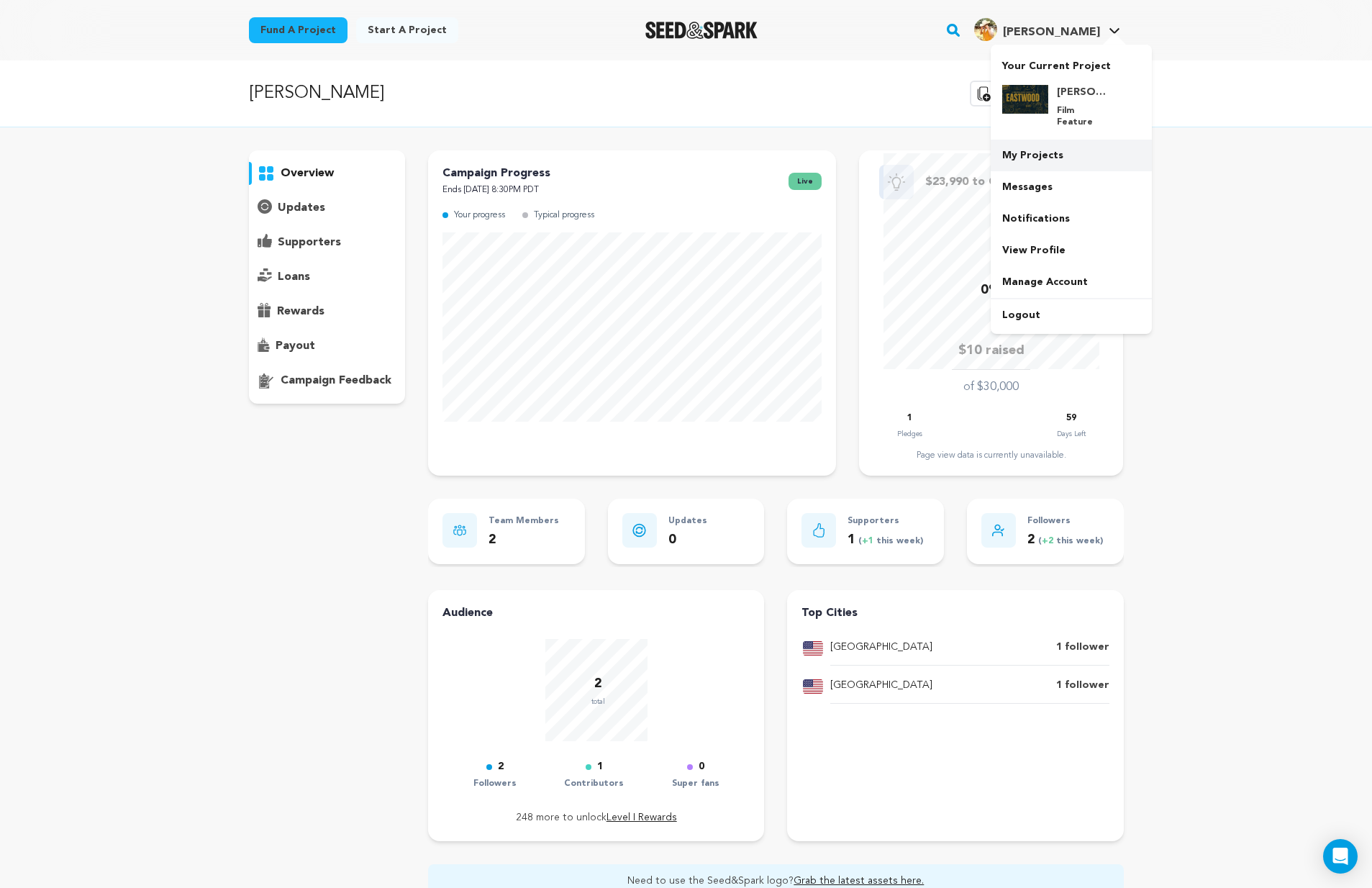
click at [1042, 140] on link "My Projects" at bounding box center [1071, 156] width 161 height 31
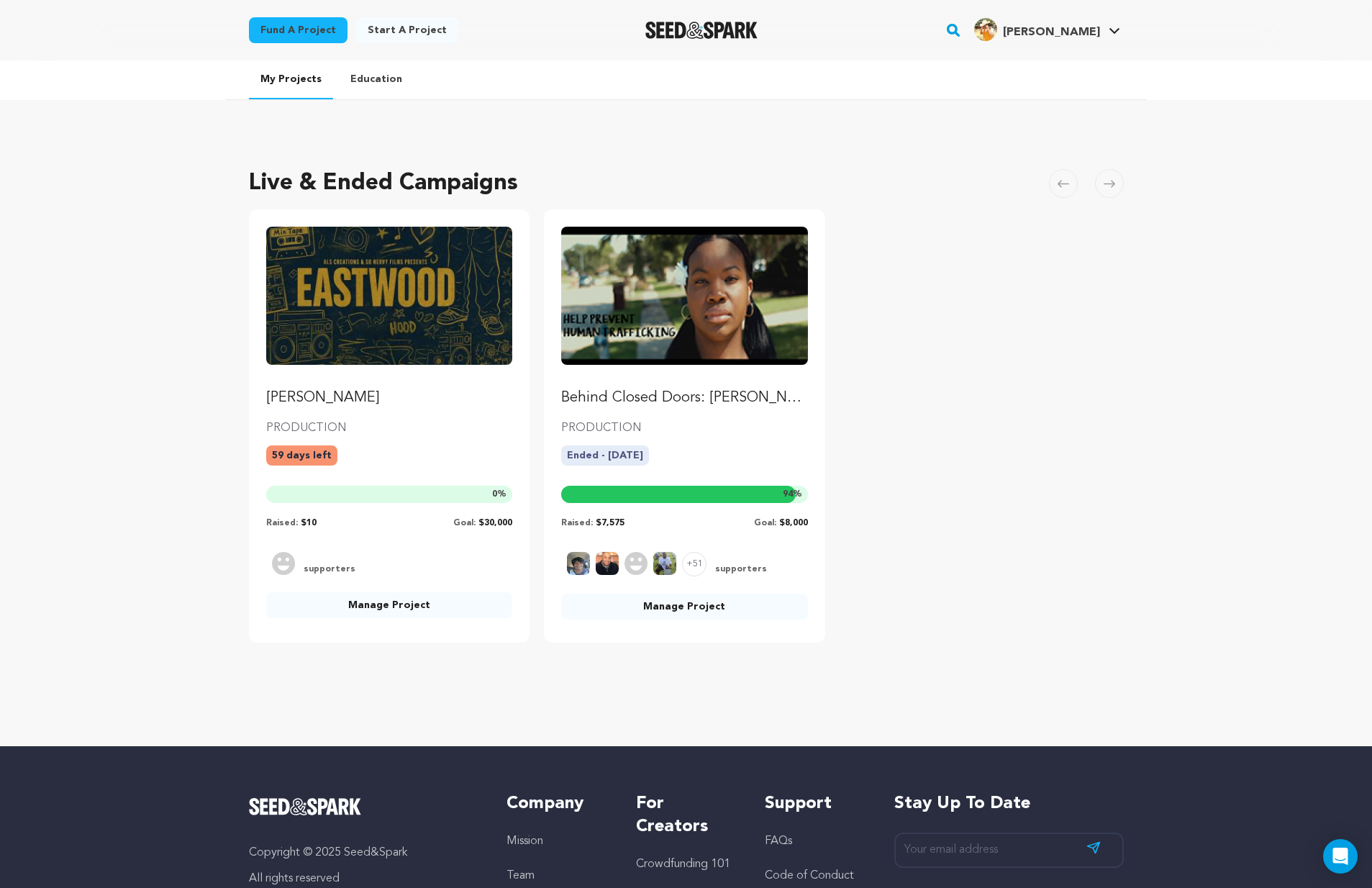
click at [387, 345] on img "Fund EASTWOOD" at bounding box center [390, 295] width 247 height 138
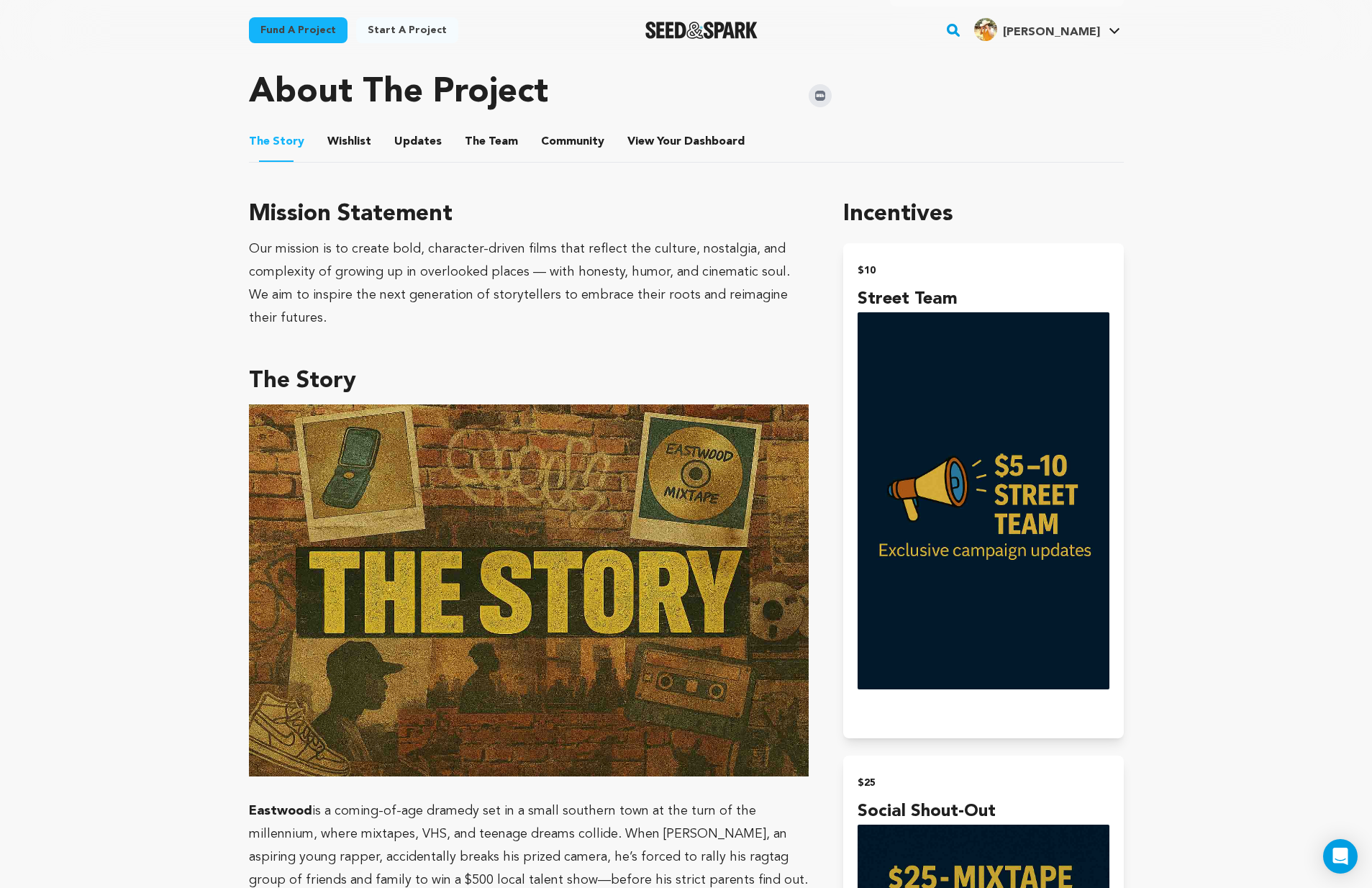
scroll to position [472, 0]
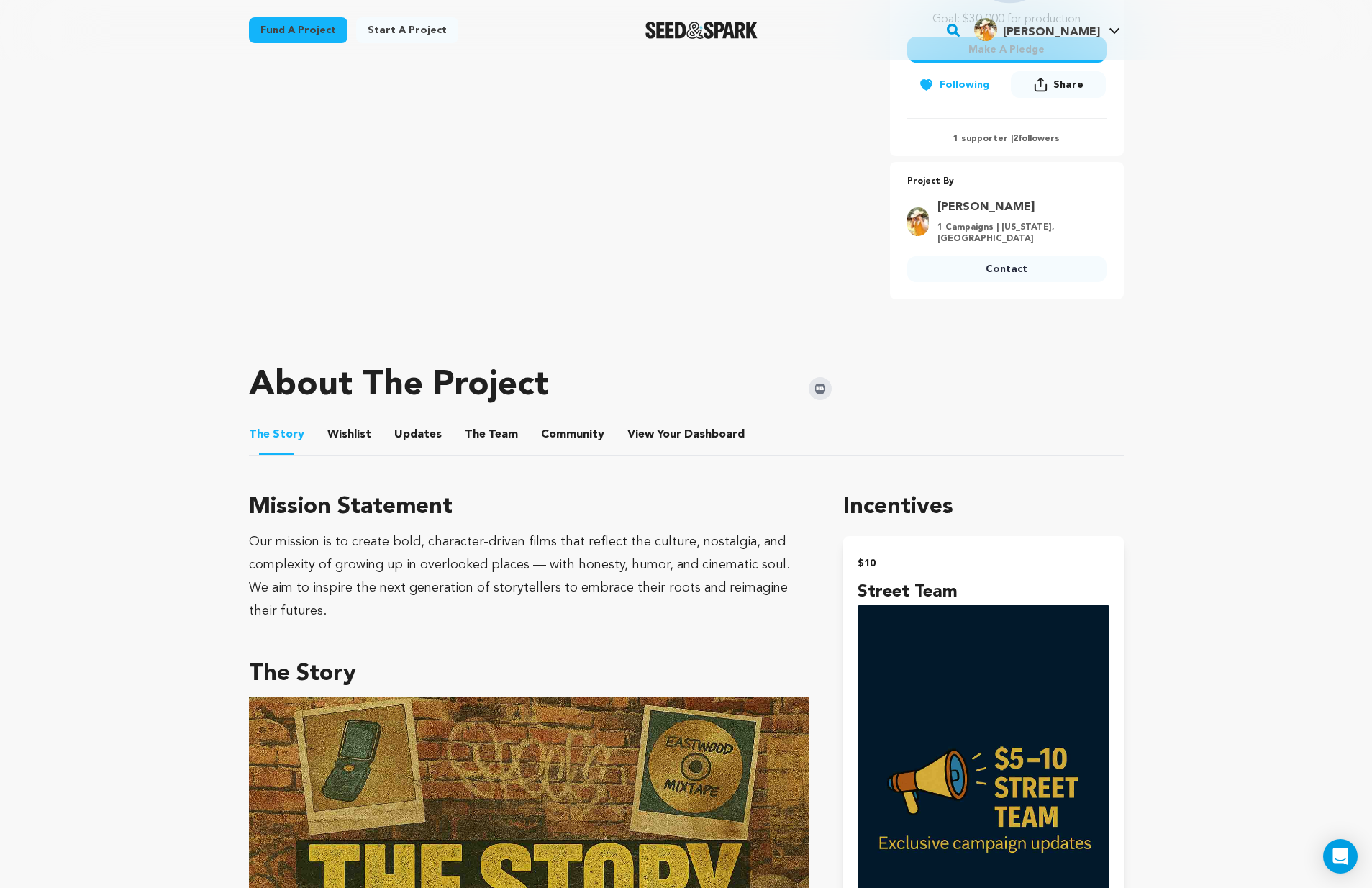
click at [356, 420] on button "Wishlist" at bounding box center [349, 438] width 35 height 35
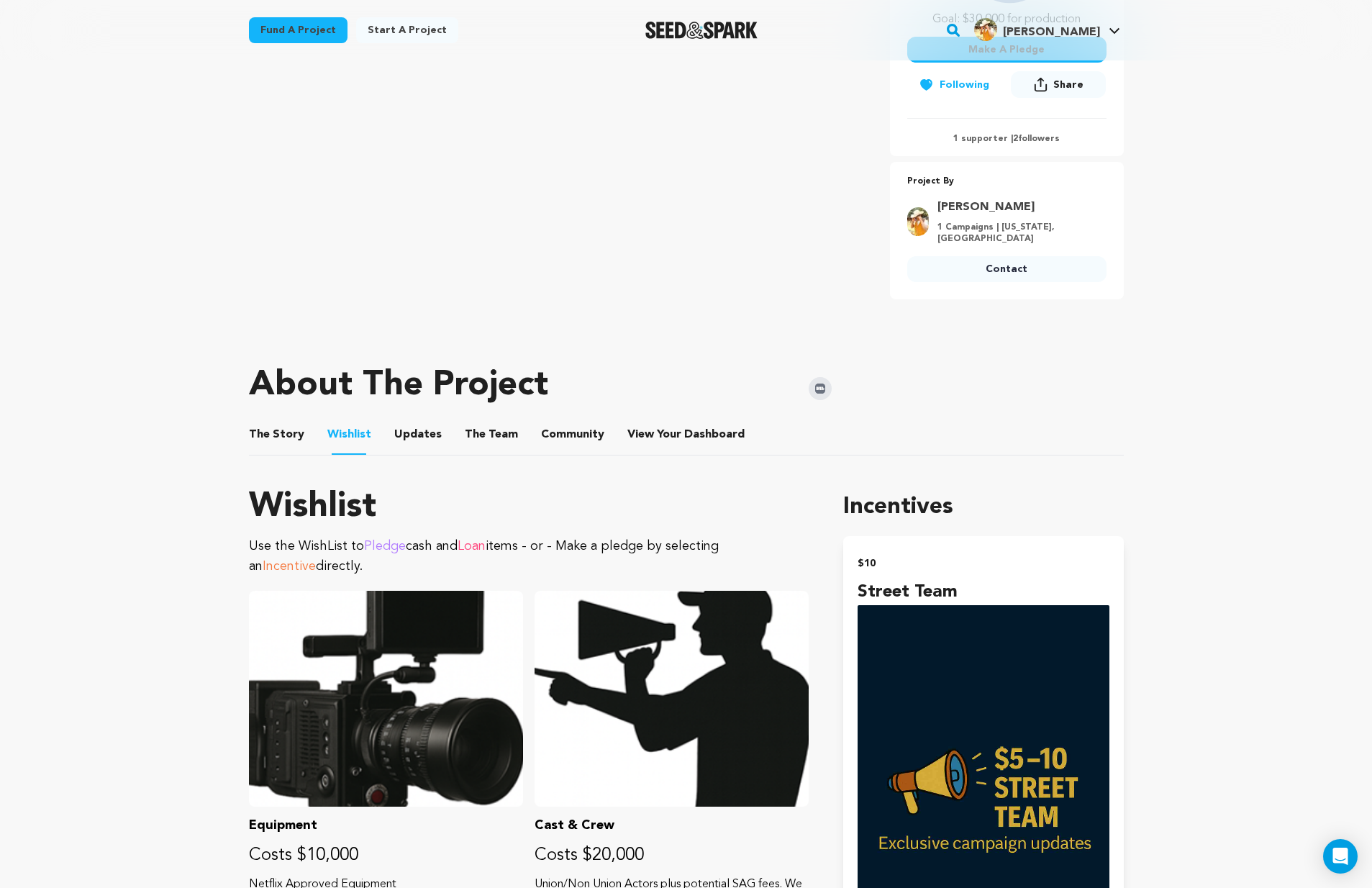
click at [408, 421] on button "Updates" at bounding box center [418, 438] width 35 height 35
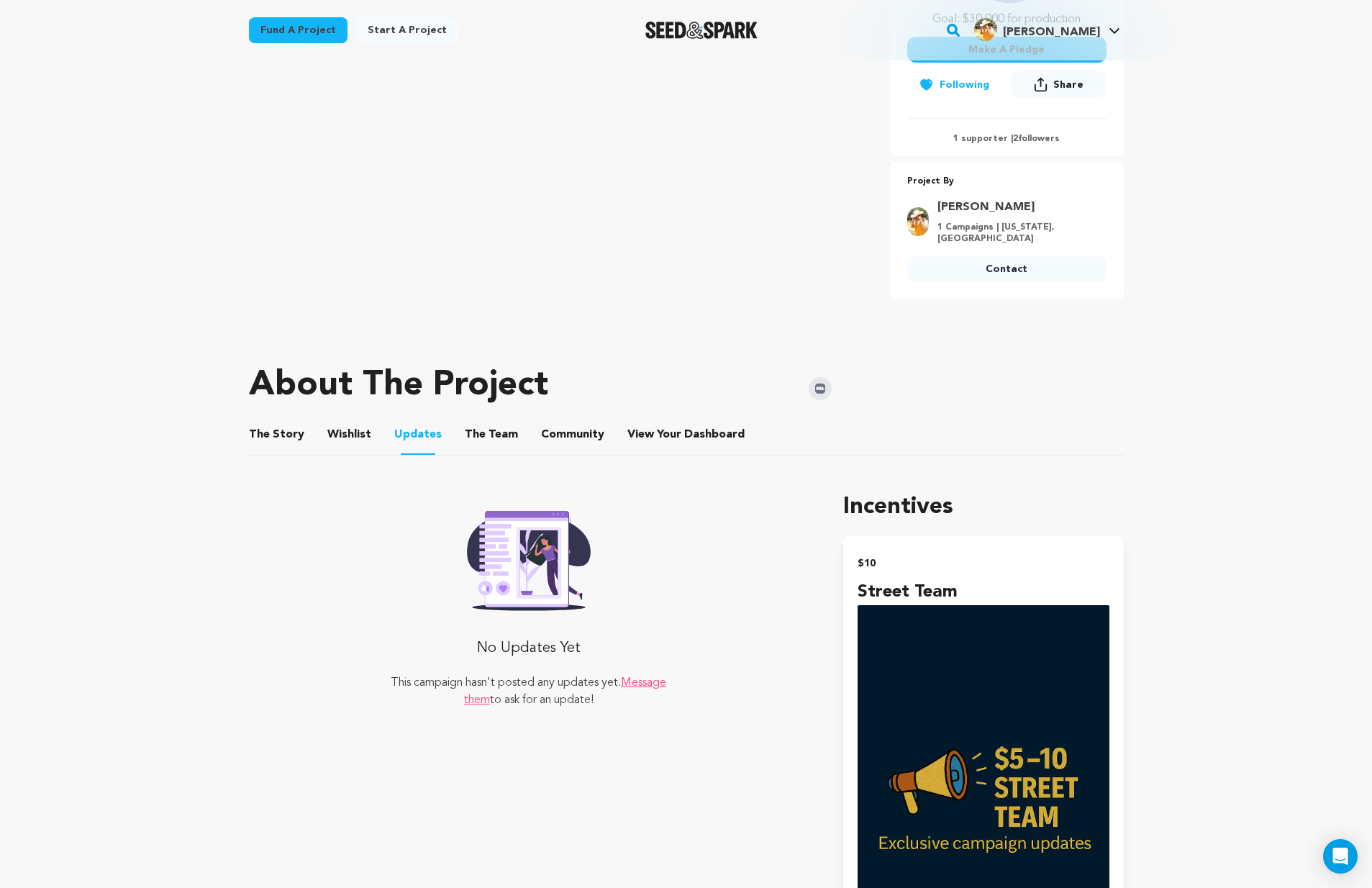
click at [485, 421] on button "The Team" at bounding box center [491, 438] width 35 height 35
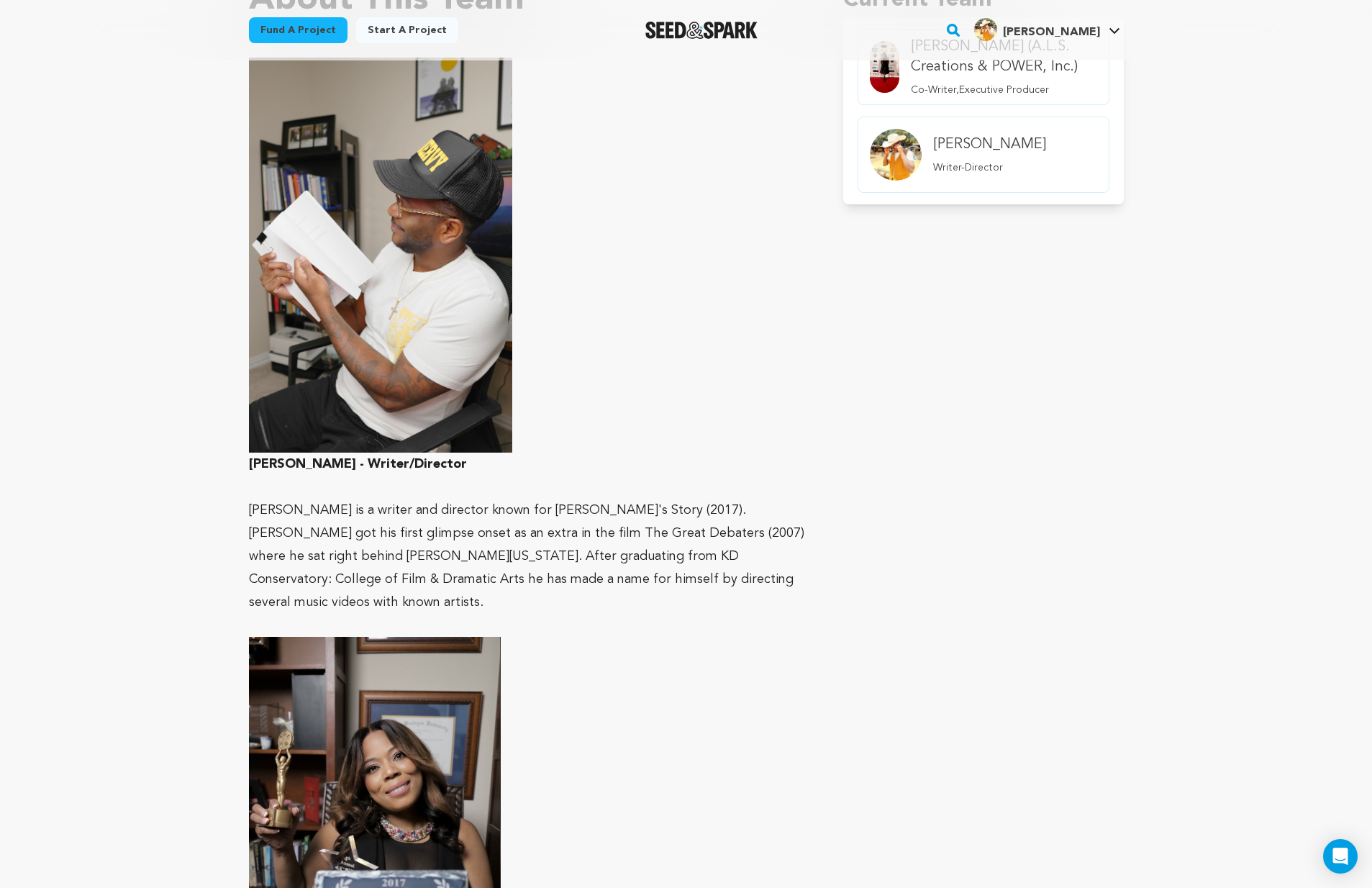
scroll to position [226, 0]
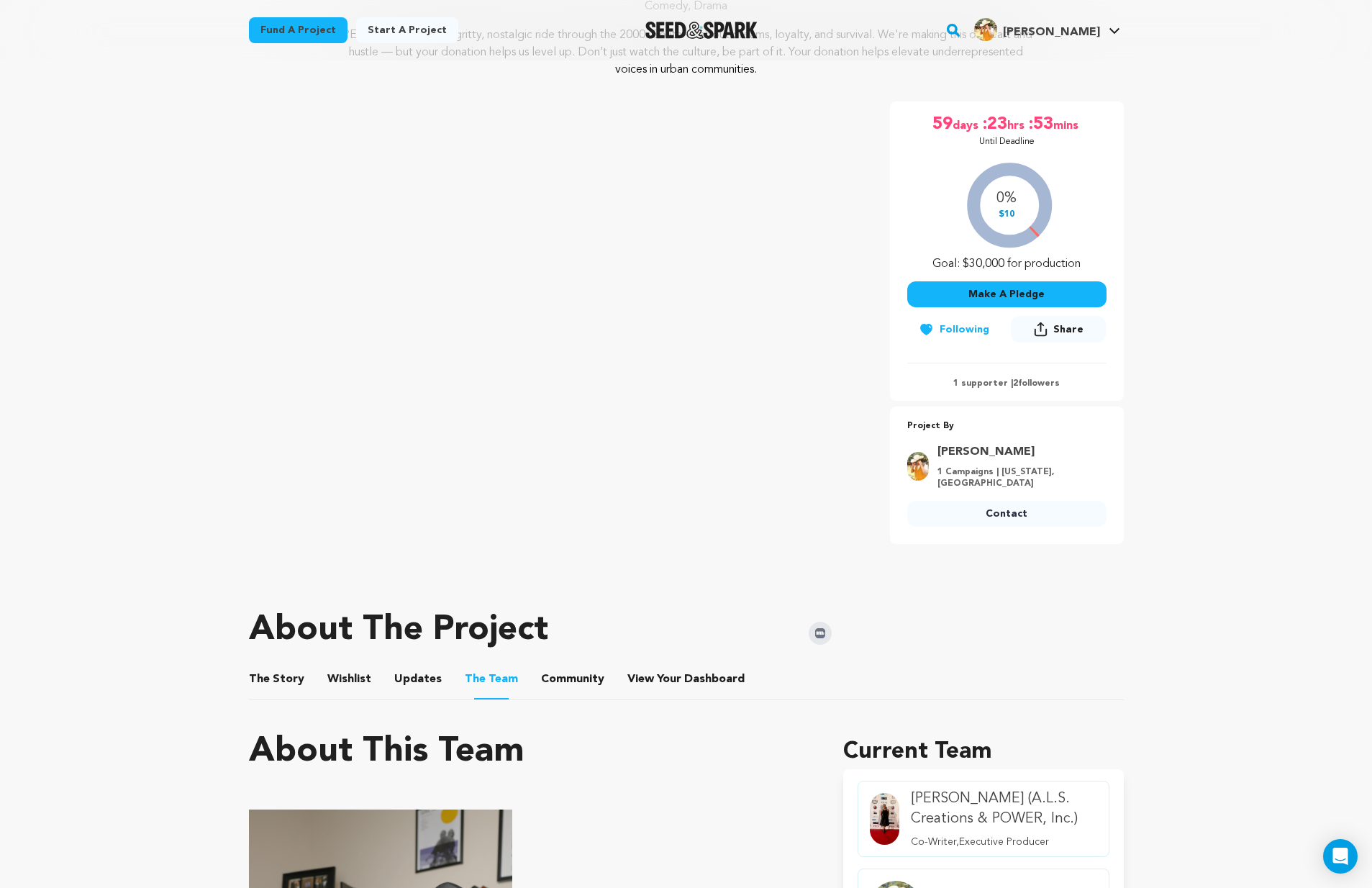
click at [556, 665] on button "Community" at bounding box center [573, 682] width 35 height 35
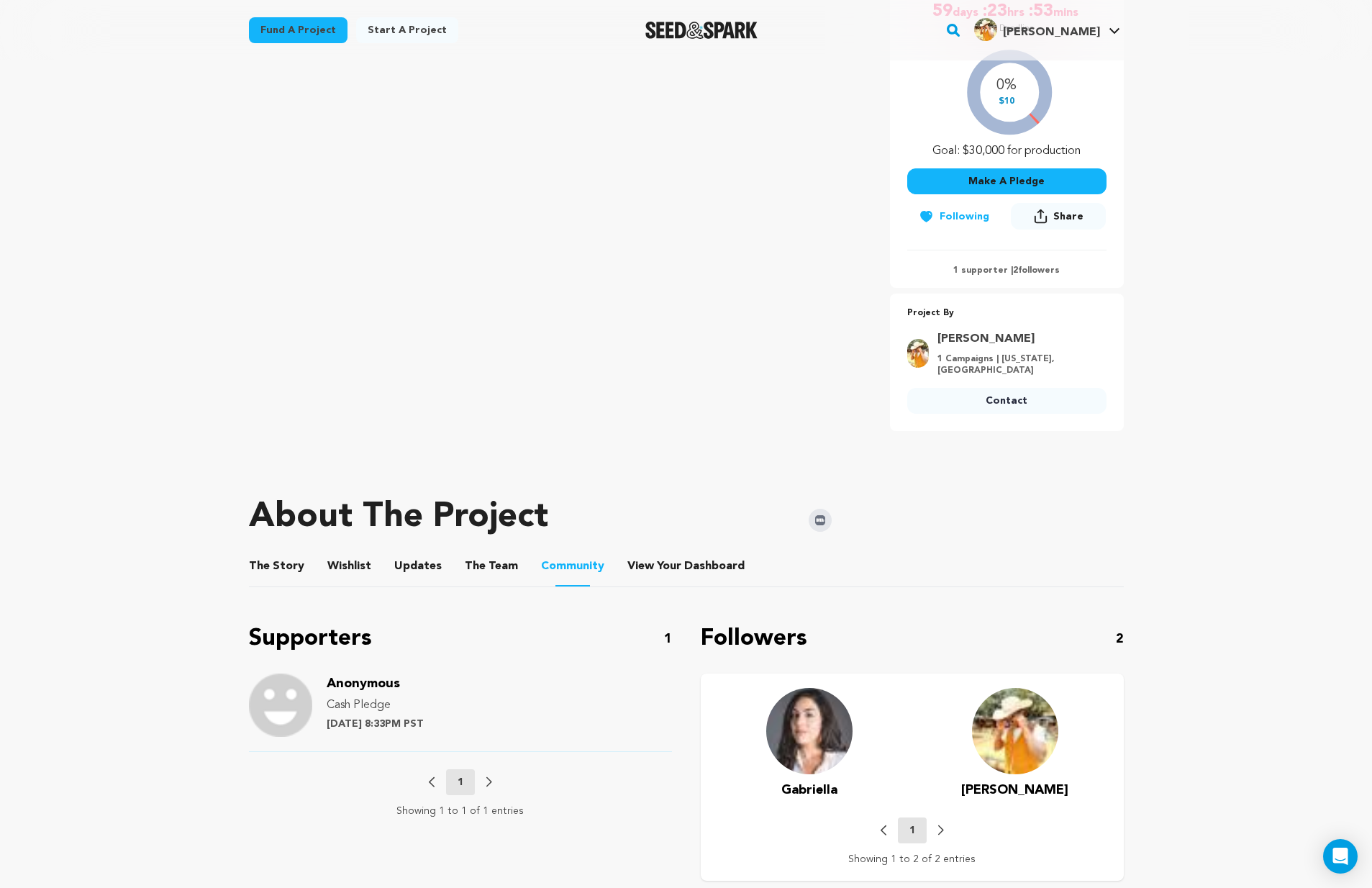
scroll to position [445, 0]
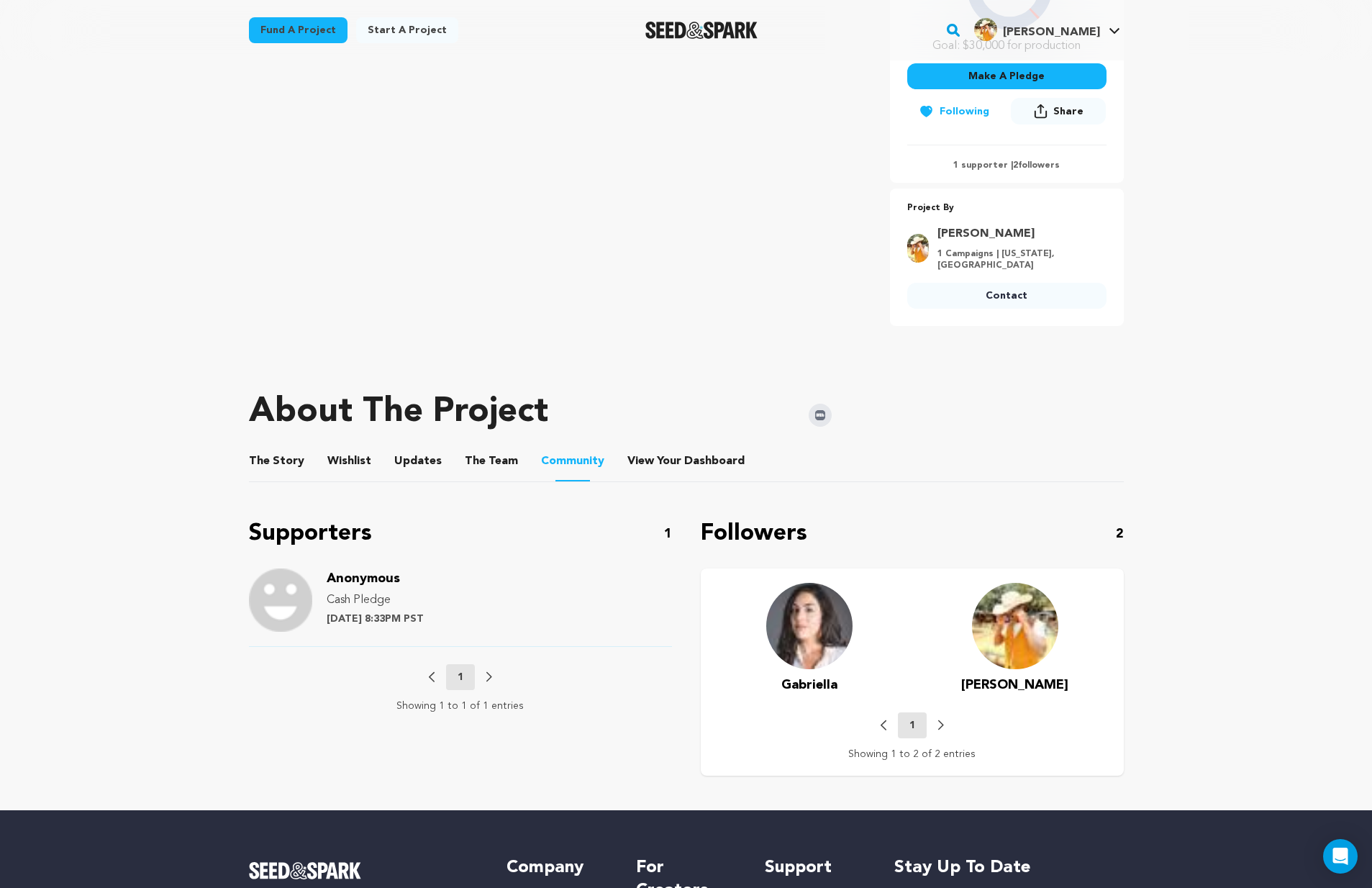
click at [809, 620] on img at bounding box center [809, 626] width 86 height 86
click at [714, 453] on span "Dashboard" at bounding box center [714, 461] width 61 height 17
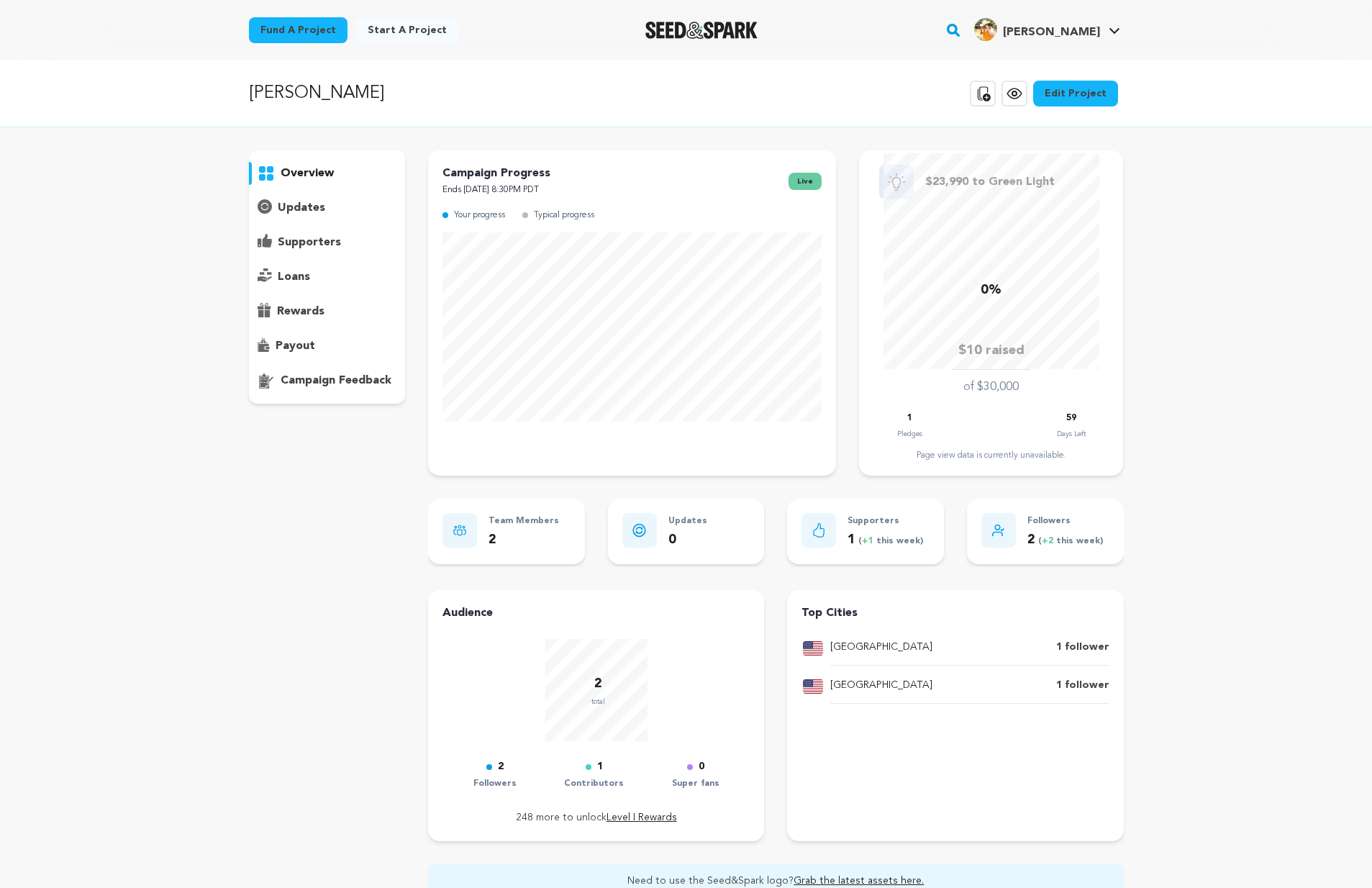
click at [680, 450] on div "Campaign Progress Ends October 20, 2025 8:30PM PDT live Your progress Typical p…" at bounding box center [632, 313] width 408 height 325
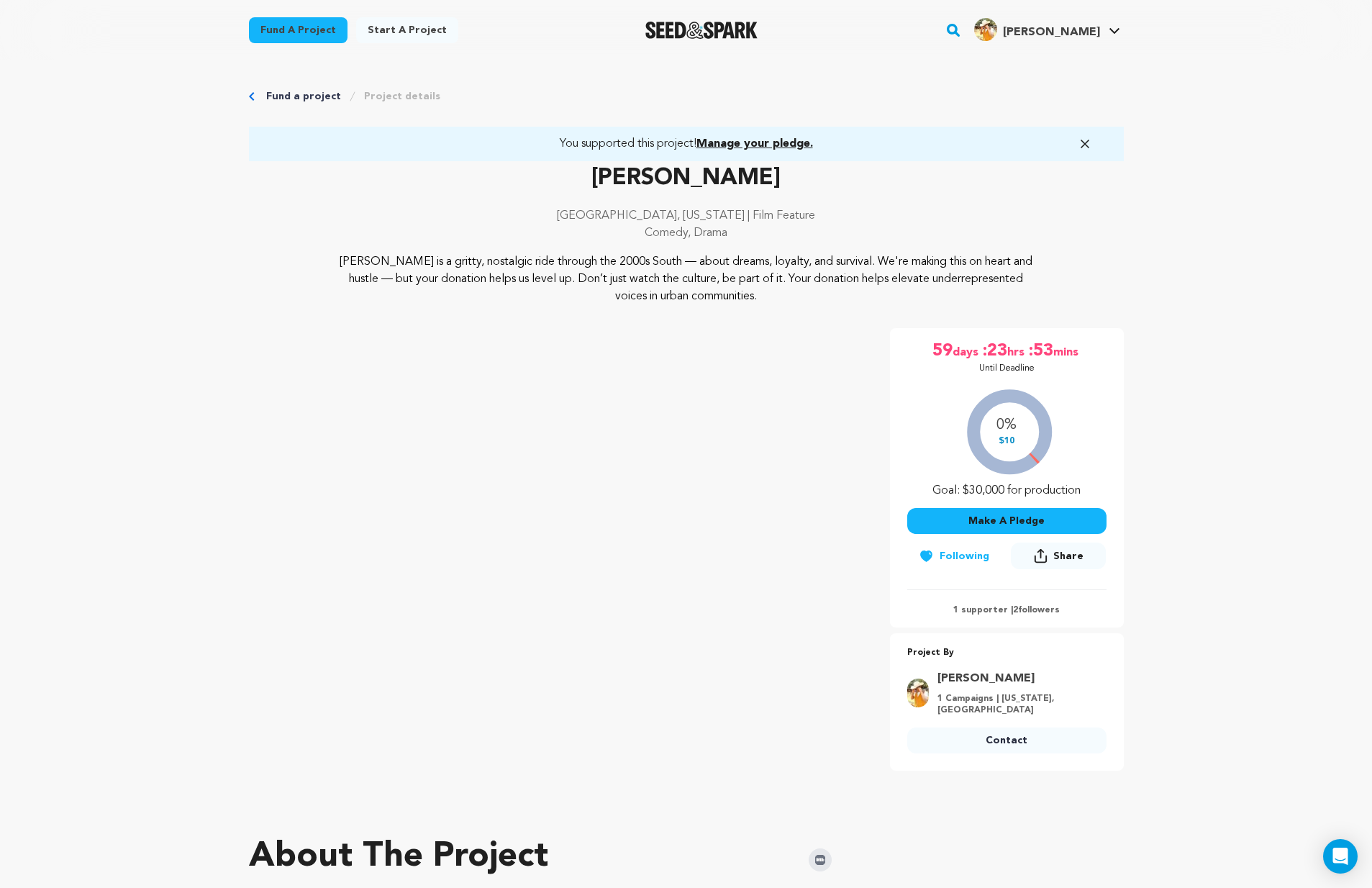
scroll to position [488, 0]
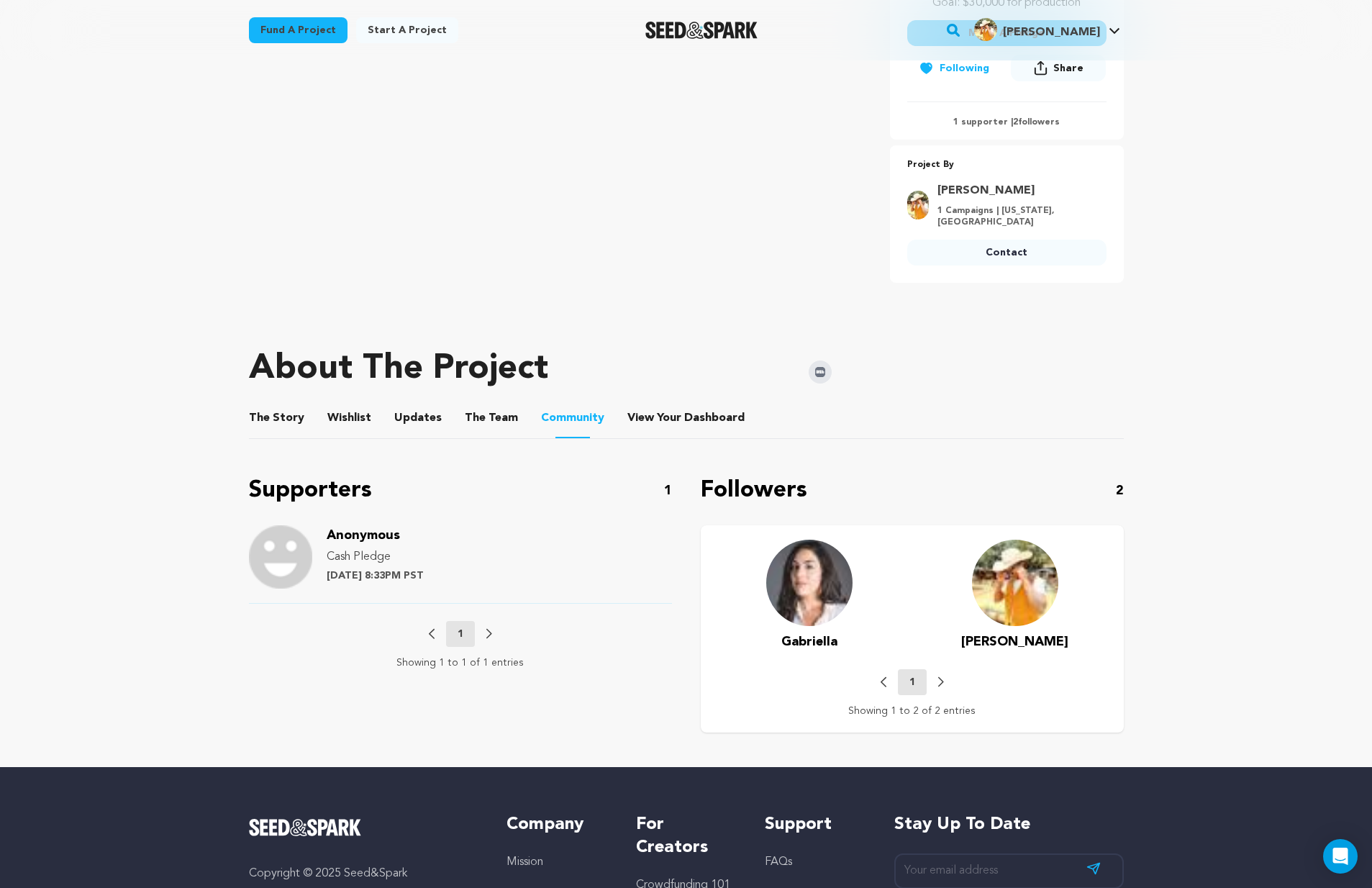
click at [251, 398] on li "The Story The Story" at bounding box center [277, 417] width 55 height 40
click at [262, 404] on button "The Story" at bounding box center [277, 421] width 35 height 35
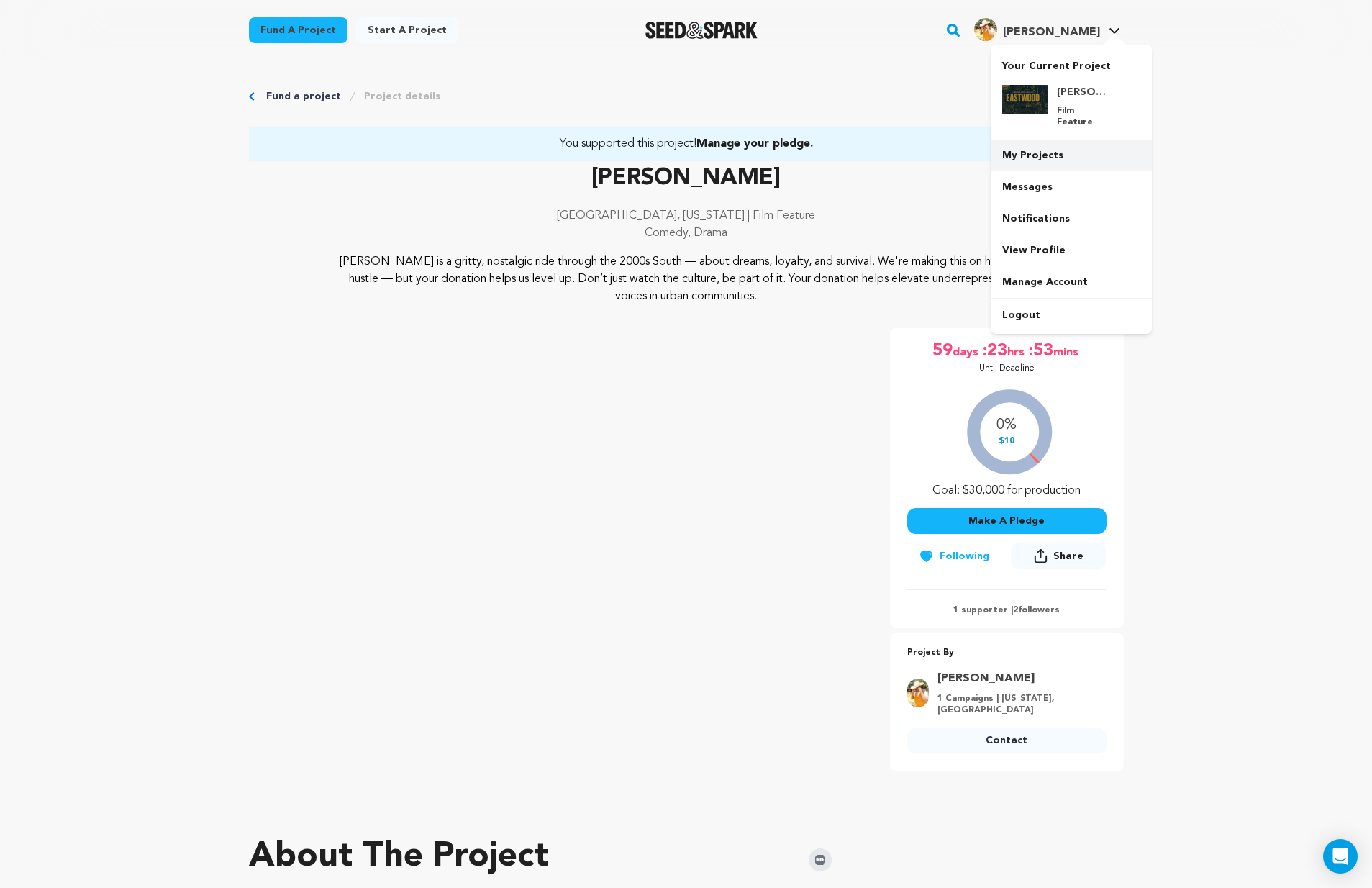
click at [1045, 147] on link "My Projects" at bounding box center [1071, 156] width 161 height 31
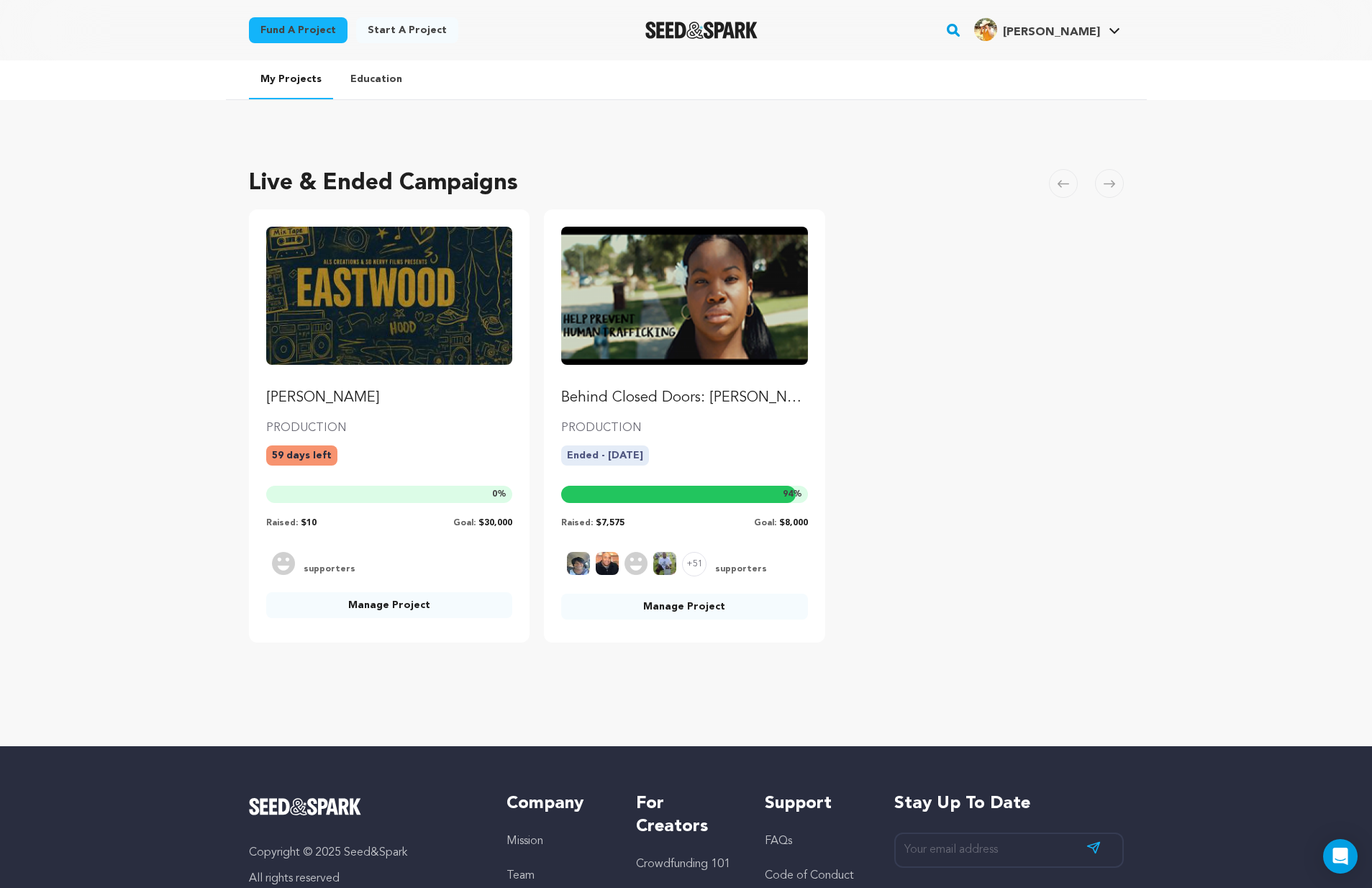
click at [311, 393] on p "[PERSON_NAME]" at bounding box center [390, 398] width 247 height 20
